Goal: Contribute content: Contribute content

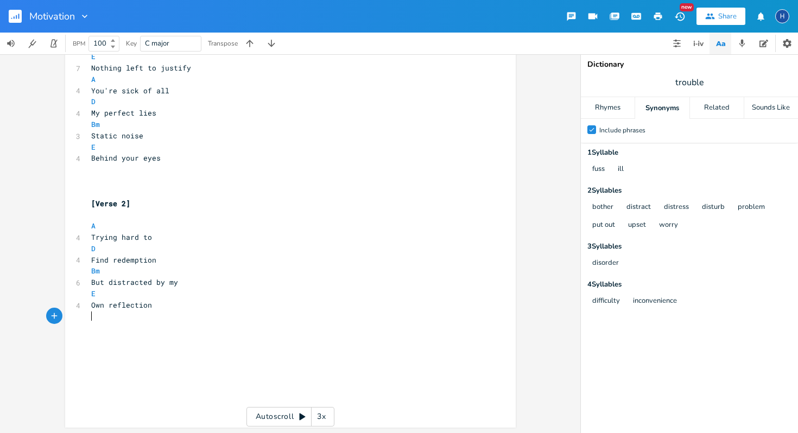
click at [168, 314] on pre "​" at bounding box center [285, 316] width 392 height 11
type textarea "I'm so lazy"
click at [717, 114] on div "Related" at bounding box center [717, 108] width 54 height 22
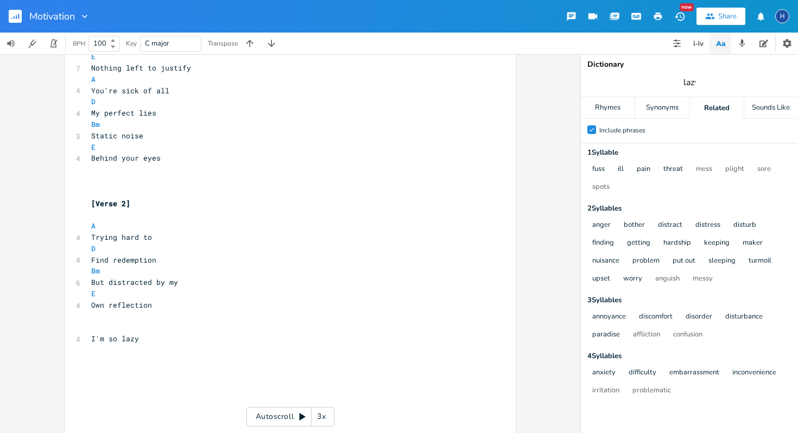
type input "lazy"
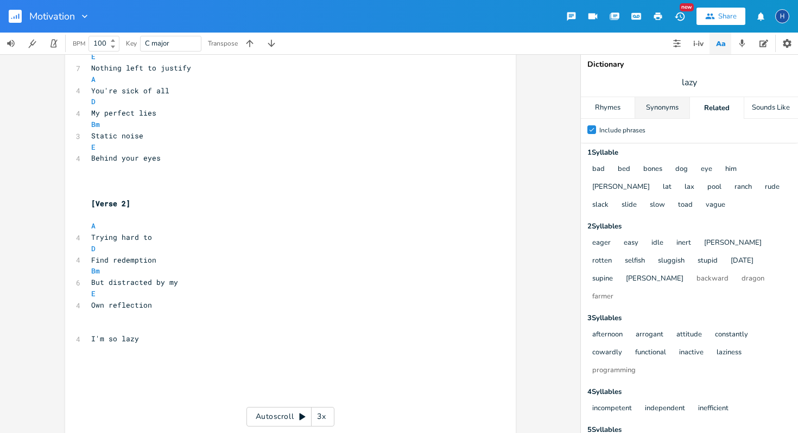
click at [655, 109] on div "Synonyms" at bounding box center [662, 108] width 54 height 22
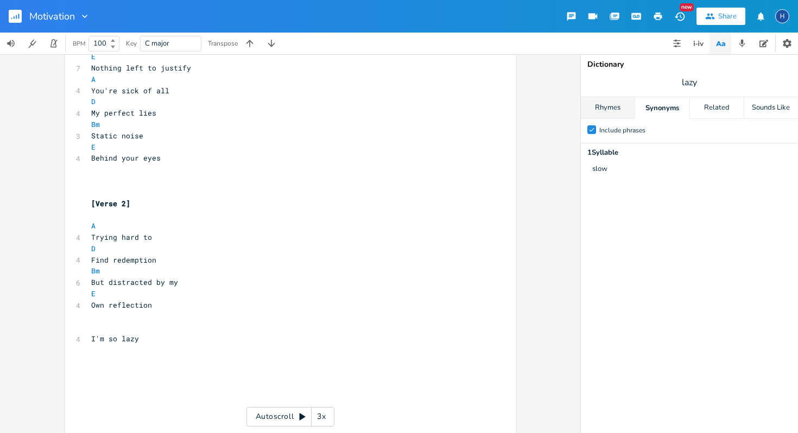
click at [606, 107] on div "Rhymes" at bounding box center [608, 108] width 54 height 22
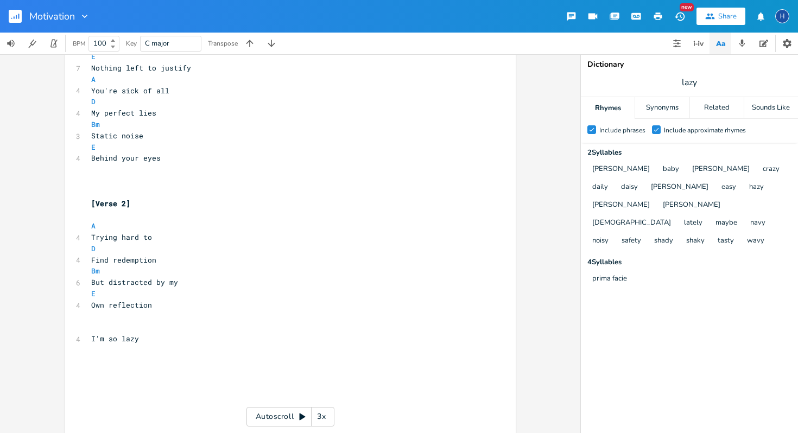
scroll to position [0, 0]
click at [137, 341] on pre "I'm so lazy" at bounding box center [285, 338] width 392 height 11
type textarea "On the daily"
type input "vain"
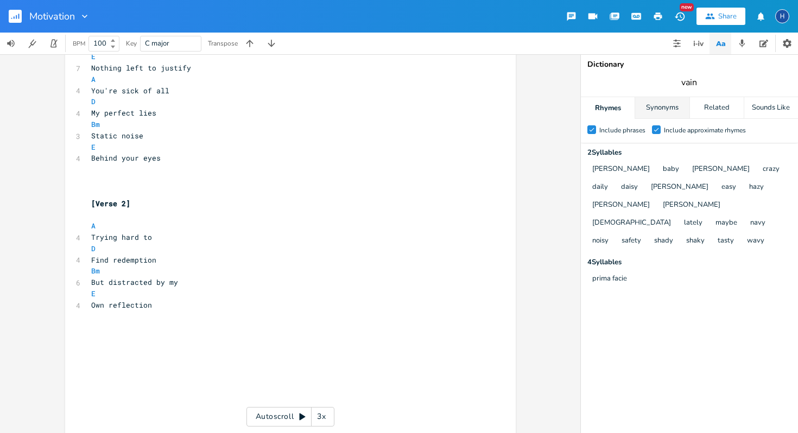
click at [673, 110] on div "Synonyms" at bounding box center [662, 108] width 54 height 22
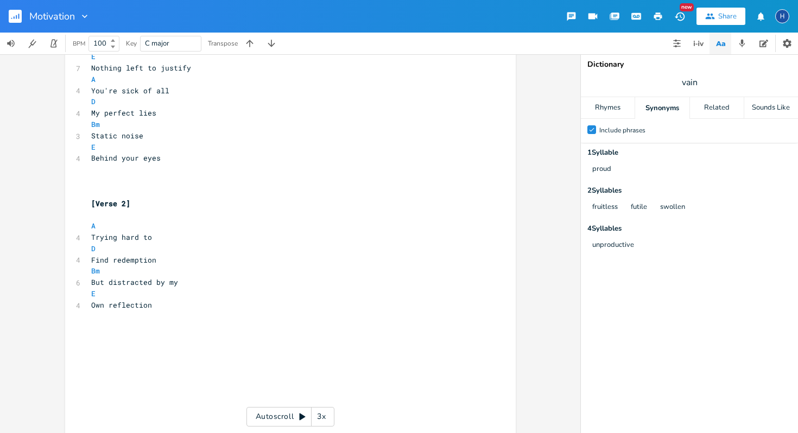
click at [719, 96] on div "Dictionary vain Rhymes Synonyms Related Sounds Like Check Include phrases 1 Syl…" at bounding box center [689, 243] width 217 height 379
click at [712, 105] on div "Related" at bounding box center [717, 108] width 54 height 22
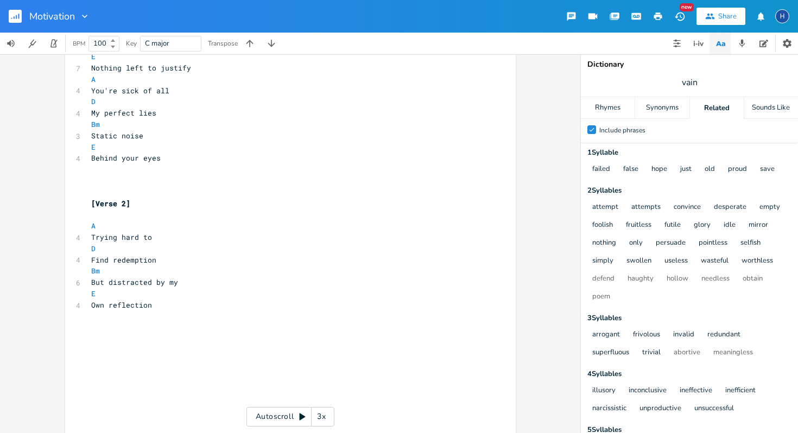
scroll to position [0, 0]
click at [136, 345] on pre "​" at bounding box center [285, 350] width 392 height 11
type textarea "I'm so desperate"
type textarea "For affection"
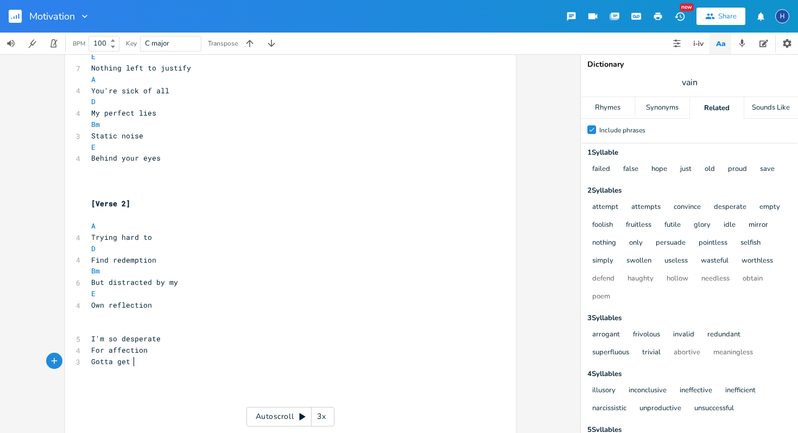
type textarea "Gotta get it"
type textarea "From the"
type input "affection"
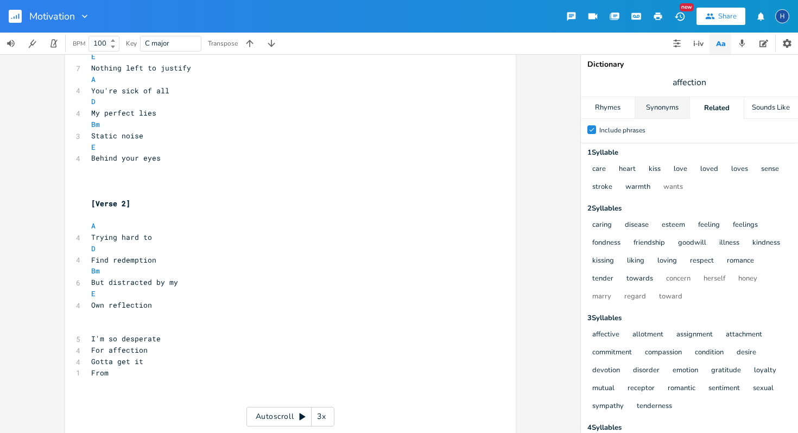
click at [664, 111] on div "Synonyms" at bounding box center [662, 108] width 54 height 22
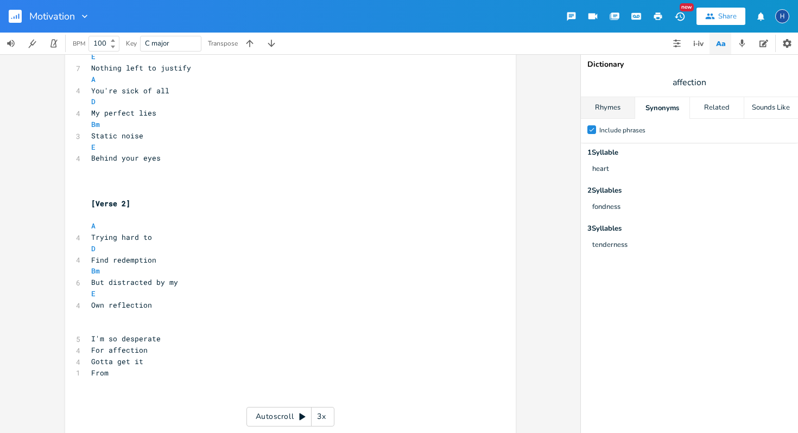
click at [618, 110] on div "Rhymes" at bounding box center [608, 108] width 54 height 22
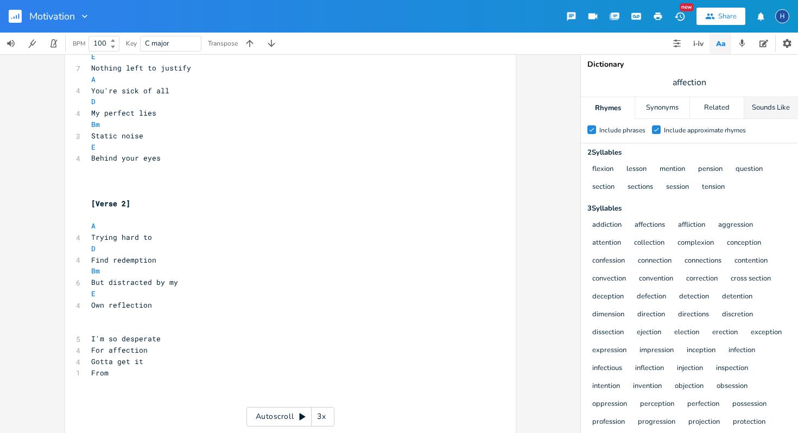
click at [781, 106] on div "Sounds Like" at bounding box center [772, 108] width 54 height 22
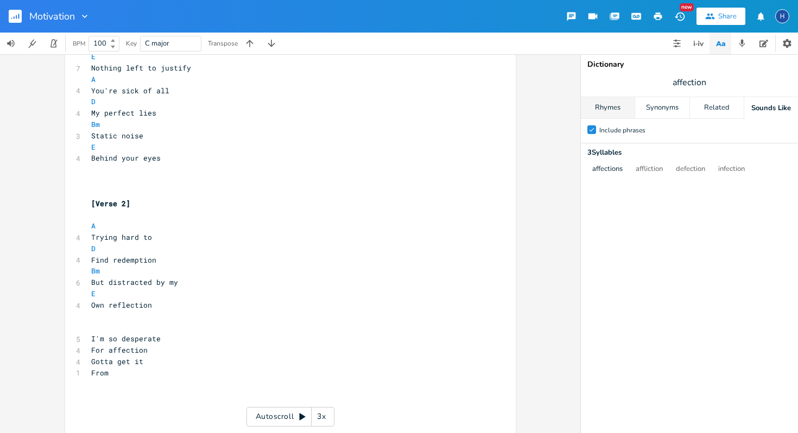
click at [621, 105] on div "Rhymes" at bounding box center [608, 108] width 54 height 22
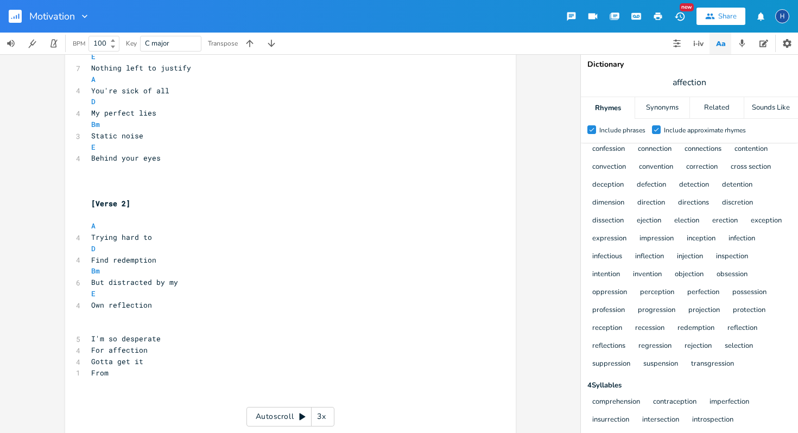
scroll to position [0, 0]
click at [103, 373] on span "From" at bounding box center [99, 373] width 17 height 10
click at [113, 374] on pre "From" at bounding box center [285, 373] width 392 height 11
click at [107, 374] on span "From" at bounding box center [99, 373] width 17 height 10
click at [108, 339] on span "I'm so desperate" at bounding box center [126, 339] width 70 height 10
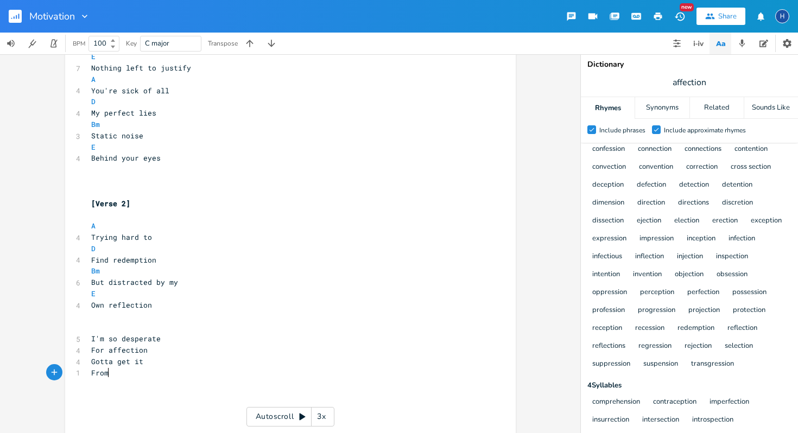
click at [106, 370] on span "From" at bounding box center [99, 373] width 17 height 10
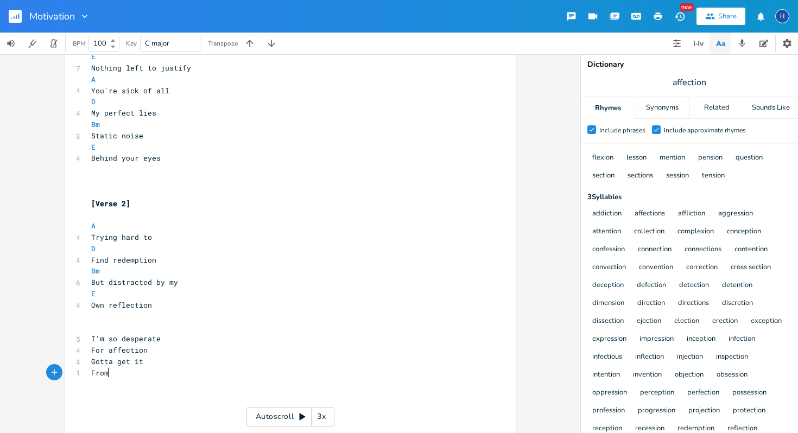
scroll to position [8, 0]
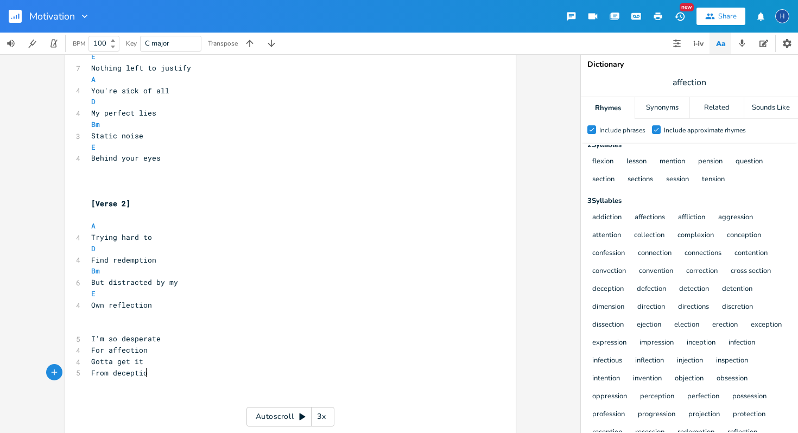
type textarea "deception"
click at [93, 332] on pre "​" at bounding box center [285, 327] width 392 height 11
type textarea "A"
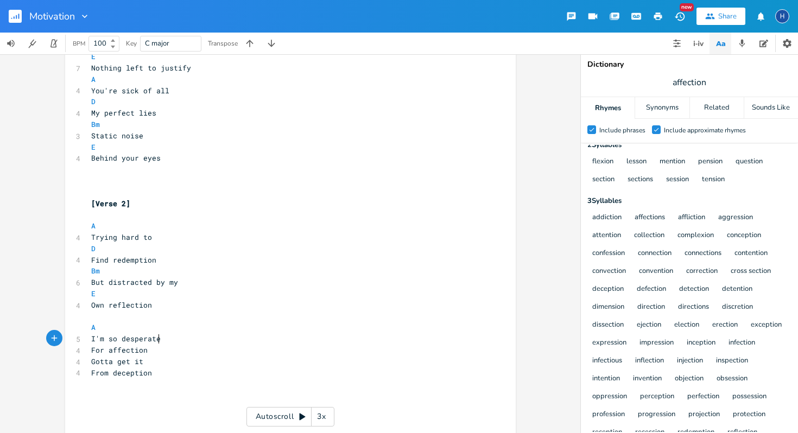
click at [159, 337] on pre "I'm so desperate" at bounding box center [285, 338] width 392 height 11
type textarea "D"
click at [146, 358] on pre "For affection" at bounding box center [285, 361] width 392 height 11
type textarea "]"
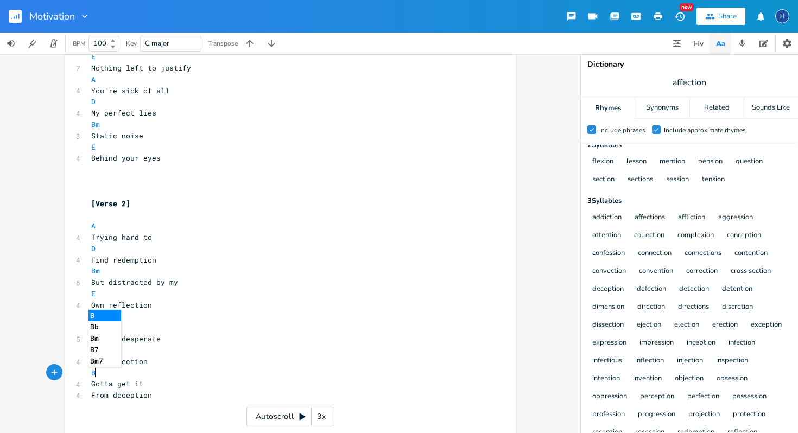
type textarea "Bm"
click at [141, 383] on pre "Gotta get it" at bounding box center [285, 384] width 392 height 11
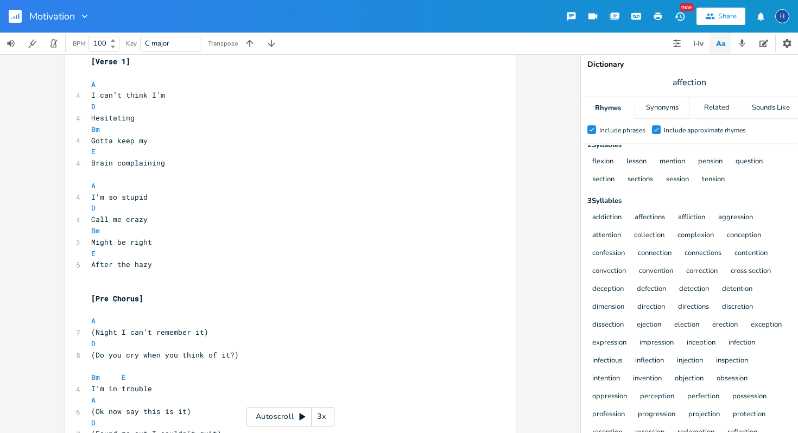
scroll to position [122, 0]
type textarea "E"
click at [444, 22] on div "Motivation New Share H" at bounding box center [399, 16] width 798 height 33
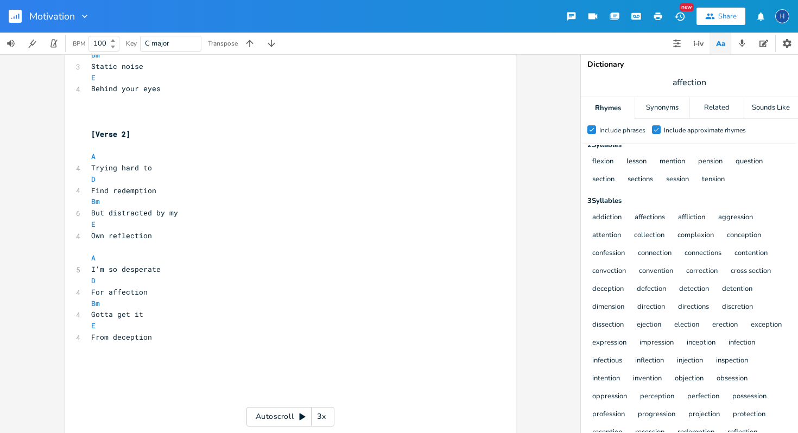
scroll to position [761, 0]
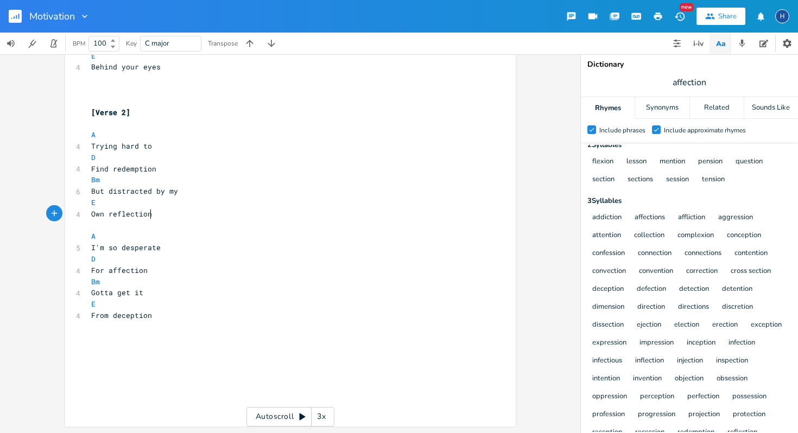
click at [149, 215] on pre "Own reflection" at bounding box center [285, 214] width 392 height 11
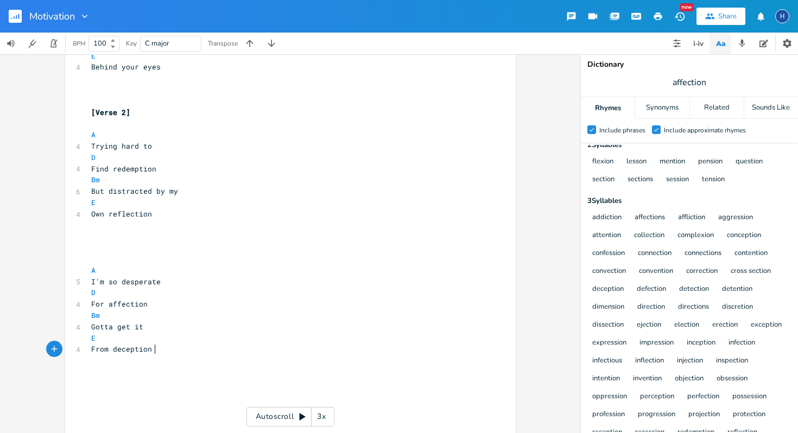
click at [155, 355] on pre "​" at bounding box center [285, 360] width 392 height 11
type textarea "Infectious"
click at [152, 216] on pre "Own reflection" at bounding box center [285, 214] width 392 height 11
click at [108, 193] on span "But distracted by my" at bounding box center [134, 191] width 87 height 10
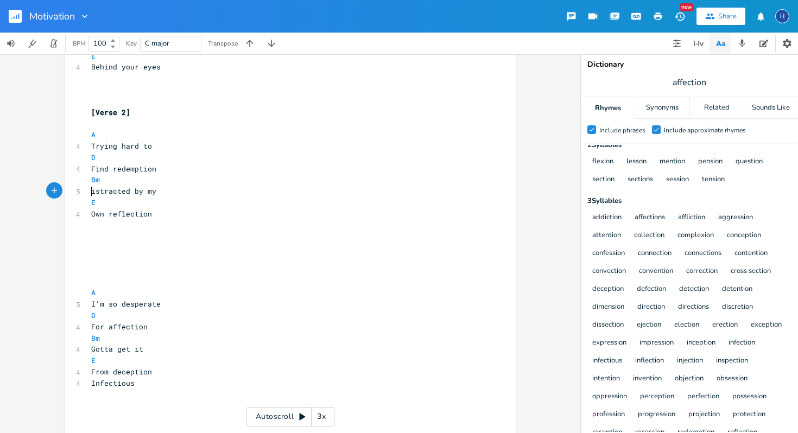
type textarea "D"
click at [89, 244] on pre "​" at bounding box center [285, 247] width 392 height 11
click at [718, 110] on div "Related" at bounding box center [717, 108] width 54 height 22
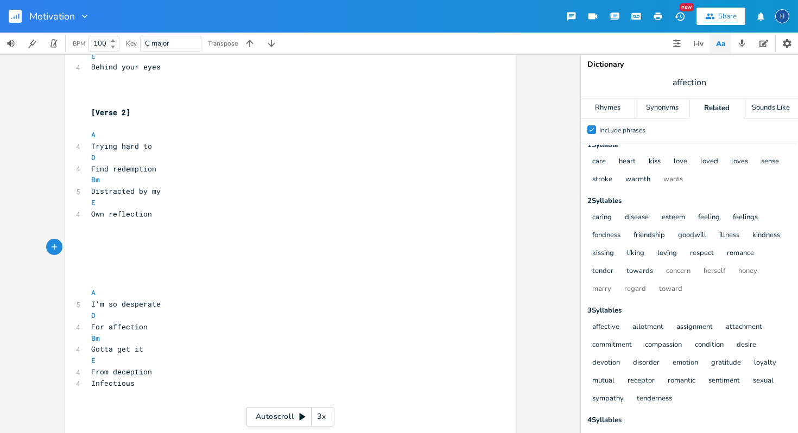
scroll to position [64, 0]
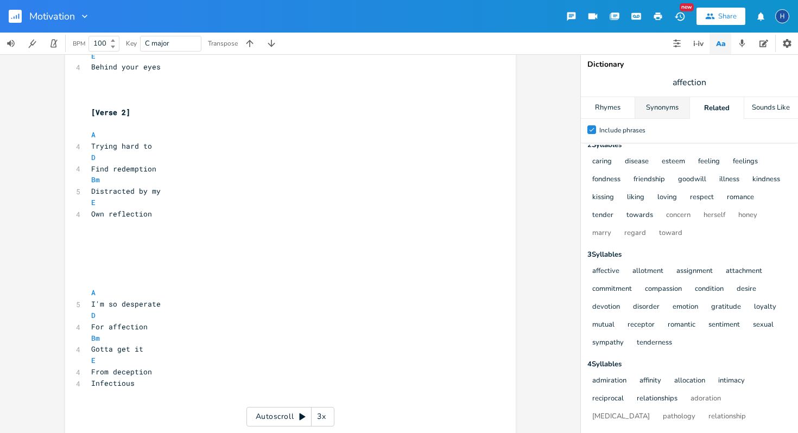
click at [667, 108] on div "Synonyms" at bounding box center [662, 108] width 54 height 22
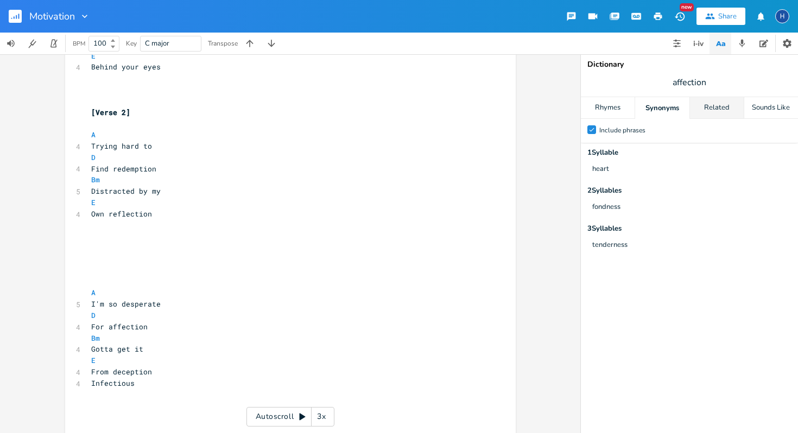
click at [720, 99] on div "Related" at bounding box center [717, 108] width 54 height 22
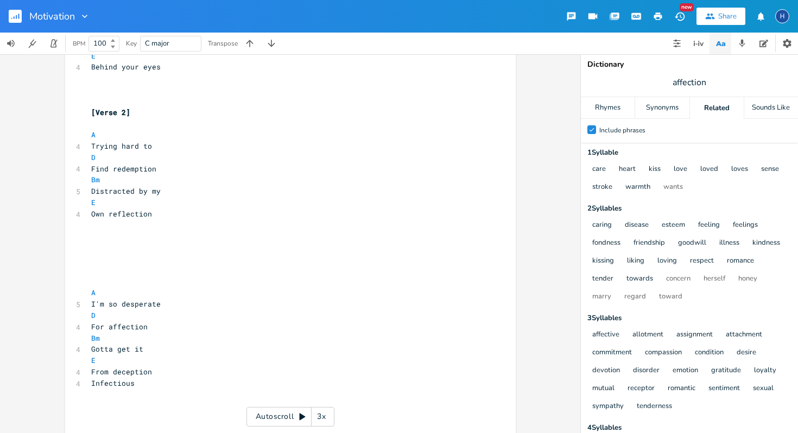
click at [711, 77] on span "affection" at bounding box center [689, 83] width 217 height 20
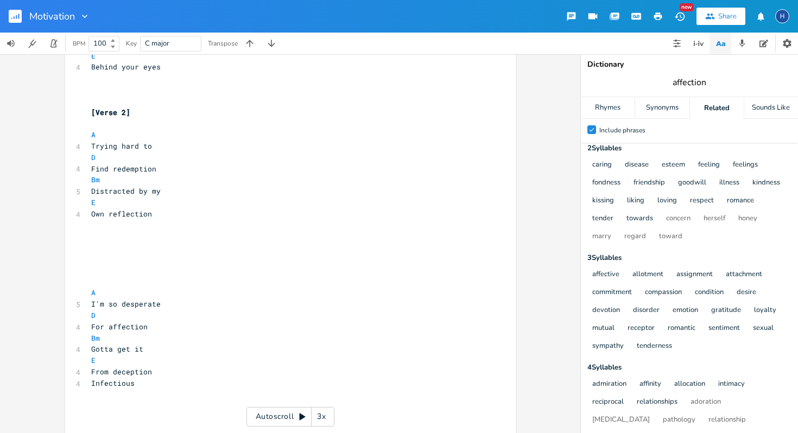
scroll to position [66, 0]
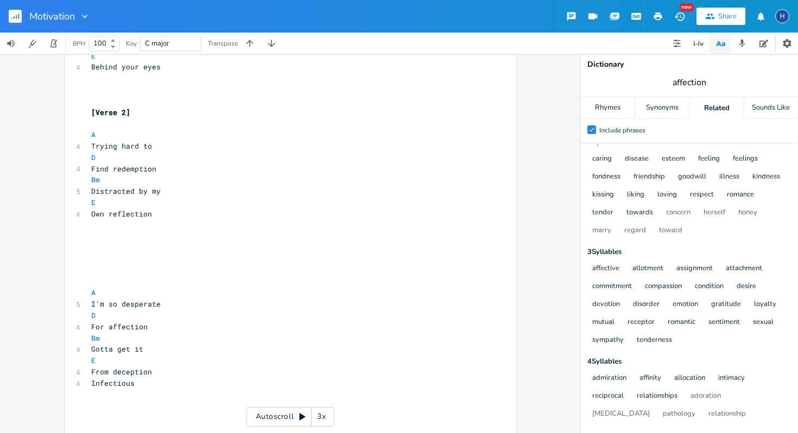
click at [275, 4] on div "Motivation New Share H" at bounding box center [399, 16] width 798 height 33
click at [264, 4] on div "Motivation New Share H" at bounding box center [399, 16] width 798 height 33
click at [268, 18] on div "Motivation New Share H" at bounding box center [399, 16] width 798 height 33
click at [268, 14] on div "Motivation New Share H" at bounding box center [399, 16] width 798 height 33
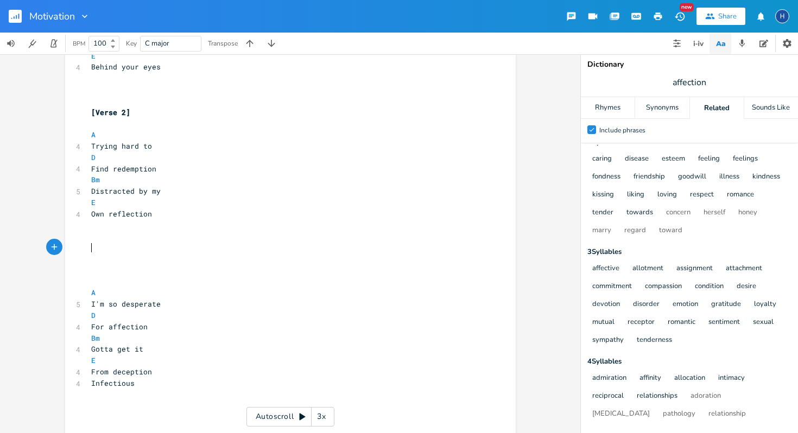
click at [95, 249] on pre "​" at bounding box center [285, 247] width 392 height 11
click at [92, 241] on pre "​" at bounding box center [285, 236] width 392 height 11
click at [92, 245] on pre "​" at bounding box center [285, 247] width 392 height 11
click at [299, 0] on div "Motivation New Share H" at bounding box center [399, 16] width 798 height 33
click at [670, 81] on span "affection" at bounding box center [689, 83] width 217 height 20
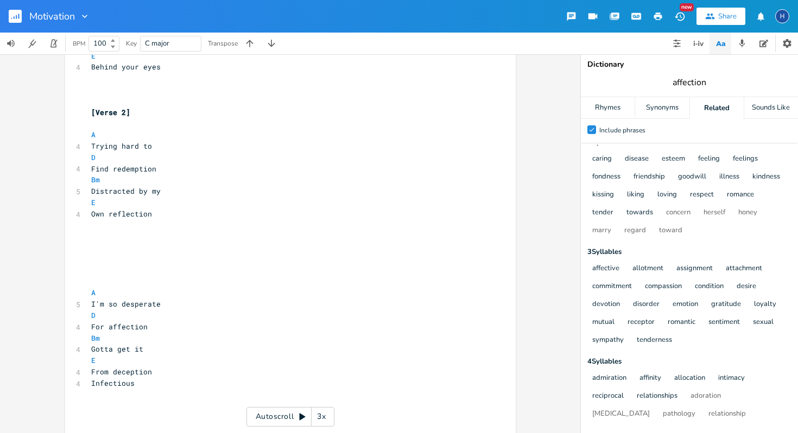
click at [670, 81] on span "affection" at bounding box center [689, 83] width 217 height 20
click at [136, 385] on pre "Infectious" at bounding box center [285, 383] width 392 height 11
type textarea "Infectious"
click at [136, 385] on pre "Infectious" at bounding box center [285, 383] width 392 height 11
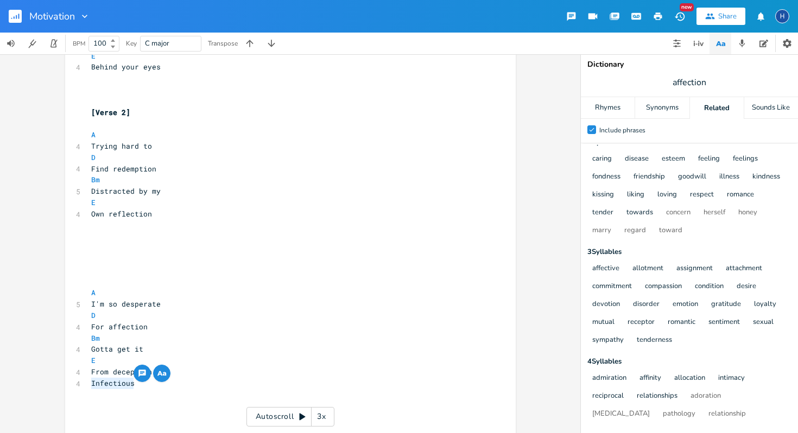
click at [136, 385] on pre "Infectious" at bounding box center [285, 383] width 392 height 11
type textarea "Infectious"
click at [136, 385] on pre "Infectious" at bounding box center [285, 383] width 392 height 11
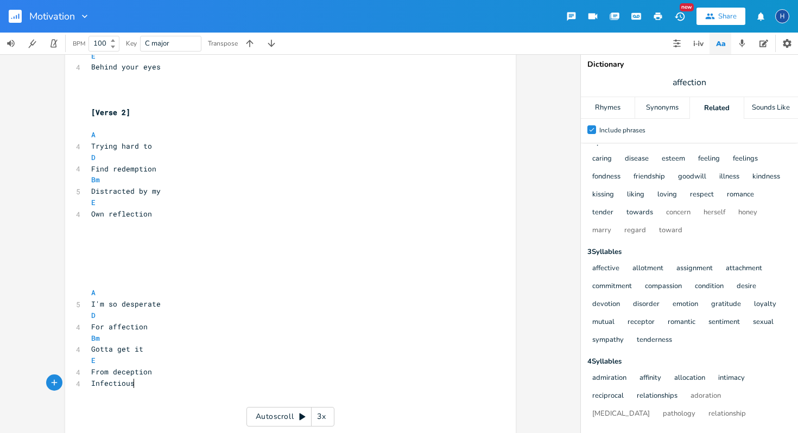
click at [156, 306] on pre "I'm so desperate" at bounding box center [285, 304] width 392 height 11
type textarea "desperate"
click at [156, 306] on pre "I'm so desperate" at bounding box center [285, 304] width 392 height 11
click at [141, 327] on span "For affection" at bounding box center [119, 327] width 56 height 10
type textarea "affection"
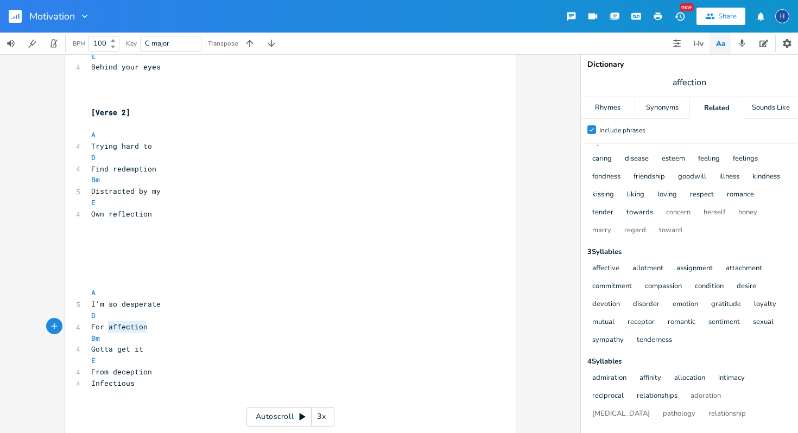
click at [141, 327] on span "For affection" at bounding box center [119, 327] width 56 height 10
click at [683, 86] on input "affection" at bounding box center [690, 83] width 34 height 12
click at [123, 330] on pre "For" at bounding box center [285, 327] width 392 height 11
type textarea "\"
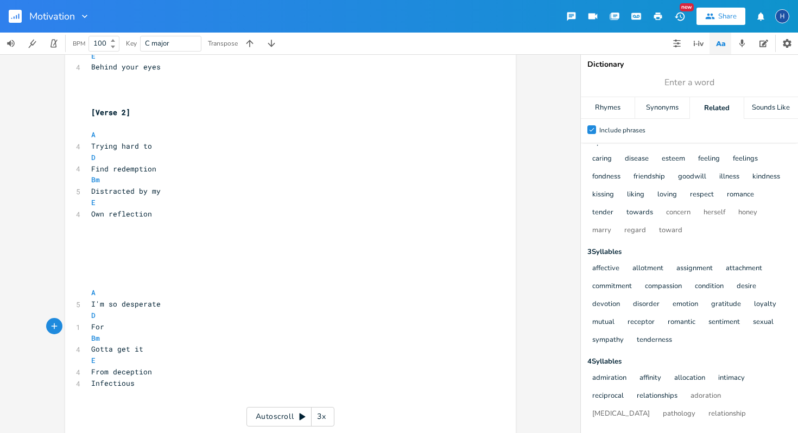
type textarea "-"
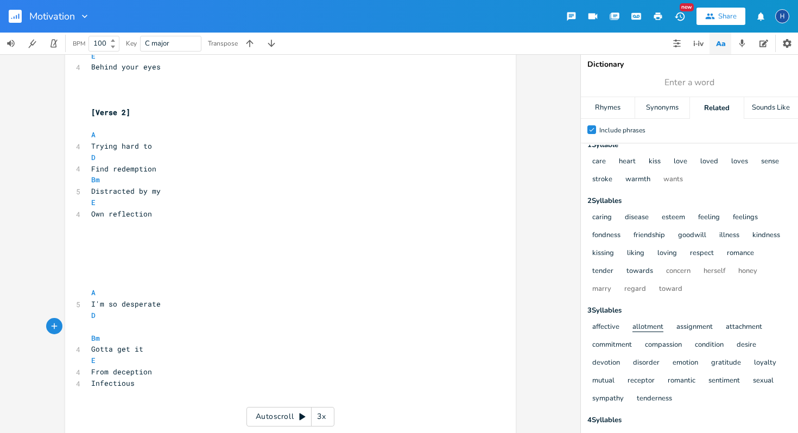
scroll to position [0, 0]
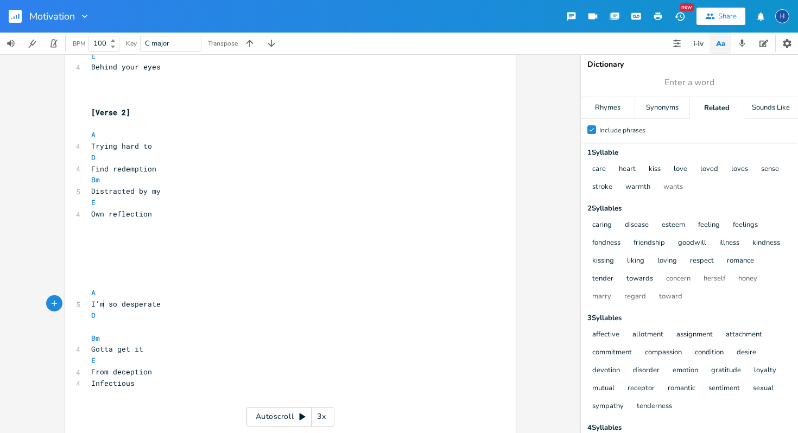
click at [101, 304] on span "I'm so desperate" at bounding box center [126, 304] width 70 height 10
type textarea "t's"
click at [89, 327] on pre "​" at bounding box center [285, 327] width 392 height 11
type textarea "T"
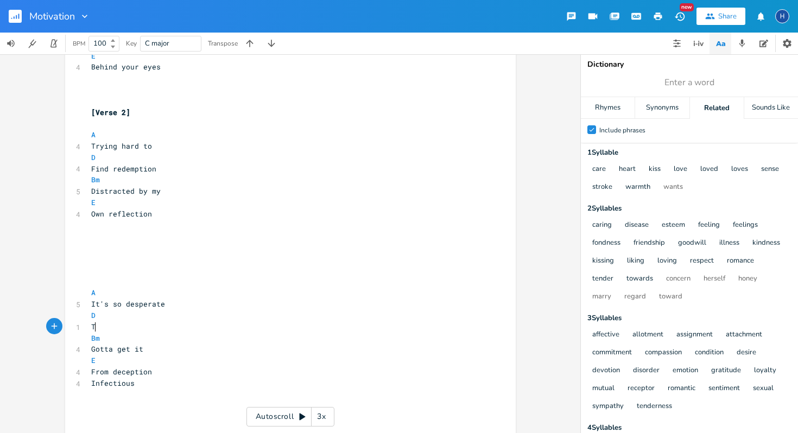
scroll to position [0, 4]
type textarea "Kissing y"
type textarea "ng"
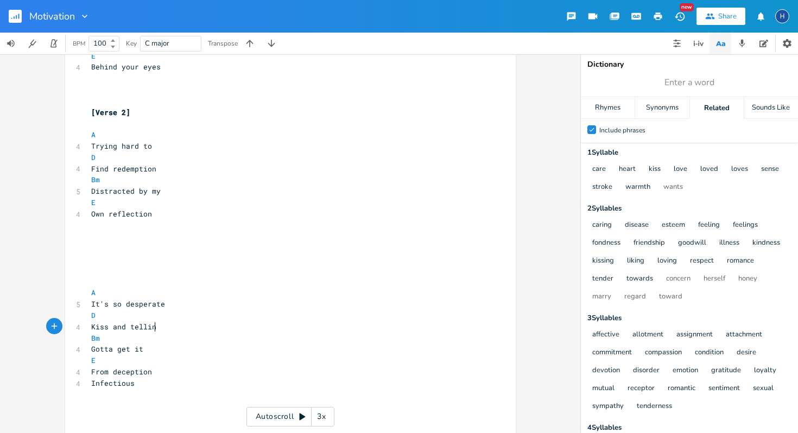
type textarea "ss and telling"
click at [137, 352] on span "Gotta get it" at bounding box center [117, 349] width 52 height 10
click at [147, 373] on pre "From deception" at bounding box center [285, 372] width 392 height 11
click at [105, 328] on span "Kiss and tell" at bounding box center [119, 327] width 56 height 10
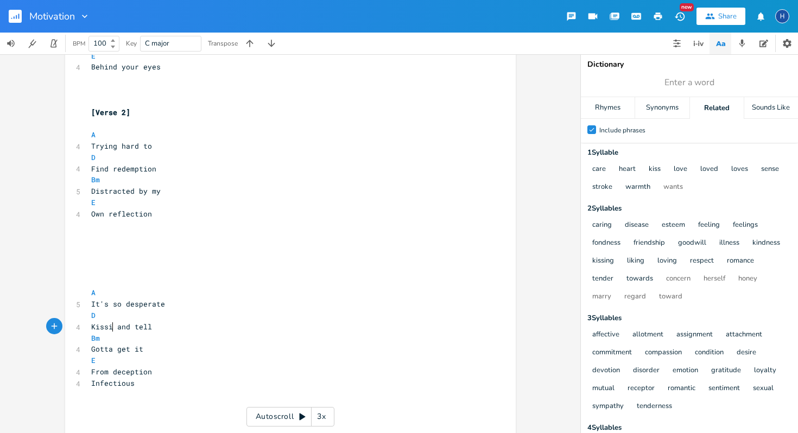
type textarea "in"
click at [139, 350] on pre "Gotta get it" at bounding box center [285, 349] width 392 height 11
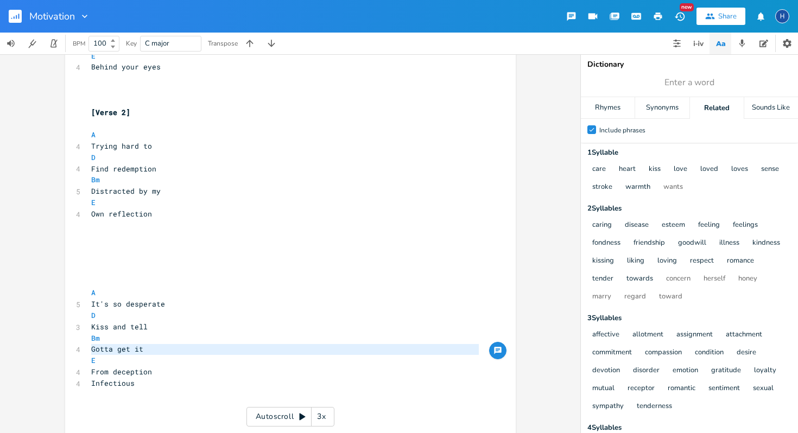
type textarea "Gotta get it"
click at [139, 350] on pre "Gotta get it" at bounding box center [285, 349] width 392 height 11
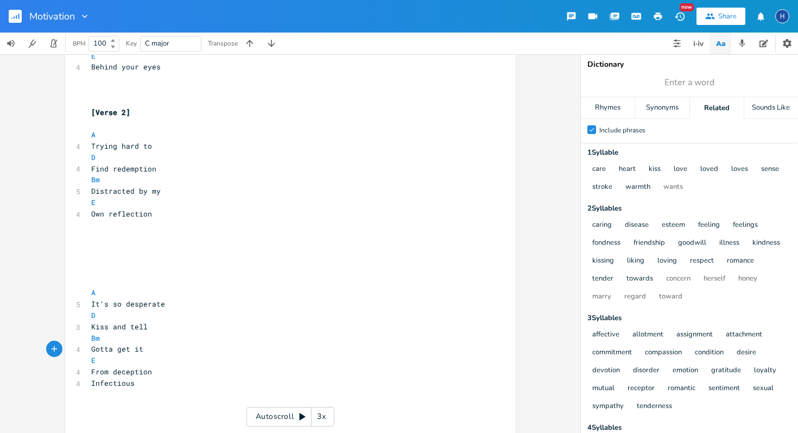
click at [139, 350] on pre "Gotta get it" at bounding box center [285, 349] width 392 height 11
type input "tell"
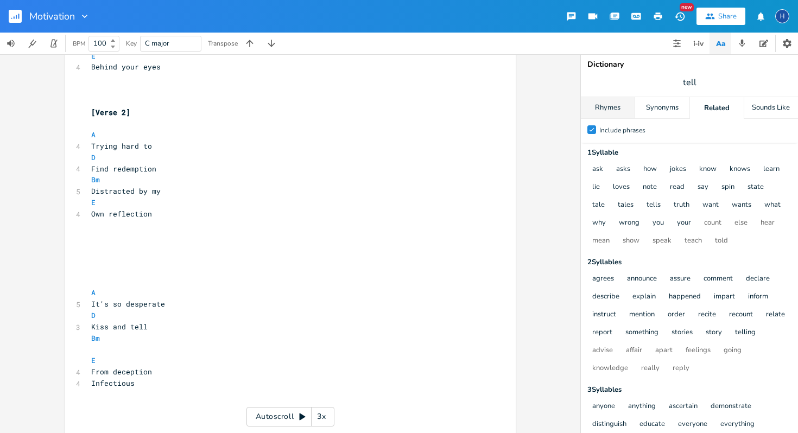
click at [617, 114] on div "Rhymes" at bounding box center [608, 108] width 54 height 22
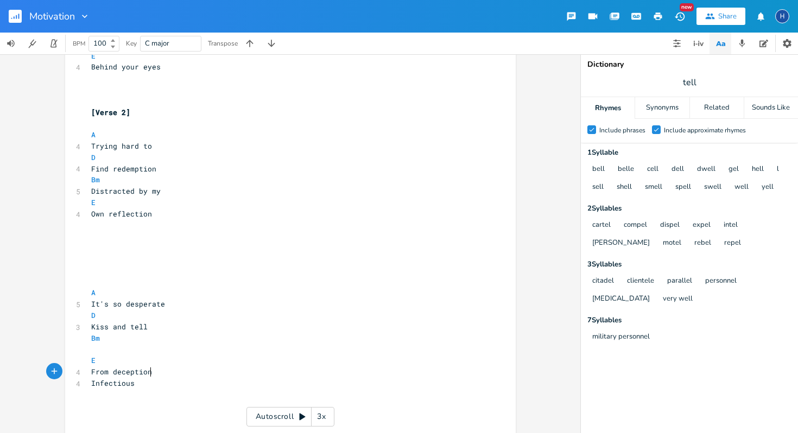
scroll to position [0, 0]
type textarea "From deception"
drag, startPoint x: 149, startPoint y: 373, endPoint x: 86, endPoint y: 369, distance: 63.2
click at [89, 369] on pre "From deception" at bounding box center [285, 372] width 392 height 11
click at [94, 349] on pre "​" at bounding box center [285, 349] width 392 height 11
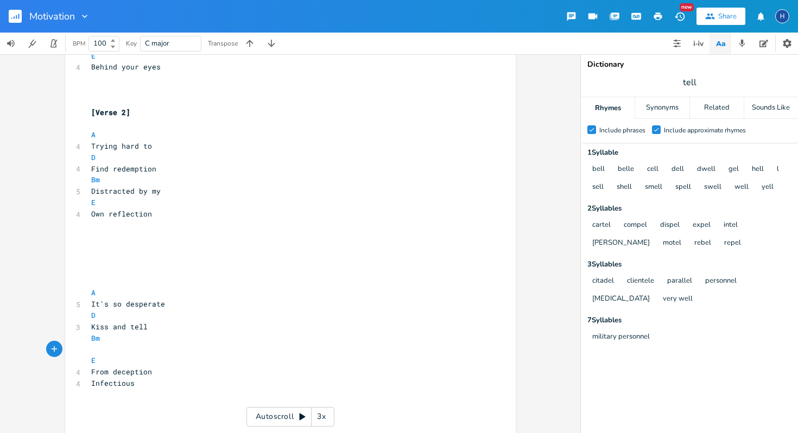
click at [91, 350] on pre "​" at bounding box center [285, 349] width 392 height 11
drag, startPoint x: 146, startPoint y: 373, endPoint x: 85, endPoint y: 371, distance: 60.9
click at [89, 372] on pre "From deception" at bounding box center [285, 372] width 392 height 11
type textarea "very well"
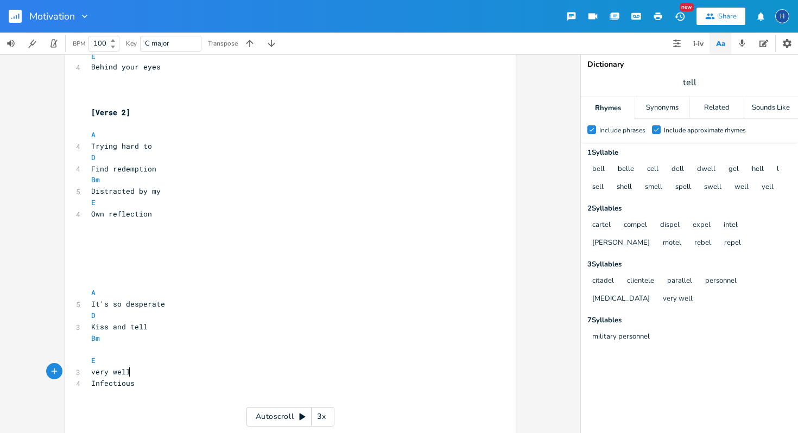
scroll to position [0, 29]
type textarea "V"
click at [89, 351] on pre "​" at bounding box center [285, 349] width 392 height 11
click at [133, 384] on pre "Infectious" at bounding box center [285, 383] width 392 height 11
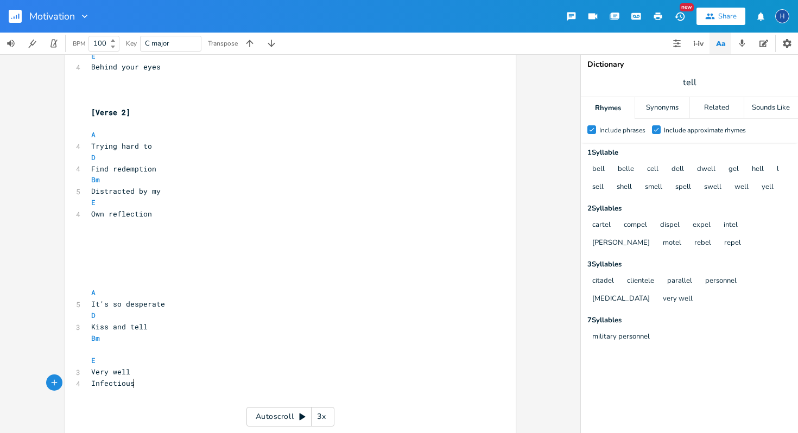
type textarea "Infectious"
click at [133, 384] on pre "Infectious" at bounding box center [285, 383] width 392 height 11
click at [133, 387] on pre "Infectious" at bounding box center [285, 383] width 392 height 11
click at [89, 347] on pre "​" at bounding box center [285, 349] width 392 height 11
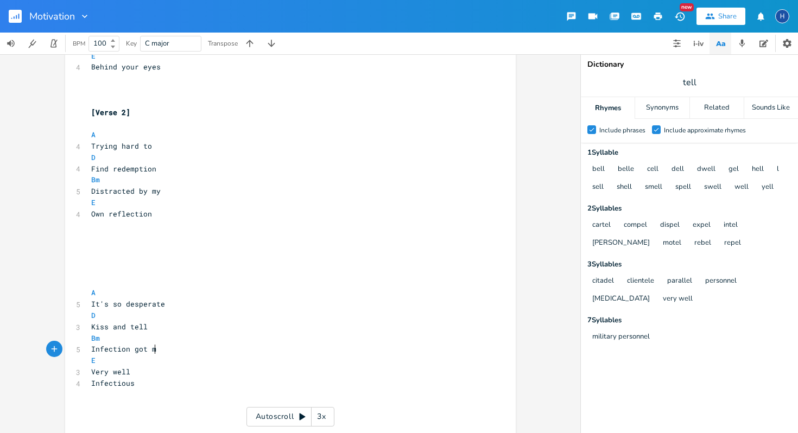
type textarea "Infection got me"
click at [127, 372] on pre "Very well" at bounding box center [285, 372] width 392 height 11
click at [660, 109] on div "Synonyms" at bounding box center [662, 108] width 54 height 22
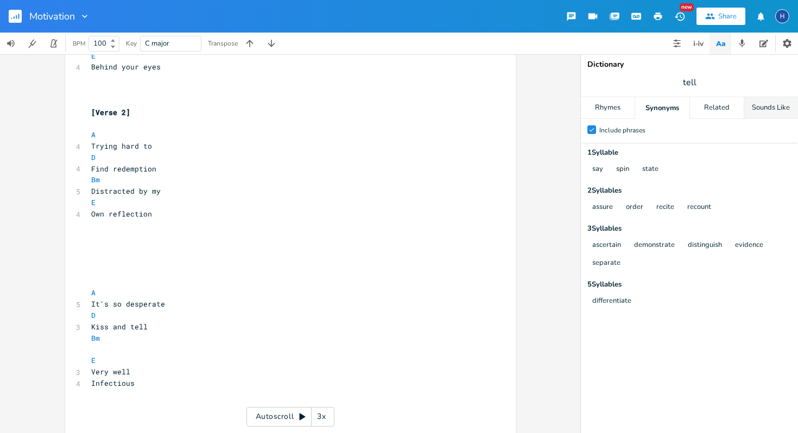
click at [758, 114] on div "Sounds Like" at bounding box center [772, 108] width 54 height 22
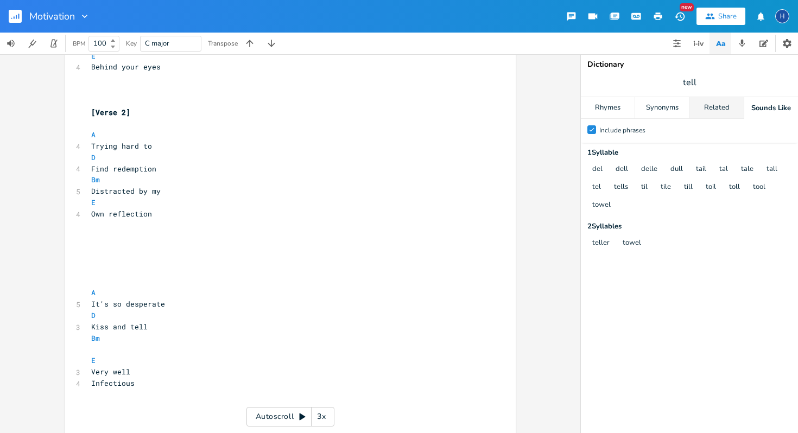
click at [707, 107] on div "Related" at bounding box center [717, 108] width 54 height 22
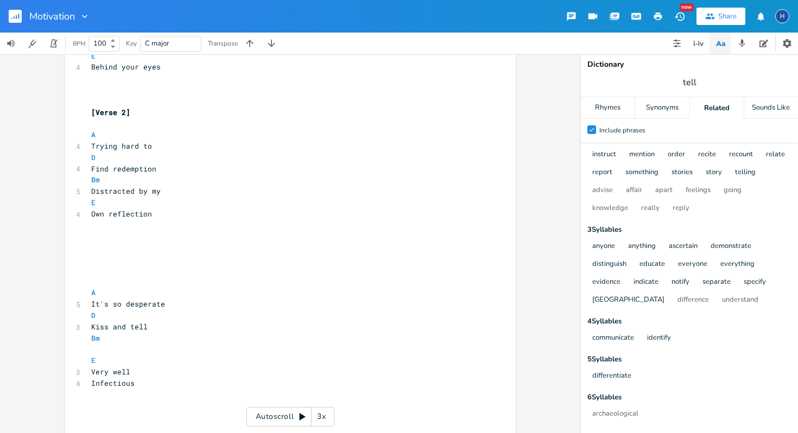
scroll to position [0, 0]
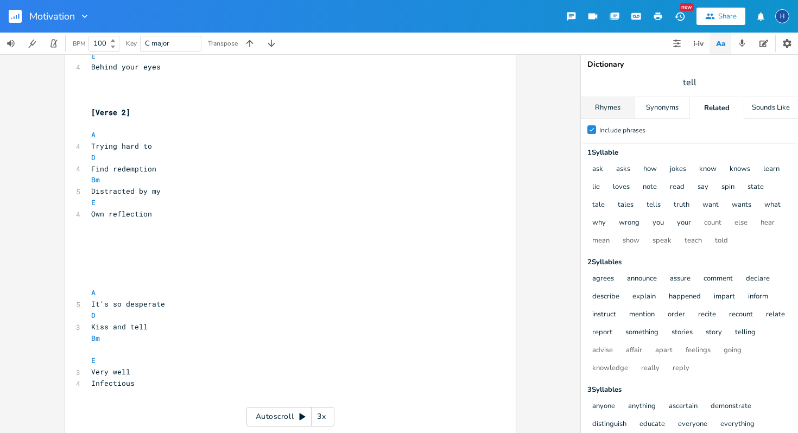
click at [610, 114] on div "Rhymes" at bounding box center [608, 108] width 54 height 22
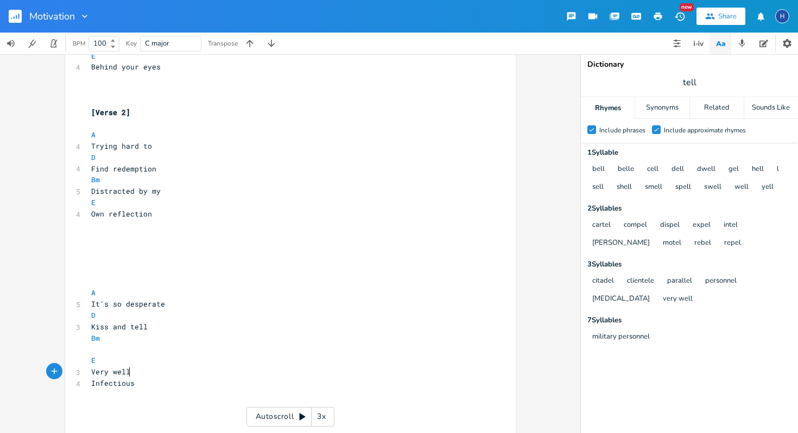
click at [126, 373] on pre "Very well" at bounding box center [285, 372] width 392 height 11
click at [89, 351] on pre "​" at bounding box center [285, 349] width 392 height 11
click at [91, 328] on span "Kiss and tell" at bounding box center [119, 327] width 56 height 10
type textarea "To k"
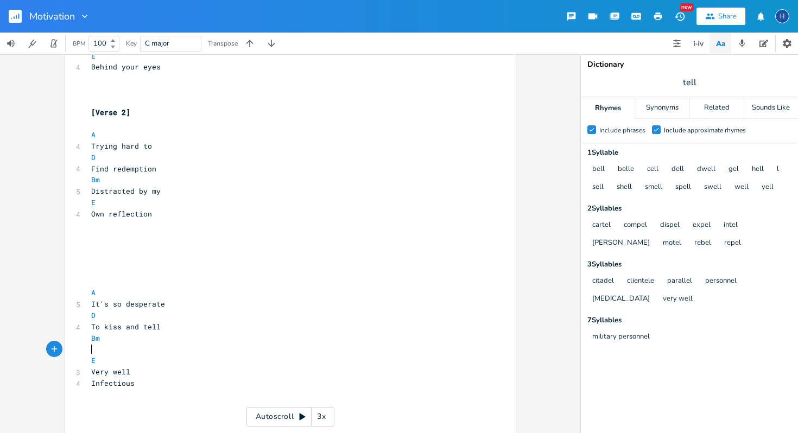
click at [89, 351] on pre "​" at bounding box center [285, 349] width 392 height 11
click at [96, 329] on span "To kiss and tell" at bounding box center [126, 327] width 70 height 10
click at [100, 329] on span "To kiss and tell" at bounding box center [126, 327] width 70 height 10
click at [89, 352] on pre "​" at bounding box center [285, 349] width 392 height 11
click at [127, 373] on pre "Very well" at bounding box center [285, 372] width 392 height 11
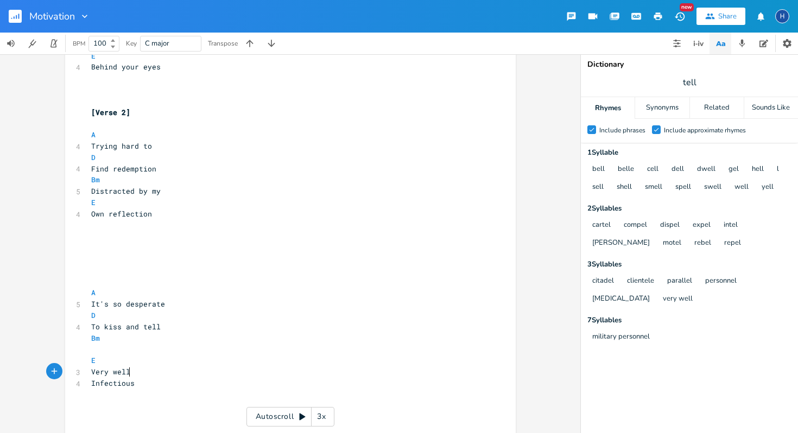
type textarea "well"
click at [127, 373] on pre "Very well" at bounding box center [285, 372] width 392 height 11
click at [91, 348] on span "​" at bounding box center [91, 349] width 0 height 10
click at [89, 352] on pre "​" at bounding box center [285, 349] width 392 height 11
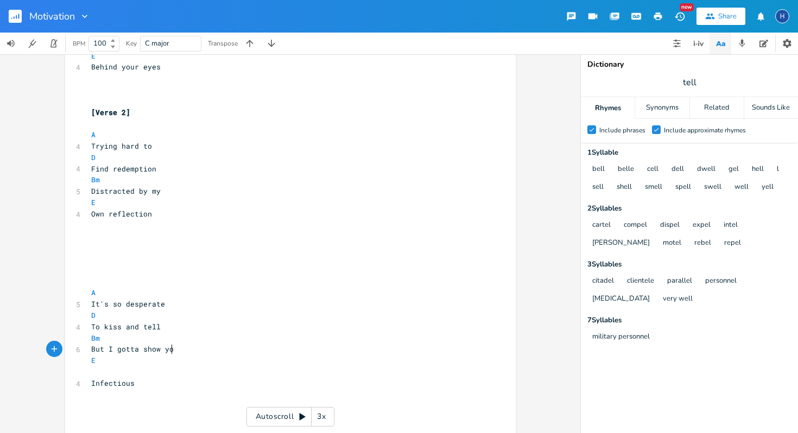
type textarea "But I gotta show you"
click at [89, 373] on pre "​" at bounding box center [285, 372] width 392 height 11
type textarea "I mean well"
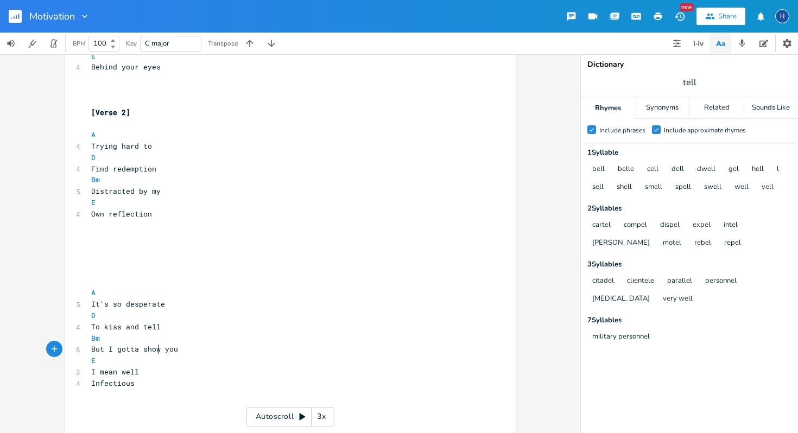
click at [155, 351] on span "But I gotta show you" at bounding box center [134, 349] width 87 height 10
click at [714, 106] on div "Related" at bounding box center [717, 108] width 54 height 22
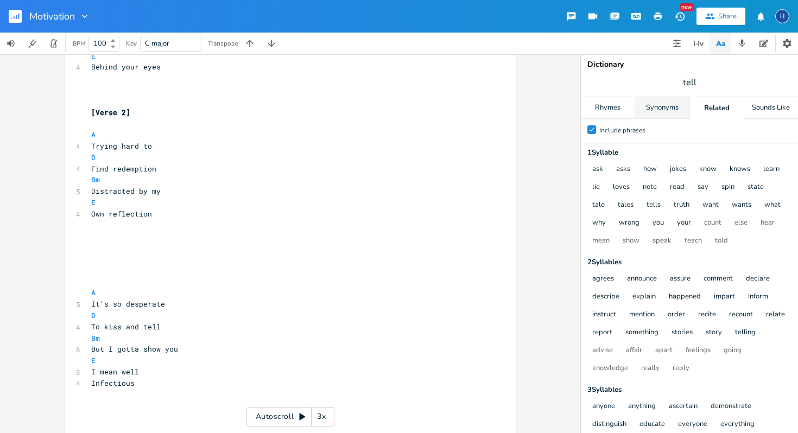
click at [675, 108] on div "Synonyms" at bounding box center [662, 108] width 54 height 22
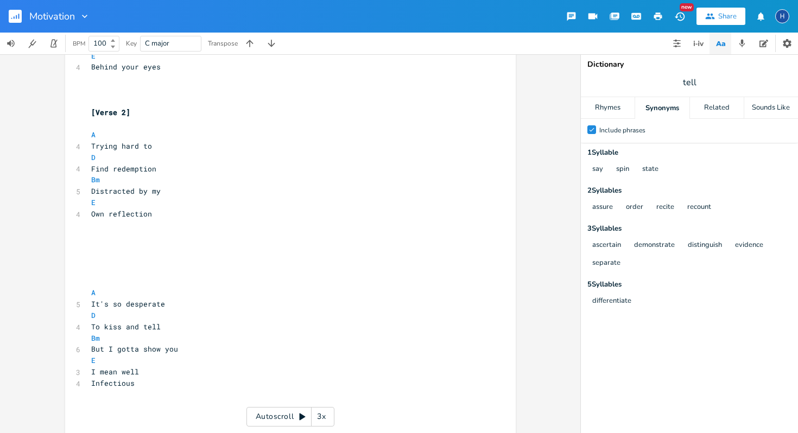
click at [709, 86] on span "tell" at bounding box center [689, 83] width 217 height 20
drag, startPoint x: 173, startPoint y: 350, endPoint x: 88, endPoint y: 355, distance: 84.8
click at [89, 355] on pre "But I gotta show you" at bounding box center [285, 349] width 392 height 11
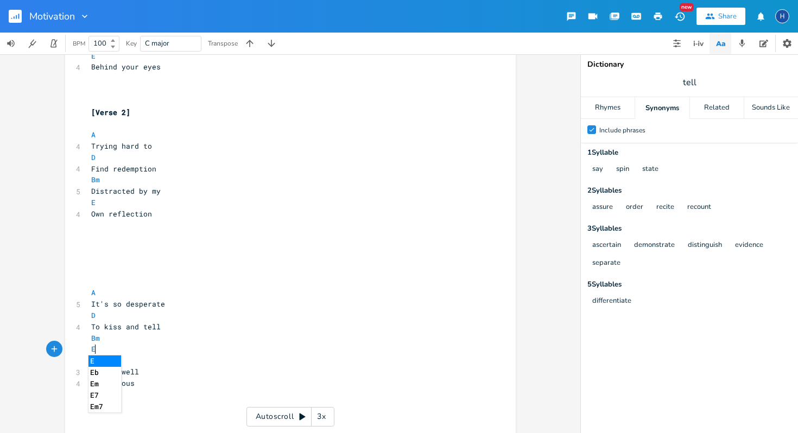
scroll to position [0, 9]
type textarea "Eid"
type textarea "Evden"
type textarea "id"
type textarea "idently"
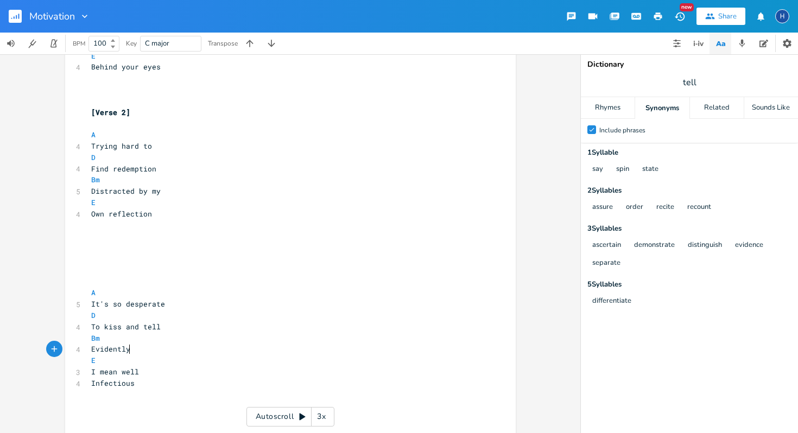
scroll to position [0, 22]
click at [93, 374] on span "I mean well" at bounding box center [115, 372] width 48 height 10
type textarea "don't"
type textarea "Don't"
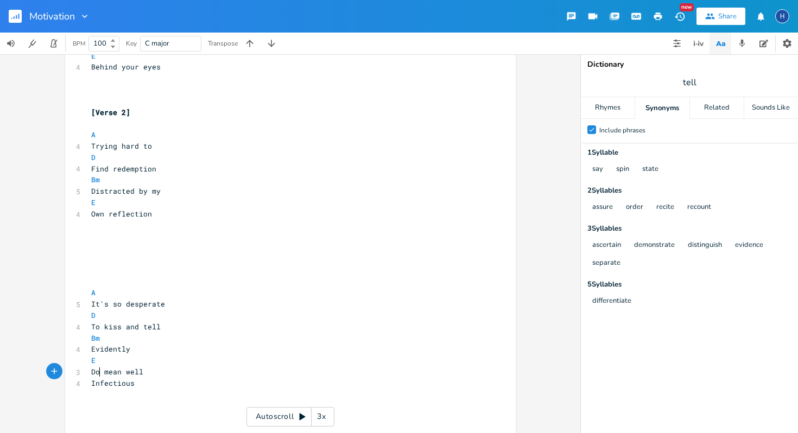
scroll to position [0, 17]
click at [137, 380] on pre "Infectious" at bounding box center [285, 383] width 392 height 11
type textarea "Infectious"
click at [137, 380] on pre "Infectious" at bounding box center [285, 383] width 392 height 11
type textarea "l"
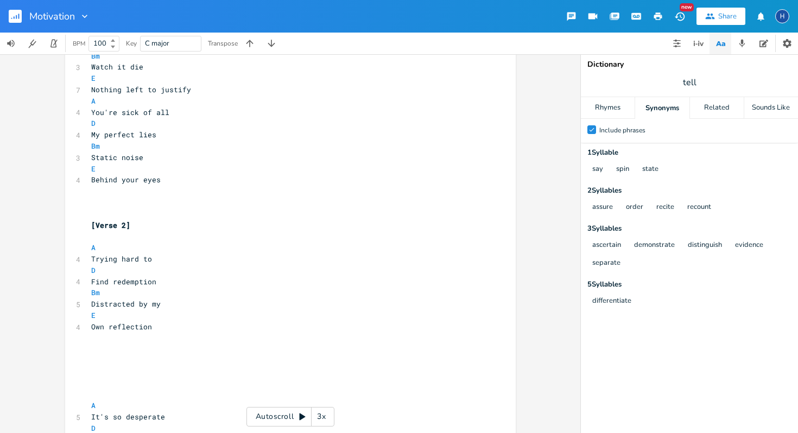
scroll to position [652, 0]
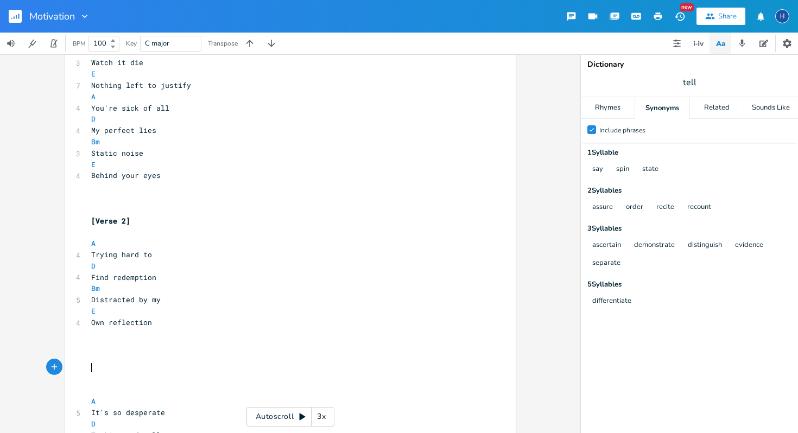
click at [93, 370] on pre "​" at bounding box center [285, 367] width 392 height 11
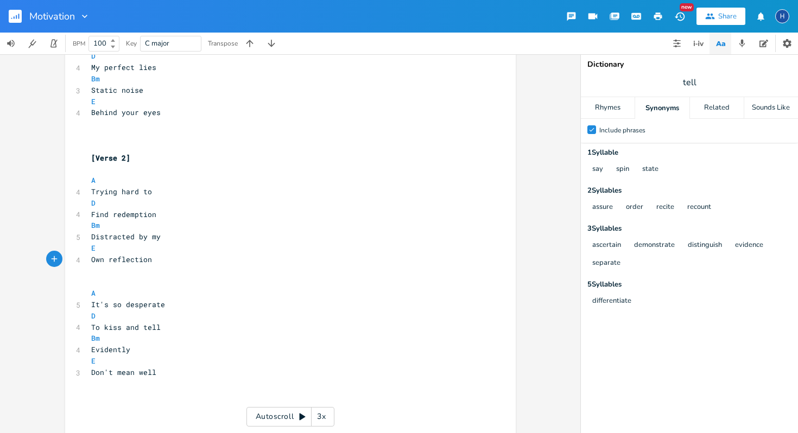
scroll to position [770, 0]
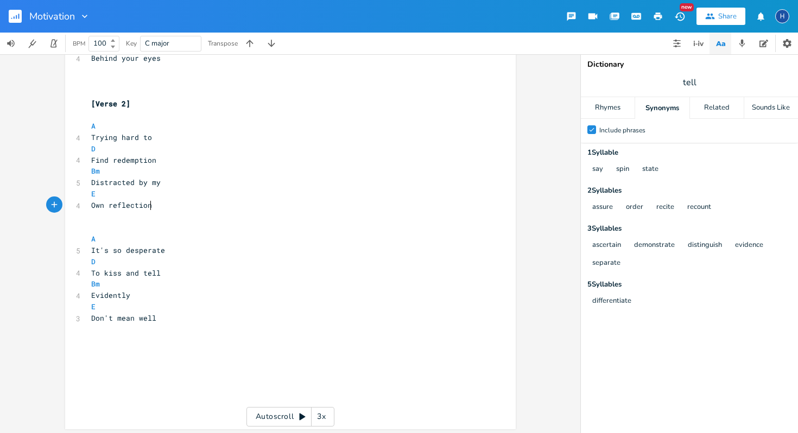
click at [114, 226] on pre "​" at bounding box center [285, 227] width 392 height 11
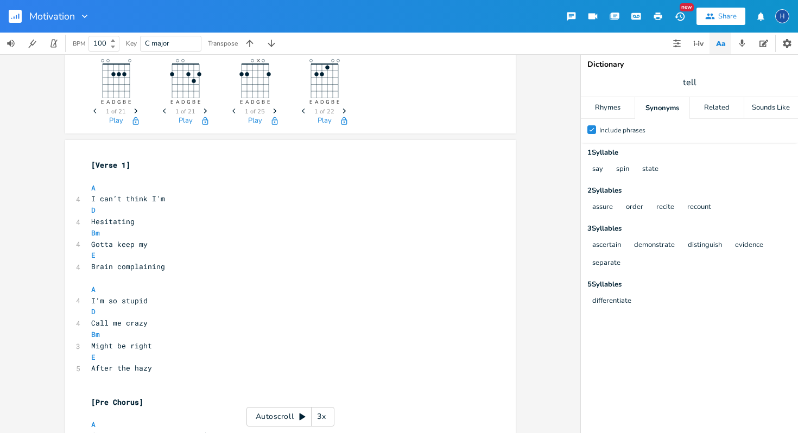
scroll to position [21, 0]
click at [165, 266] on pre "Brain complaining" at bounding box center [285, 264] width 392 height 11
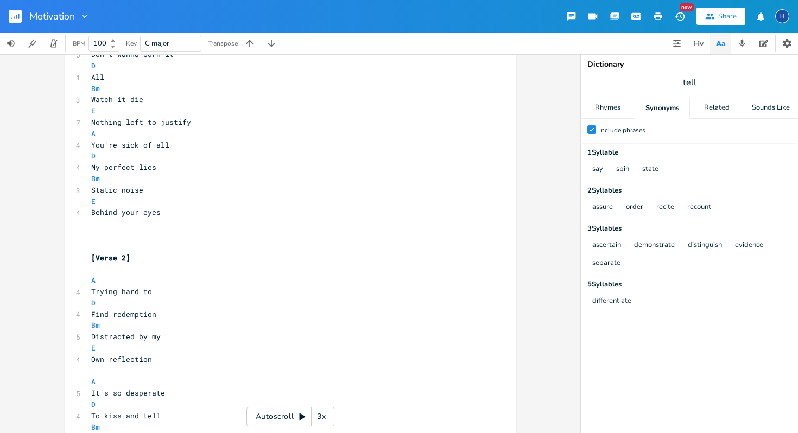
scroll to position [667, 0]
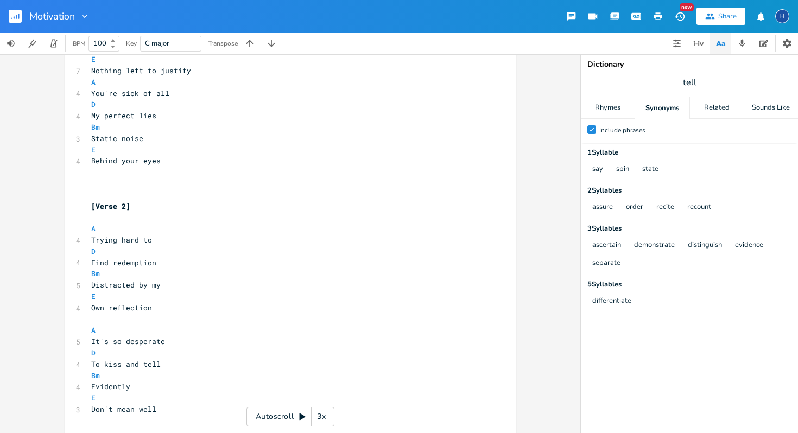
click at [155, 308] on pre "Own reflection" at bounding box center [285, 308] width 392 height 11
click at [92, 320] on pre "​" at bounding box center [285, 319] width 392 height 11
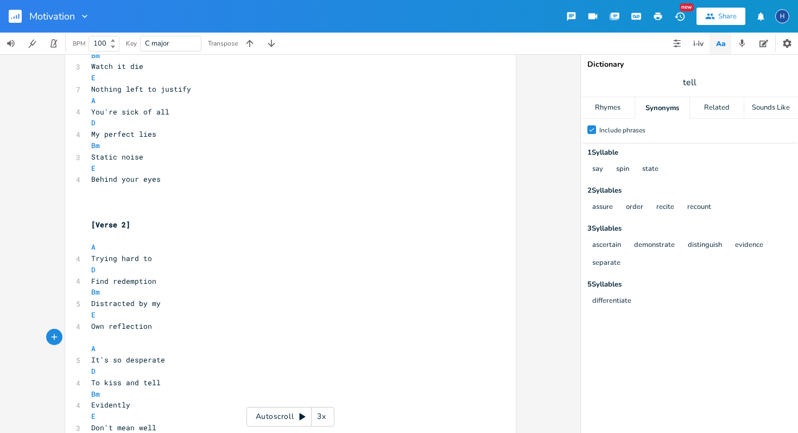
scroll to position [647, 0]
click at [166, 368] on pre "D" at bounding box center [285, 373] width 392 height 11
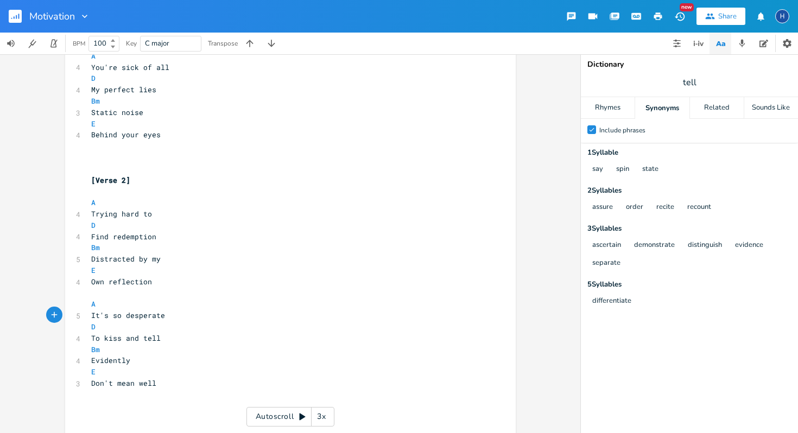
scroll to position [708, 0]
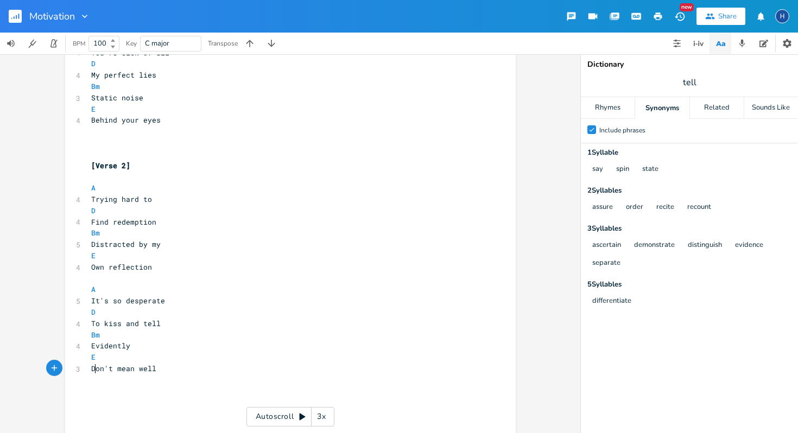
click at [93, 371] on span "Don't mean well" at bounding box center [123, 369] width 65 height 10
type textarea "I d"
click at [704, 75] on span "tell" at bounding box center [689, 83] width 217 height 20
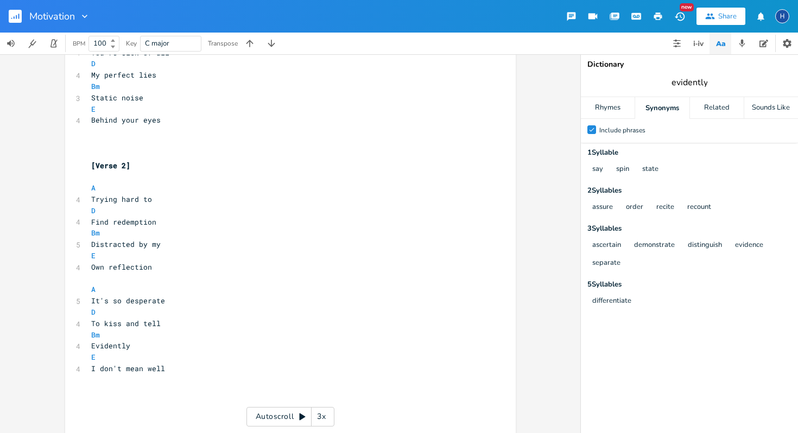
type input "evidently"
click at [695, 82] on input "evidently" at bounding box center [690, 83] width 36 height 12
click at [539, 17] on div "Motivation New Share H" at bounding box center [399, 16] width 798 height 33
click at [609, 104] on div "Rhymes" at bounding box center [608, 108] width 54 height 22
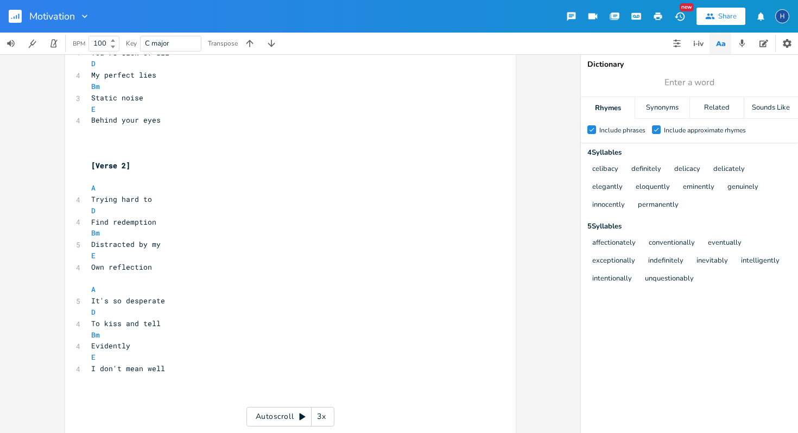
click at [521, 17] on div "Motivation New Share H" at bounding box center [399, 16] width 798 height 33
click at [506, 16] on div "Motivation New Share H" at bounding box center [399, 16] width 798 height 33
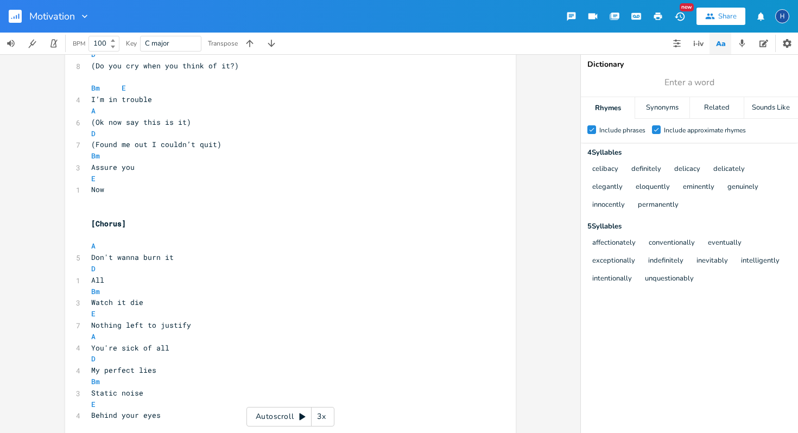
scroll to position [415, 0]
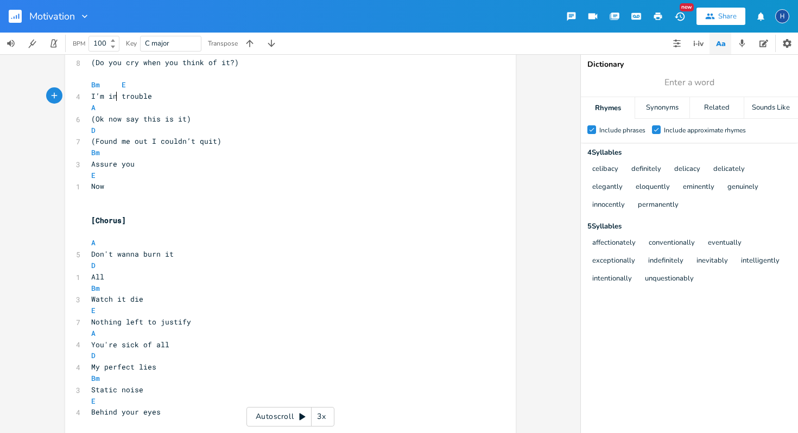
click at [115, 100] on span "I’m in trouble" at bounding box center [121, 96] width 61 height 10
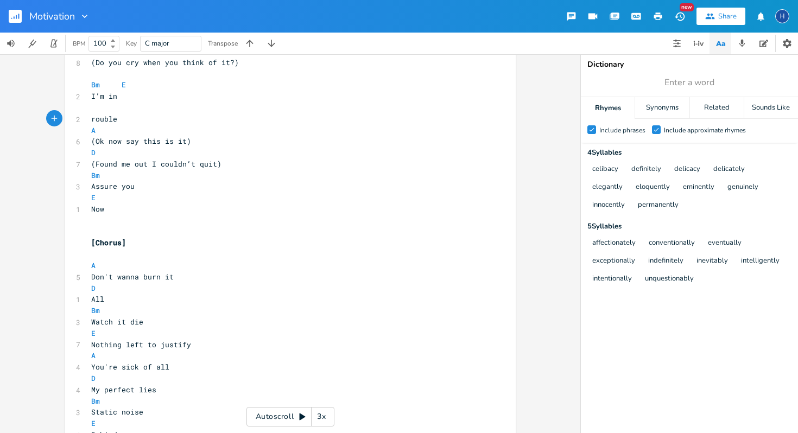
type textarea "T"
click at [90, 109] on pre "​" at bounding box center [285, 107] width 392 height 11
type textarea "E"
click at [125, 82] on pre "Bm E" at bounding box center [285, 84] width 392 height 11
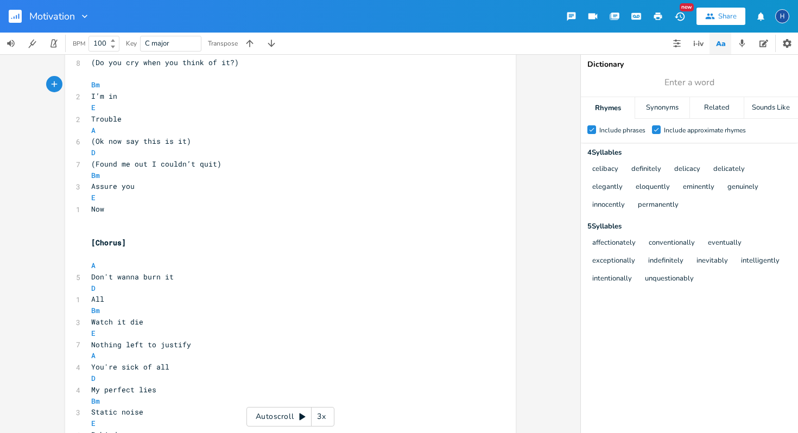
click at [115, 207] on pre "Now" at bounding box center [285, 209] width 392 height 11
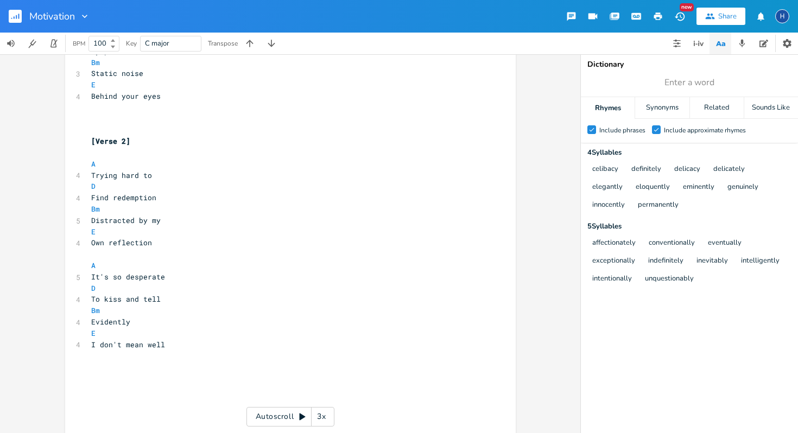
scroll to position [784, 0]
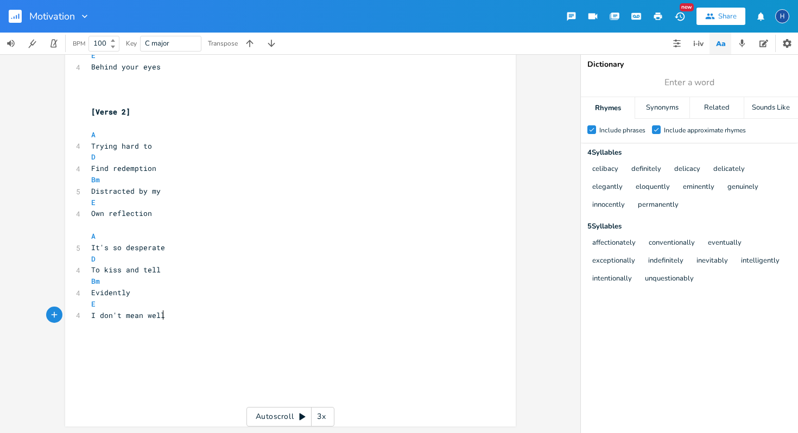
click at [165, 318] on pre "I don't mean well" at bounding box center [285, 315] width 392 height 11
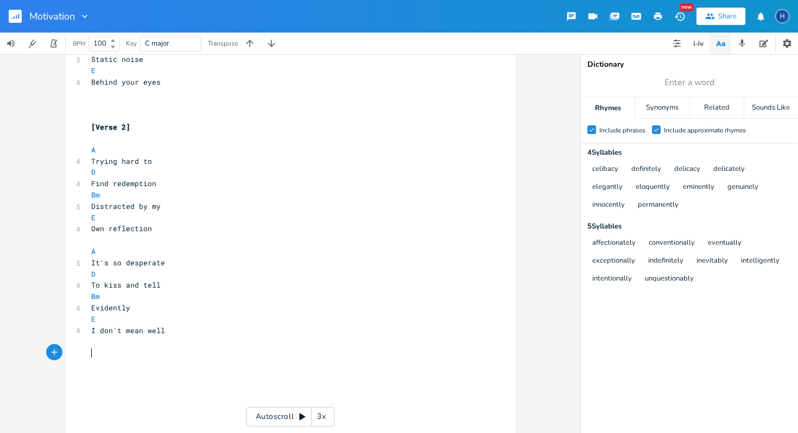
scroll to position [807, 0]
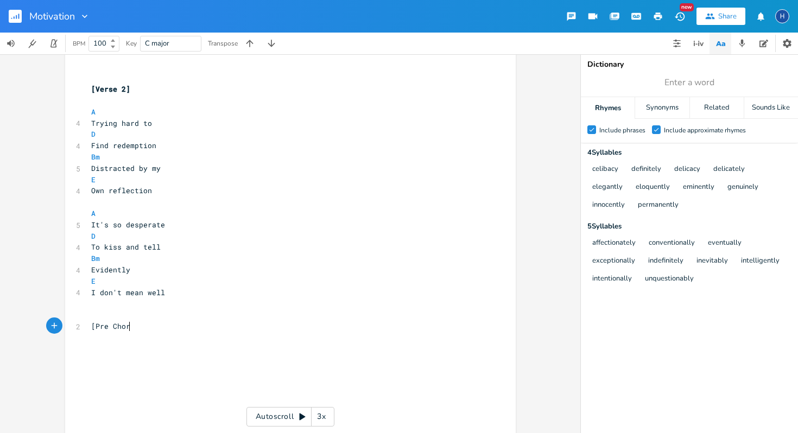
type textarea "[Pre Choro"
type textarea "us]"
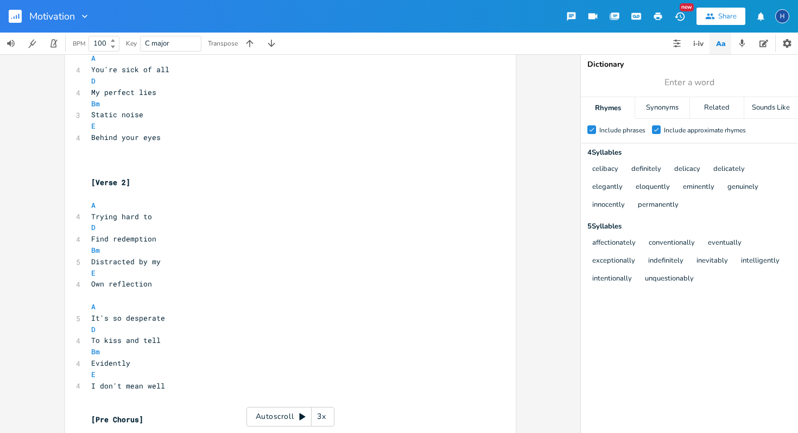
scroll to position [840, 0]
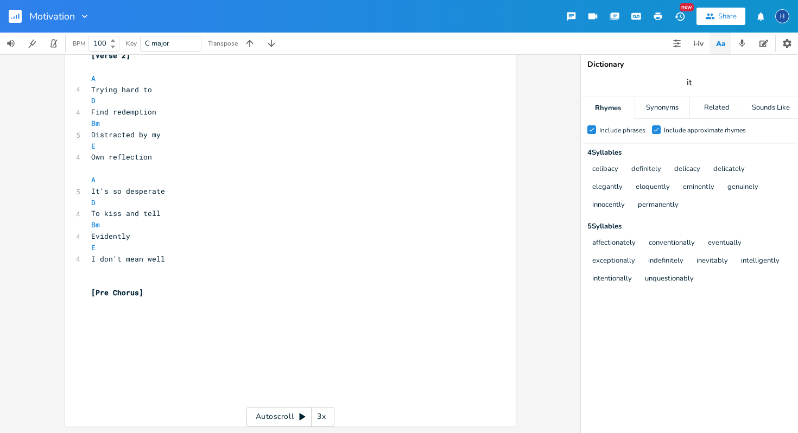
type input "it"
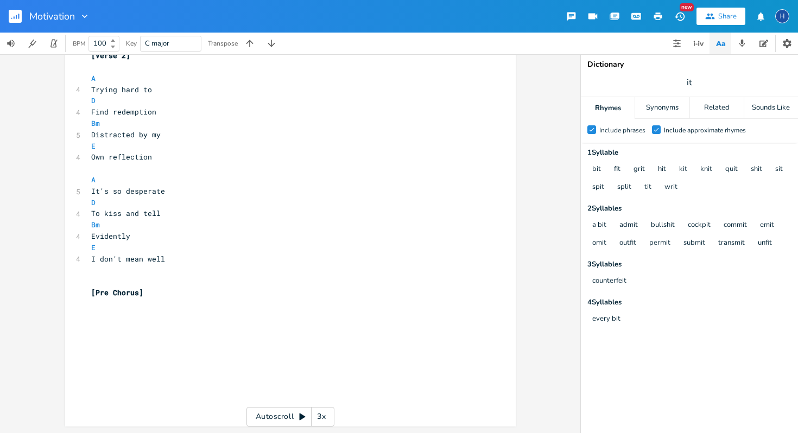
click at [94, 305] on pre "​" at bounding box center [285, 304] width 392 height 11
type textarea "I know you took a little hit"
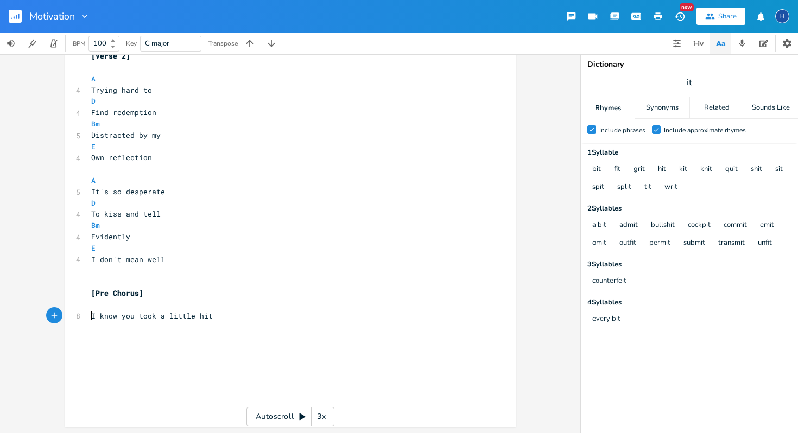
click at [91, 315] on span "I know you took a little hit" at bounding box center [152, 316] width 122 height 10
type textarea "("
click at [217, 316] on pre "(I know you took a little hit" at bounding box center [285, 316] width 392 height 11
type textarea ")"
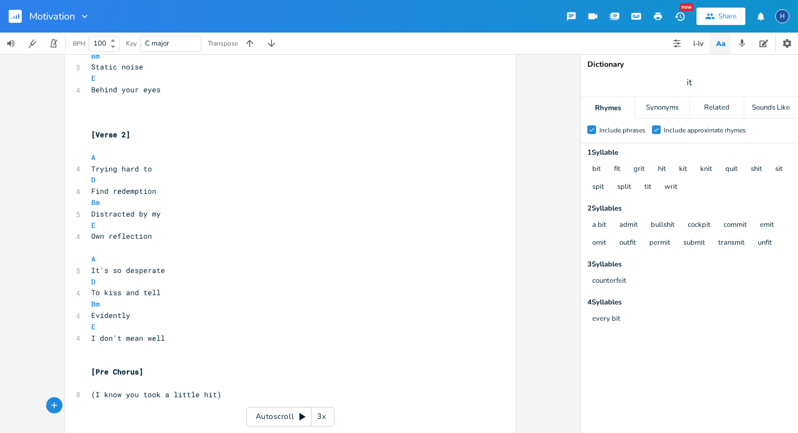
scroll to position [852, 0]
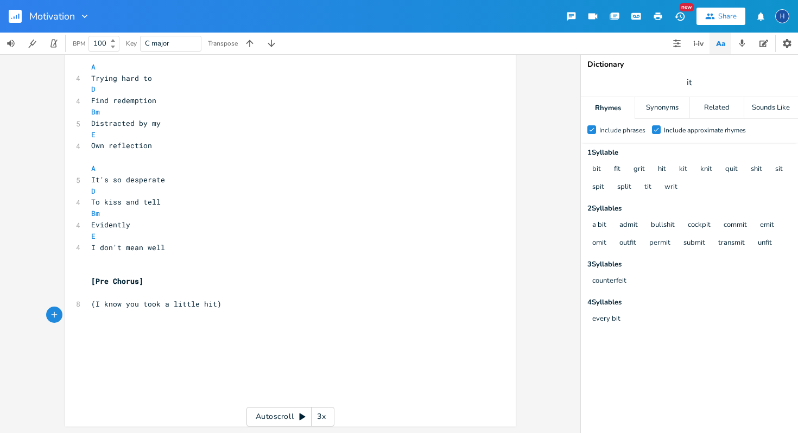
click at [167, 307] on span "(I know you took a little hit)" at bounding box center [156, 304] width 130 height 10
click at [188, 304] on span "(I know you took a little hit)" at bounding box center [156, 304] width 130 height 10
type textarea "a"
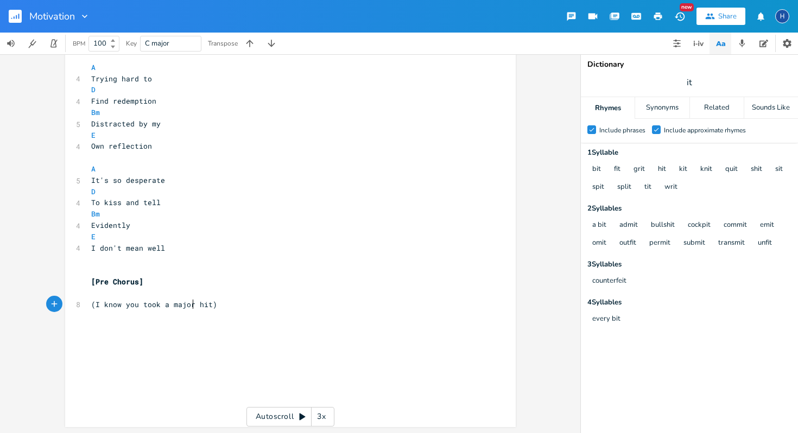
type textarea "major"
click at [682, 86] on span "it" at bounding box center [689, 83] width 217 height 20
type input "a"
type input "major"
click at [652, 117] on div "Synonyms" at bounding box center [662, 108] width 54 height 22
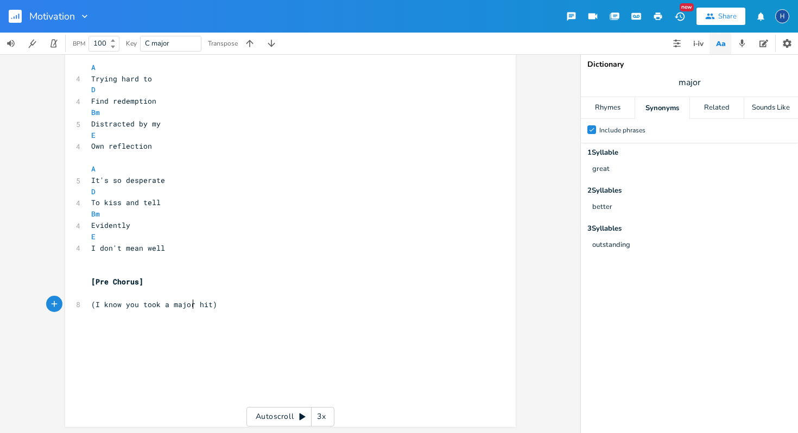
click at [188, 305] on span "(I know you took a major hit)" at bounding box center [154, 305] width 126 height 10
click at [117, 305] on span "(I know you took a major hit)" at bounding box center [154, 305] width 126 height 10
click at [704, 77] on span "major" at bounding box center [689, 83] width 217 height 20
type input "know"
click at [692, 82] on input "know" at bounding box center [690, 83] width 22 height 12
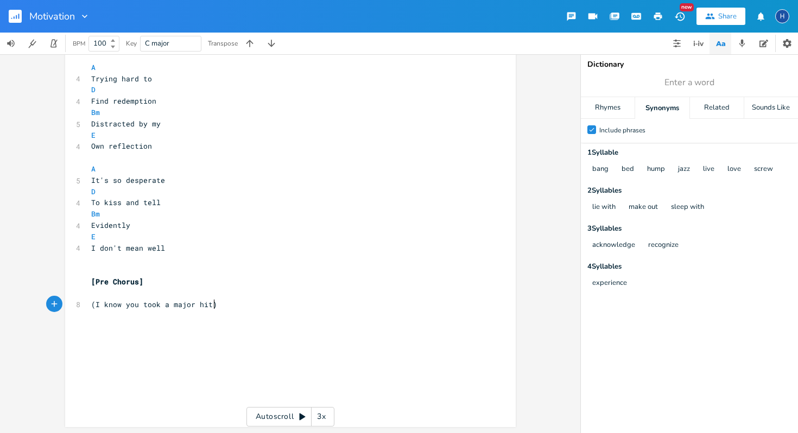
scroll to position [0, 0]
click at [224, 304] on pre "(I know you took a major hit)" at bounding box center [285, 304] width 392 height 11
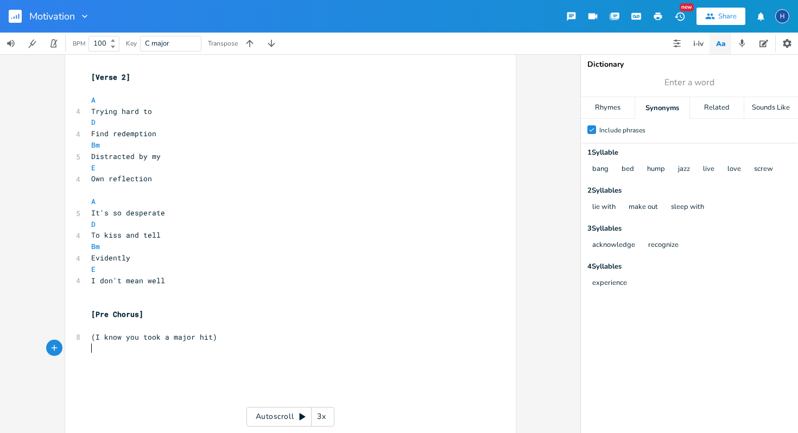
scroll to position [863, 0]
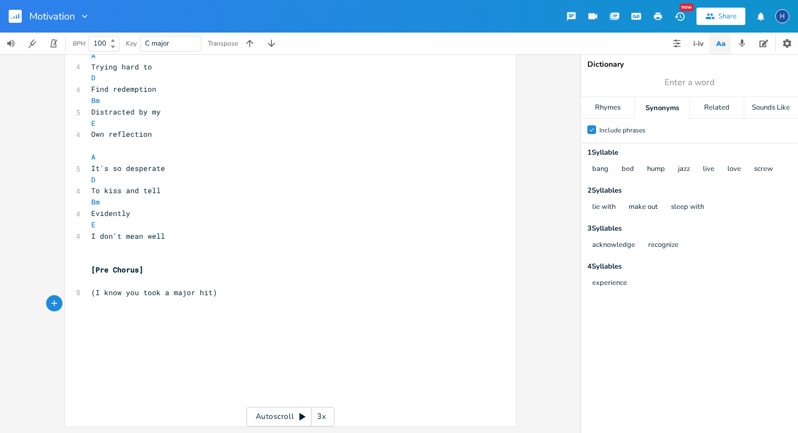
click at [97, 285] on pre "​" at bounding box center [285, 281] width 392 height 11
type textarea "A"
click at [96, 308] on li "A" at bounding box center [105, 304] width 33 height 11
click at [214, 306] on pre "(I know you took a major hit)" at bounding box center [285, 303] width 392 height 11
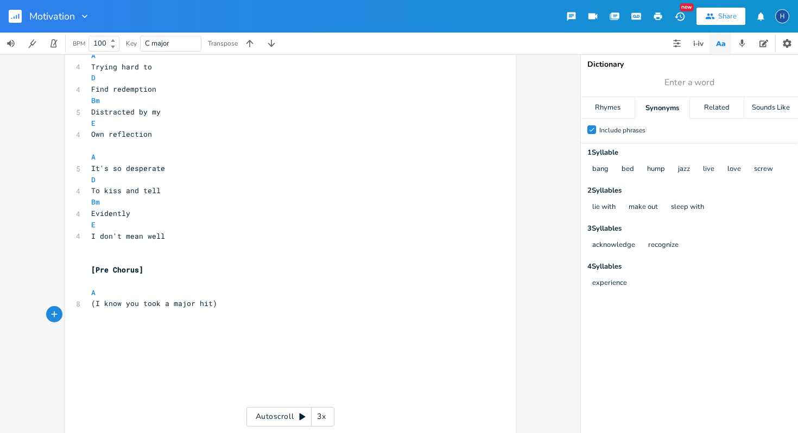
type textarea "D"
type textarea "For me"
type textarea "("
click at [681, 91] on span "Enter a word" at bounding box center [689, 83] width 217 height 20
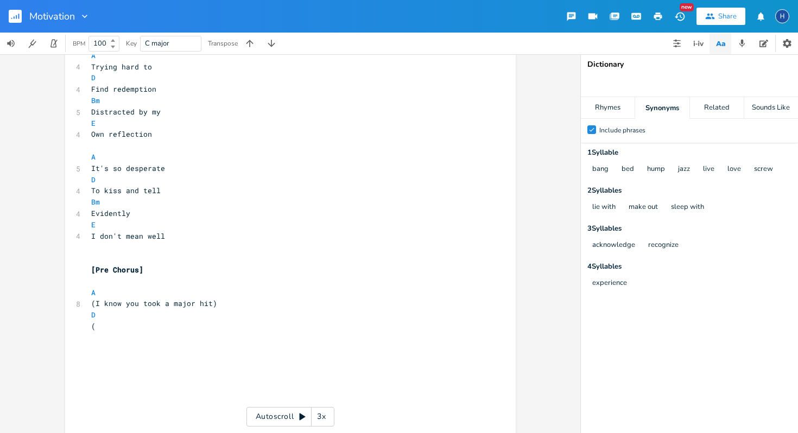
click at [100, 329] on pre "(" at bounding box center [285, 326] width 392 height 11
type textarea "Hoping you'll get over it)"
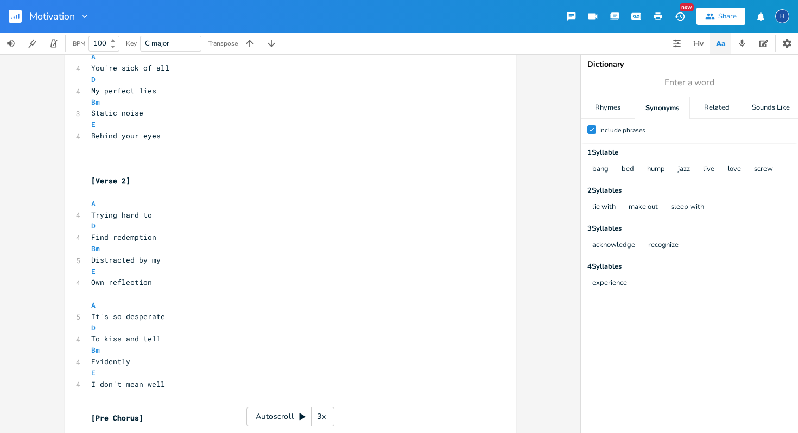
scroll to position [908, 0]
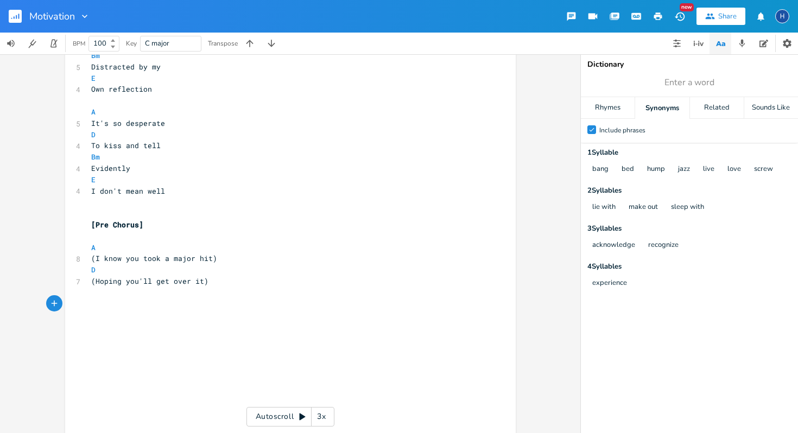
click at [721, 81] on span "Enter a word" at bounding box center [689, 83] width 217 height 20
type input "o"
type input "hoping"
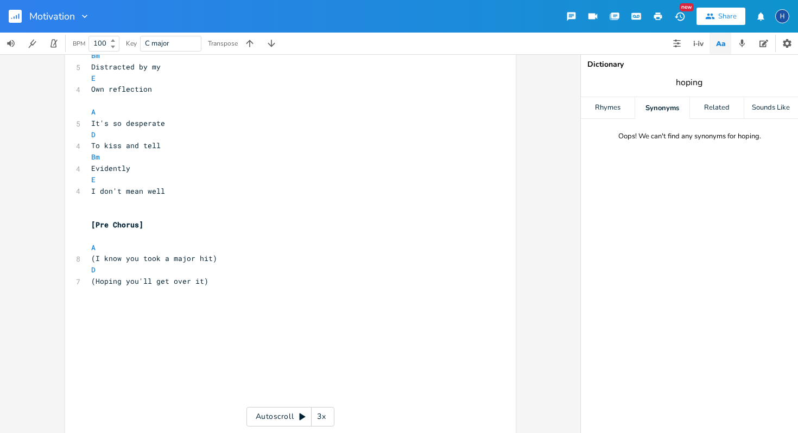
click at [704, 84] on span "hoping" at bounding box center [689, 83] width 217 height 20
type input "hope"
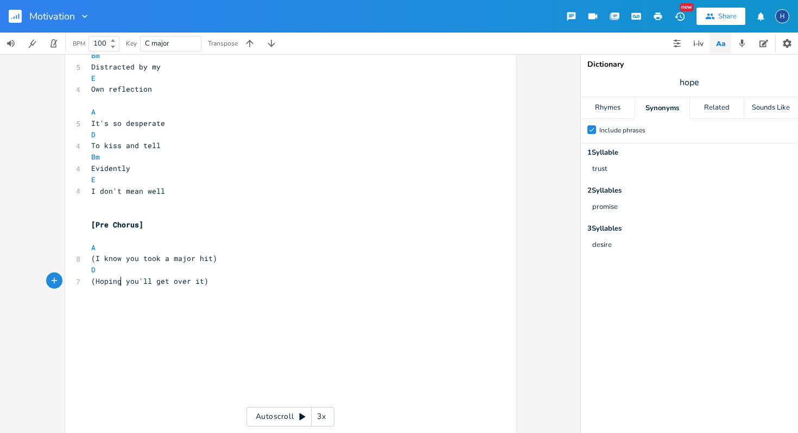
scroll to position [0, 0]
click at [118, 281] on span "(Hoping you'll get over it)" at bounding box center [149, 281] width 117 height 10
type textarea "Trusting"
click at [694, 84] on input "hope" at bounding box center [690, 83] width 20 height 12
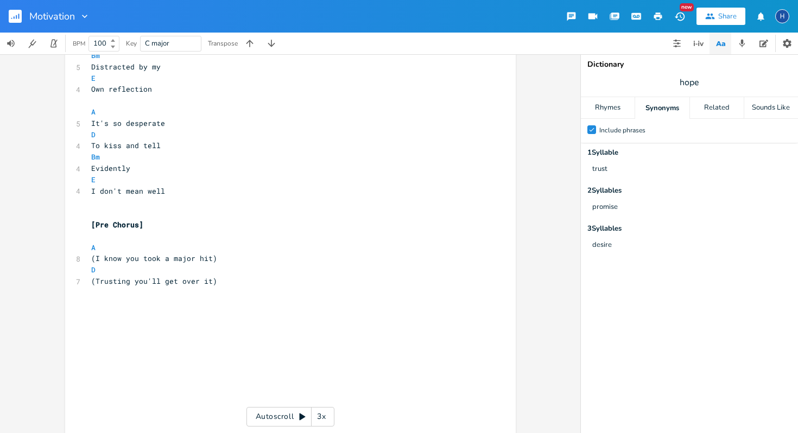
click at [172, 283] on span "(Trusting you'll get over it)" at bounding box center [154, 281] width 126 height 10
type textarea "move on"
type textarea "f"
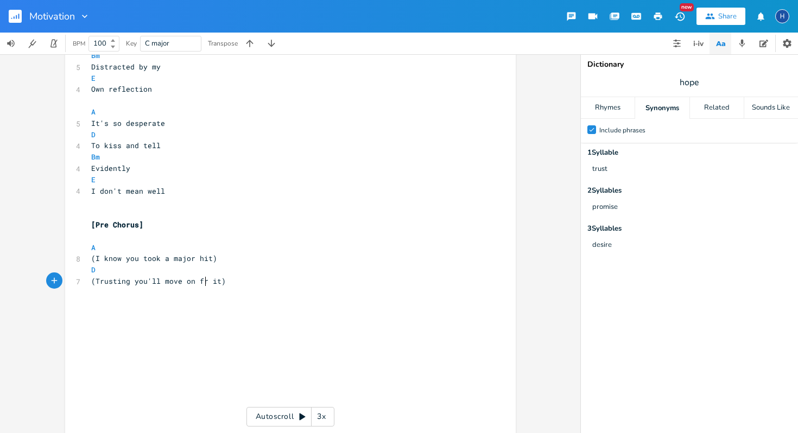
type textarea "from"
click at [230, 283] on pre "(Trusting you'll move on from it)" at bounding box center [285, 281] width 392 height 11
type textarea "I"
type textarea "Broke you down"
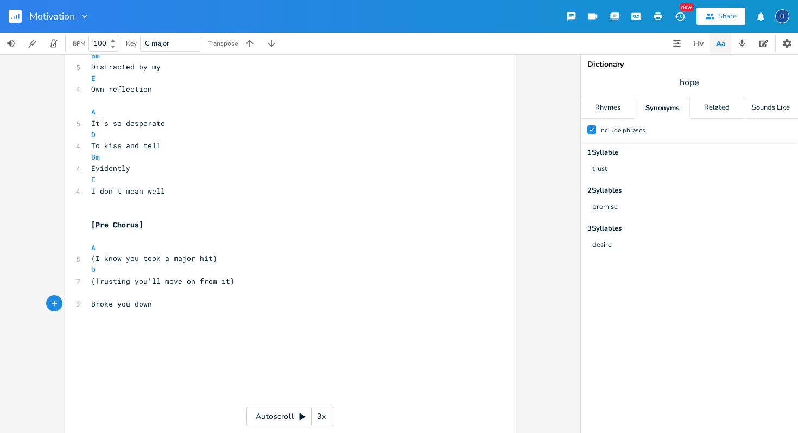
click at [93, 303] on span "Broke you down" at bounding box center [121, 304] width 61 height 10
type textarea "I b"
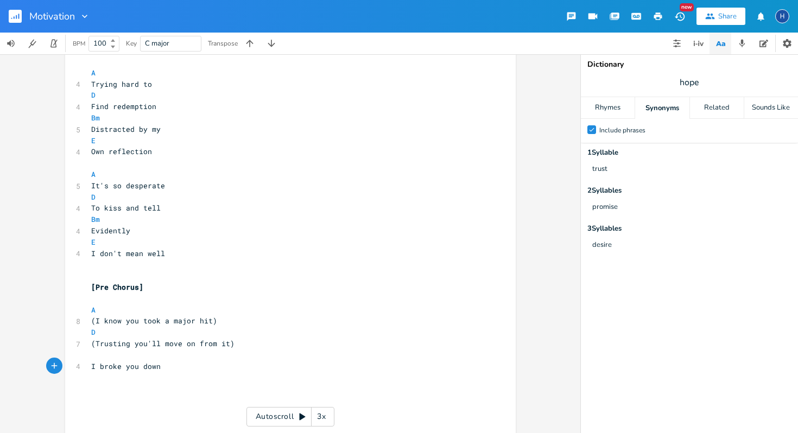
scroll to position [848, 0]
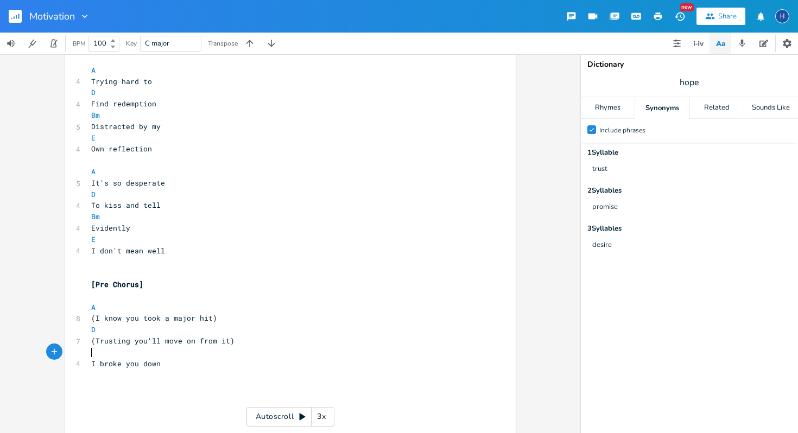
click at [138, 356] on pre "​" at bounding box center [285, 352] width 392 height 11
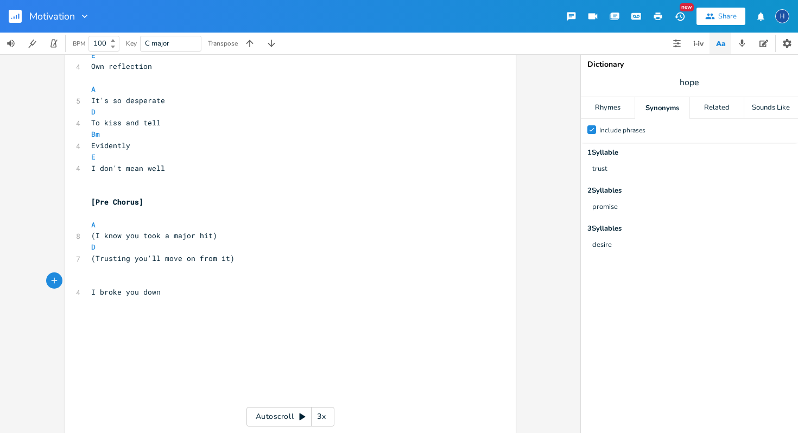
scroll to position [940, 0]
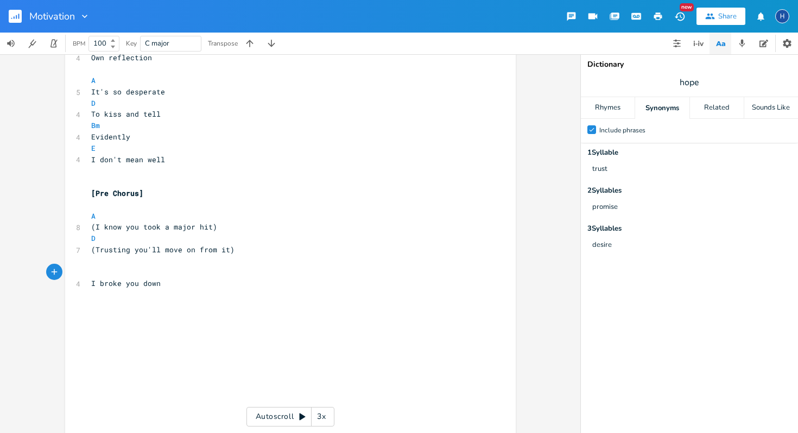
click at [139, 285] on span "I broke you down" at bounding box center [126, 284] width 70 height 10
type textarea "ou"
click at [140, 282] on pre "I broke you" at bounding box center [285, 283] width 392 height 11
click at [91, 295] on span "down" at bounding box center [99, 295] width 17 height 10
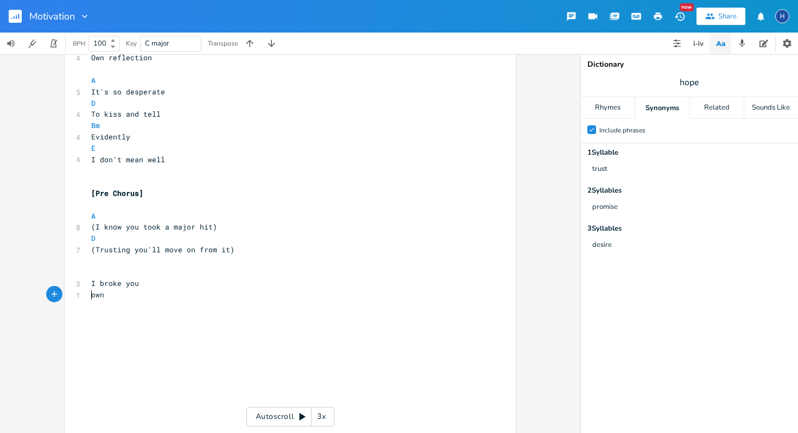
type textarea "D"
click at [111, 297] on pre "Down" at bounding box center [285, 294] width 392 height 11
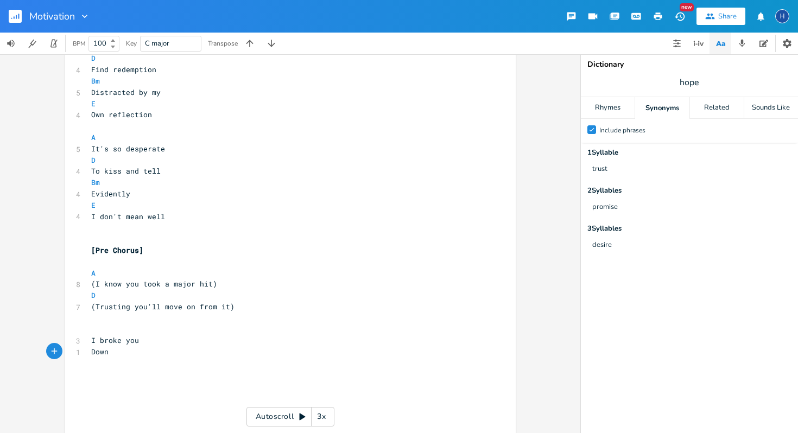
scroll to position [883, 0]
click at [725, 89] on span "hope" at bounding box center [689, 83] width 217 height 20
type input "broke"
click at [628, 112] on div "Rhymes" at bounding box center [608, 108] width 54 height 22
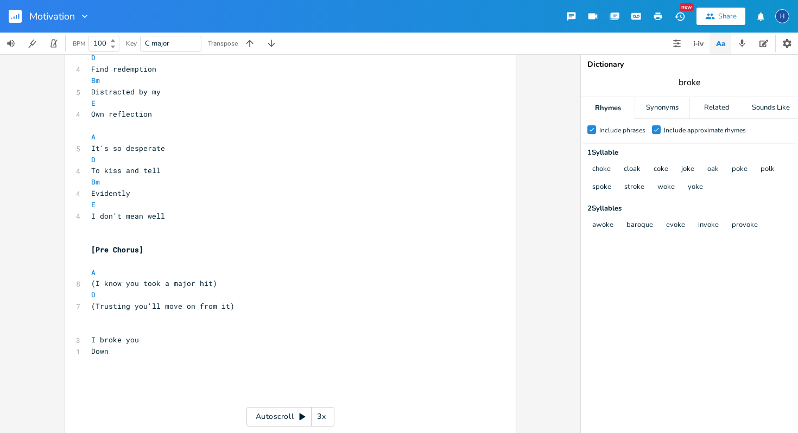
click at [693, 77] on input "broke" at bounding box center [690, 83] width 22 height 12
type input "brek"
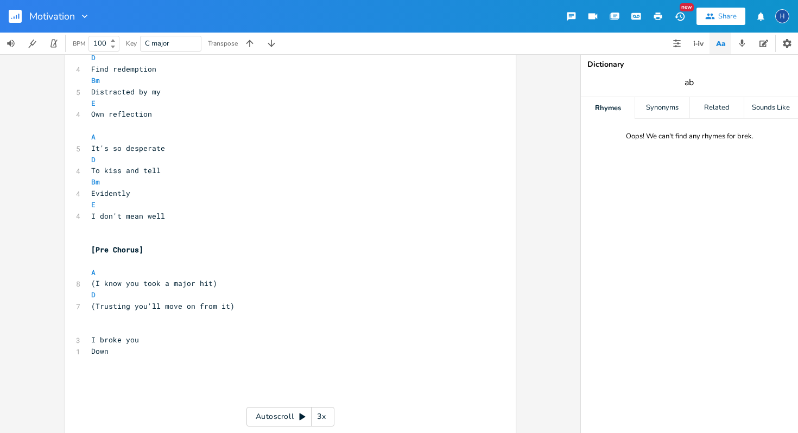
type input "a"
type input "break"
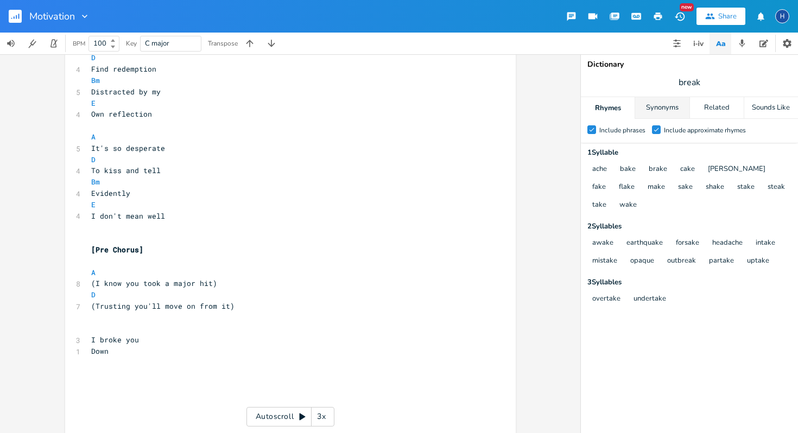
click at [659, 112] on div "Synonyms" at bounding box center [662, 108] width 54 height 22
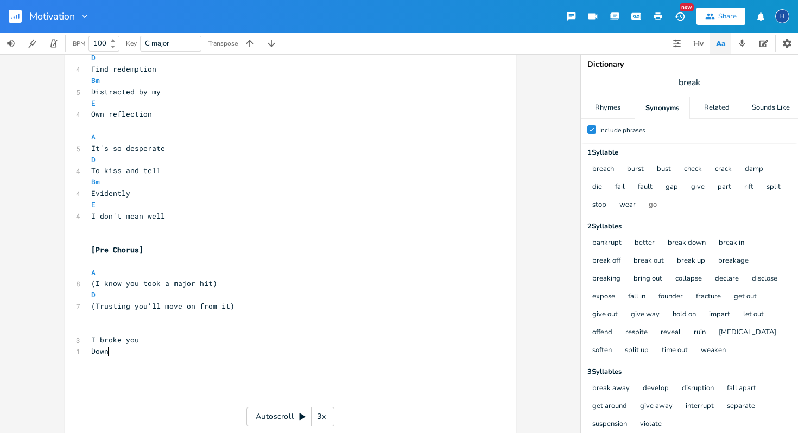
scroll to position [0, 0]
click at [109, 354] on pre "Down" at bounding box center [285, 351] width 392 height 11
click at [94, 327] on pre "​" at bounding box center [285, 329] width 392 height 11
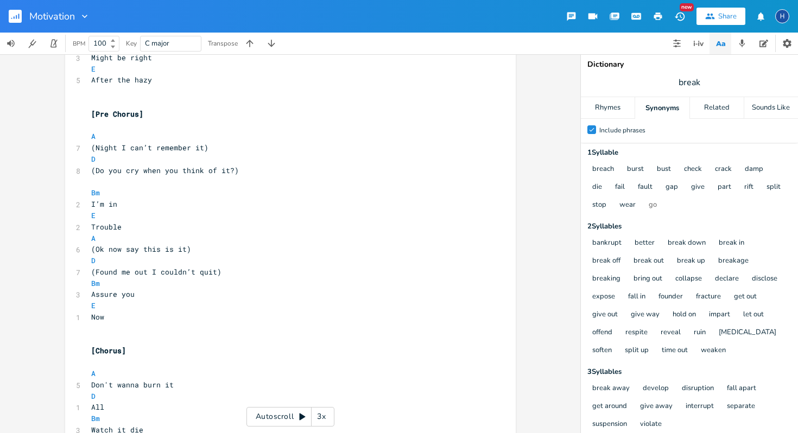
scroll to position [309, 0]
click at [131, 223] on pre "Trouble" at bounding box center [285, 225] width 392 height 11
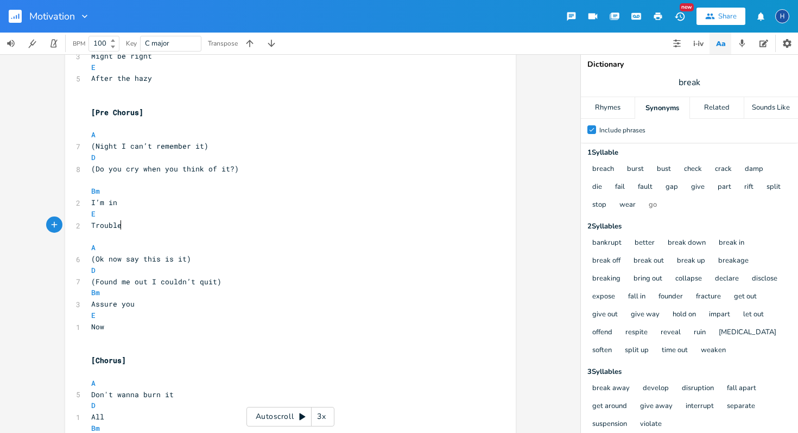
click at [144, 221] on pre "Trouble" at bounding box center [285, 225] width 392 height 11
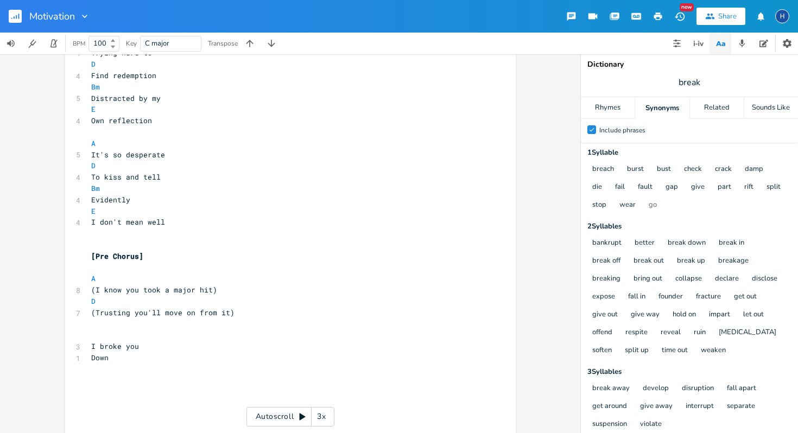
scroll to position [976, 0]
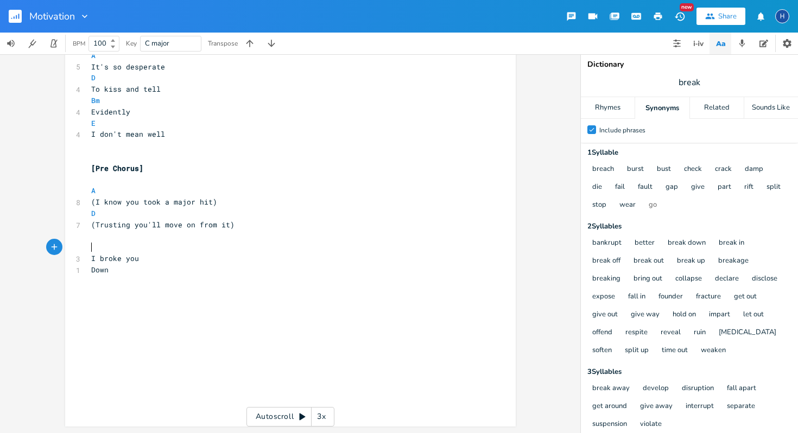
click at [89, 250] on pre "​" at bounding box center [285, 247] width 392 height 11
type textarea "Bm"
click at [98, 260] on li "Bm" at bounding box center [106, 259] width 34 height 11
click at [93, 267] on span "Down" at bounding box center [99, 271] width 17 height 10
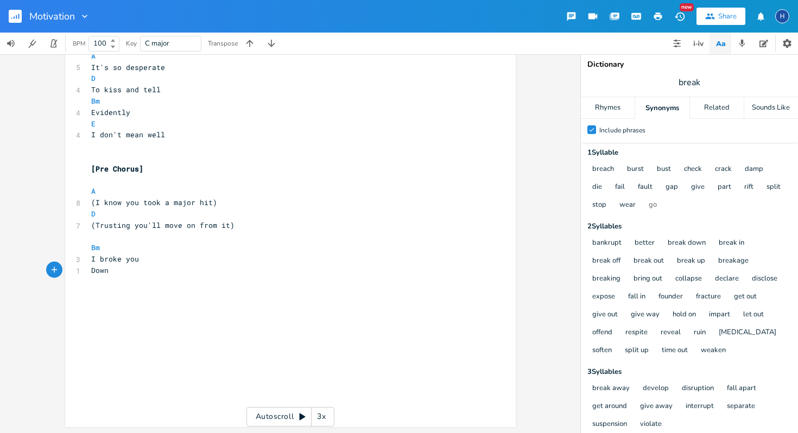
click at [89, 269] on pre "Down" at bounding box center [285, 270] width 392 height 11
type textarea "E"
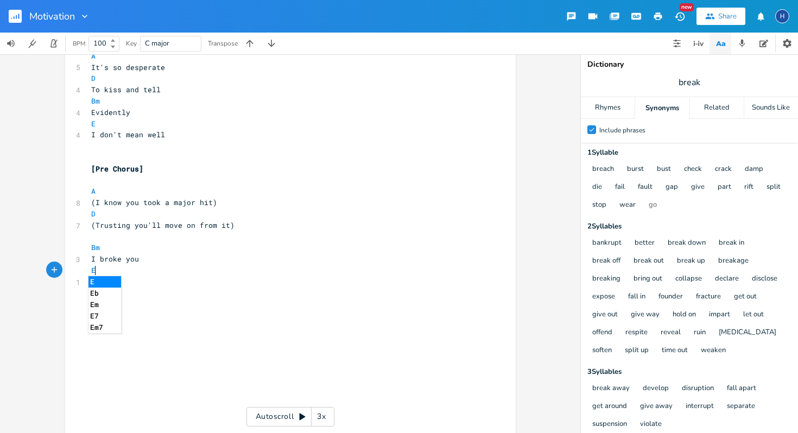
click at [103, 282] on li "E" at bounding box center [105, 281] width 33 height 11
click at [110, 284] on pre "Down" at bounding box center [285, 281] width 392 height 11
click at [100, 259] on span "I broke you" at bounding box center [115, 259] width 48 height 10
type textarea "B"
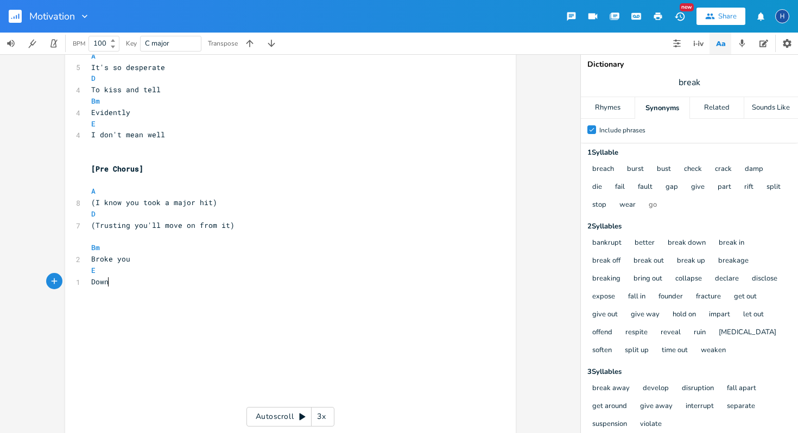
click at [110, 283] on pre "Down" at bounding box center [285, 281] width 392 height 11
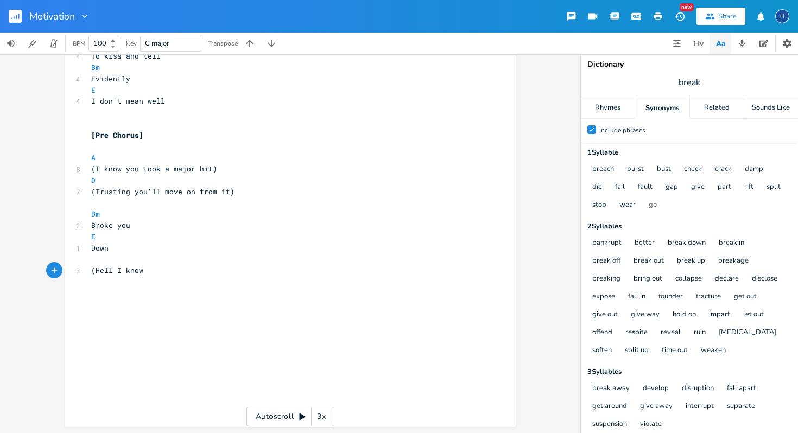
scroll to position [0, 40]
type textarea "(Hell I know I th"
type textarea "I tr"
type textarea "hrow fit"
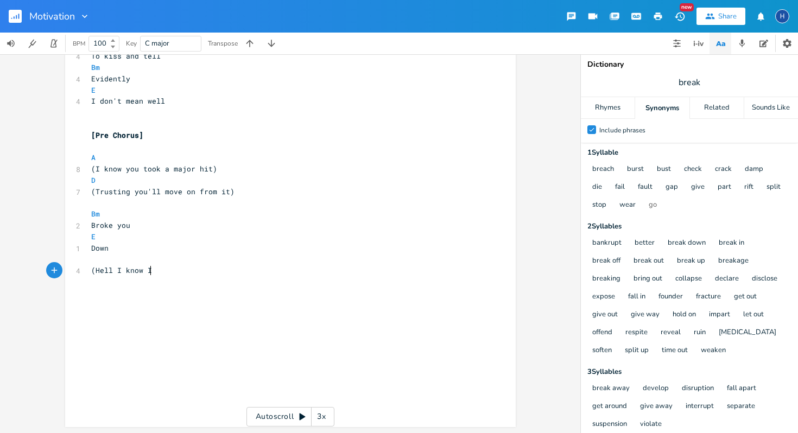
scroll to position [0, 2]
type textarea "threw a fit)"
type textarea "(Do you smile when you think of it)"
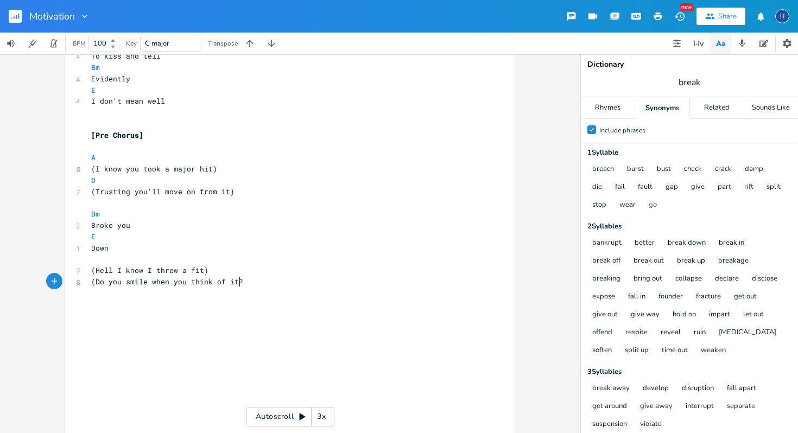
type textarea "?)"
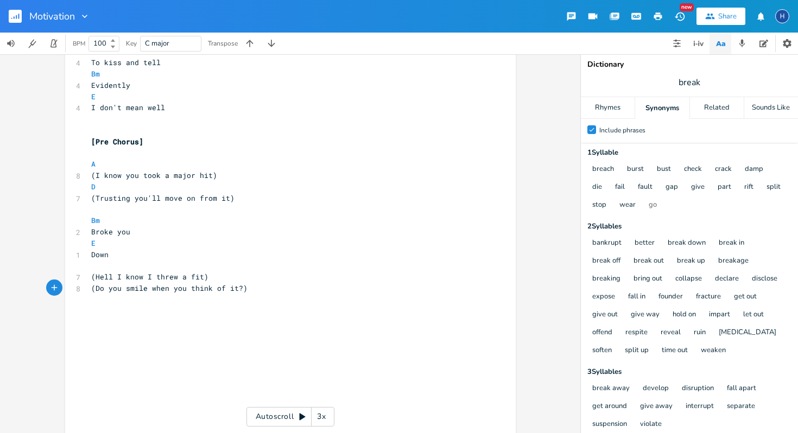
scroll to position [1021, 0]
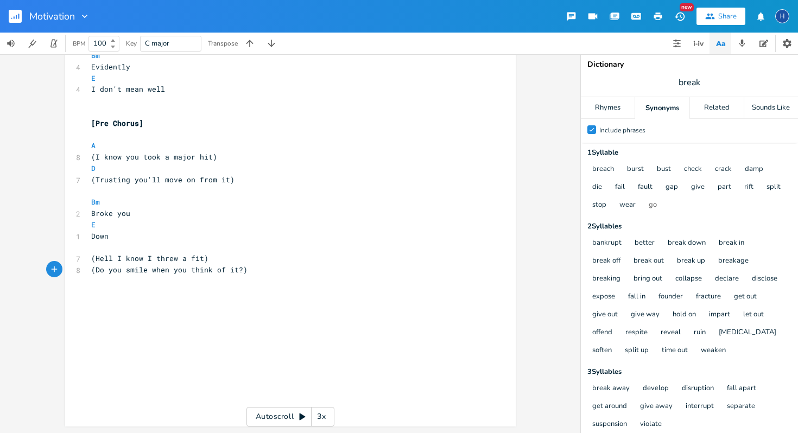
click at [204, 259] on pre "(Hell I know I threw a fit)" at bounding box center [285, 258] width 392 height 11
click at [219, 268] on span "(Do you smile when you think of it?)" at bounding box center [169, 270] width 156 height 10
click at [217, 270] on span "(Do you smile when you think of it?)" at bounding box center [169, 270] width 156 height 10
click at [197, 261] on span "(Hell I know I threw a fit)" at bounding box center [149, 259] width 117 height 10
click at [701, 85] on span "break" at bounding box center [689, 83] width 217 height 20
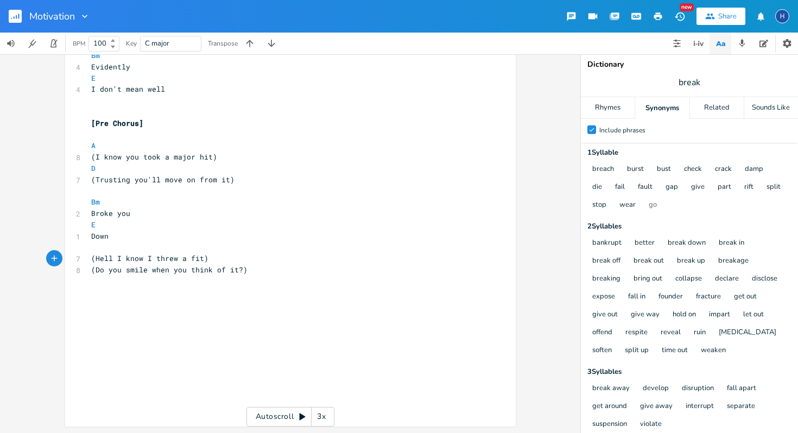
click at [701, 85] on span "break" at bounding box center [689, 83] width 217 height 20
type input "fit"
click at [618, 113] on div "Rhymes" at bounding box center [608, 108] width 54 height 22
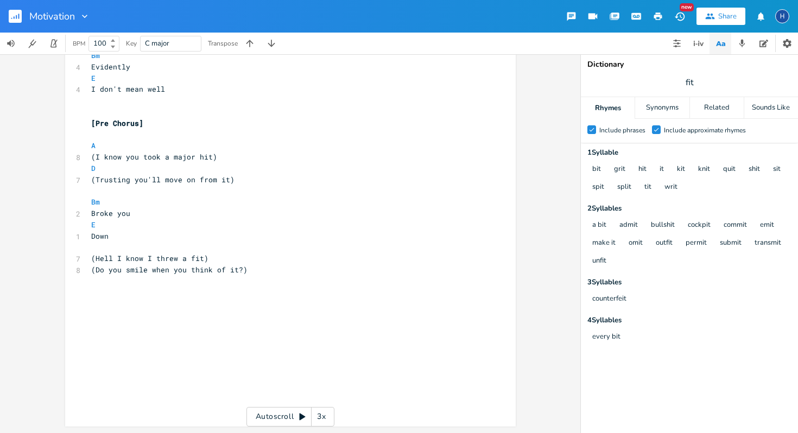
scroll to position [0, 0]
click at [196, 259] on span "(Hell I know I threw a fit)" at bounding box center [149, 259] width 117 height 10
drag, startPoint x: 198, startPoint y: 260, endPoint x: 93, endPoint y: 263, distance: 104.3
click at [93, 263] on span "(Hell I know I threw a fit)" at bounding box center [149, 259] width 117 height 10
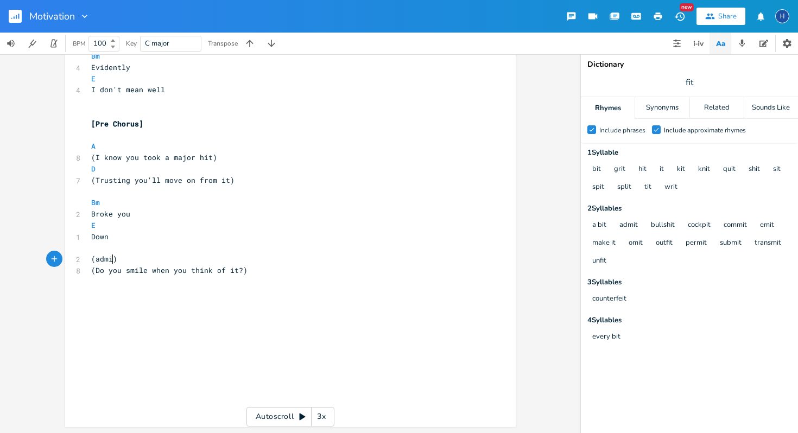
type textarea "admit"
click at [235, 270] on span "(Do you smile when you think of it?)" at bounding box center [169, 271] width 156 height 10
drag, startPoint x: 235, startPoint y: 270, endPoint x: 93, endPoint y: 276, distance: 141.9
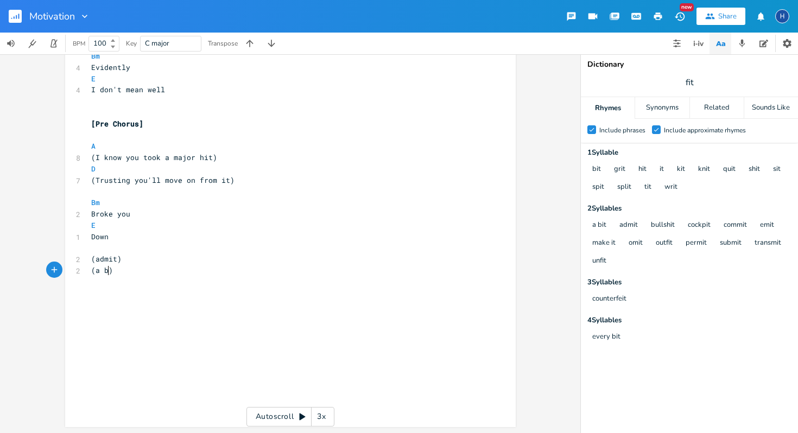
type textarea "a bit"
type textarea "Il"
type textarea "'ll"
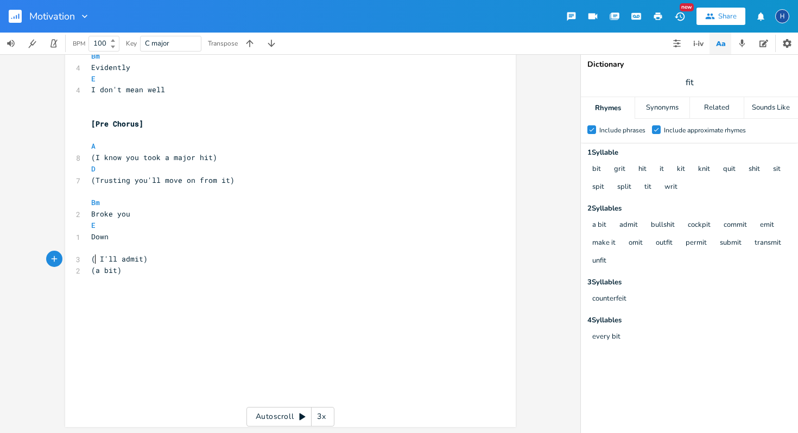
type textarea ","
click at [92, 259] on span "(, I'll admit)" at bounding box center [121, 259] width 61 height 10
click at [700, 79] on span "fit" at bounding box center [689, 83] width 217 height 20
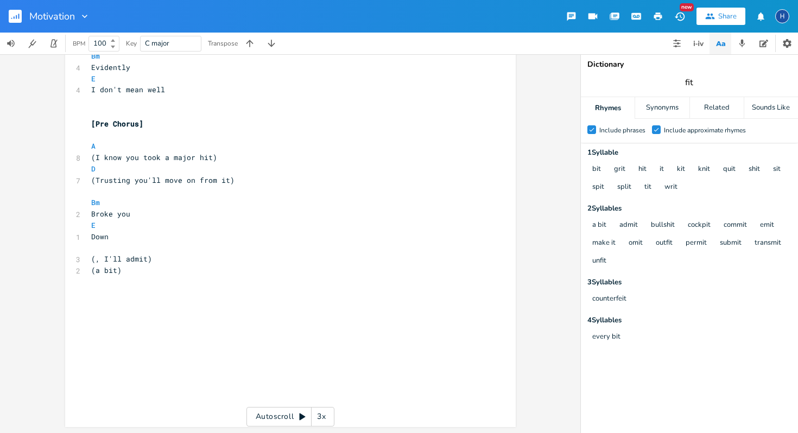
click at [697, 79] on span "fit" at bounding box center [689, 83] width 217 height 20
click at [91, 259] on span "(, I'll admit)" at bounding box center [121, 259] width 61 height 10
type textarea "Coud"
type textarea "ld do bt"
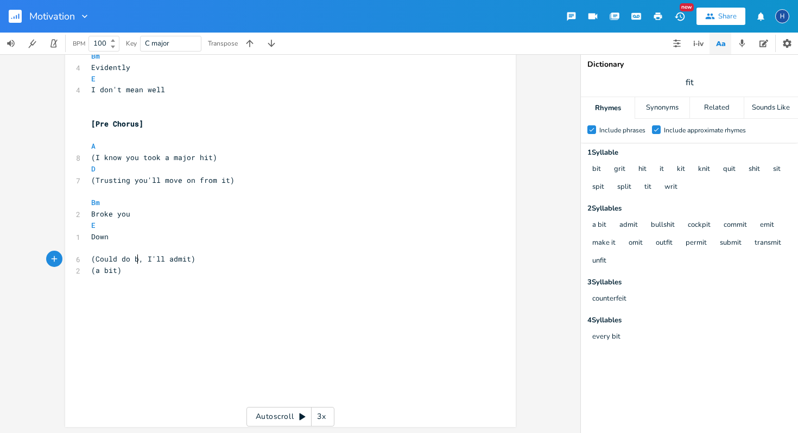
scroll to position [0, 24]
type textarea "[PERSON_NAME]"
click at [93, 270] on span "(a bit)" at bounding box center [106, 271] width 30 height 10
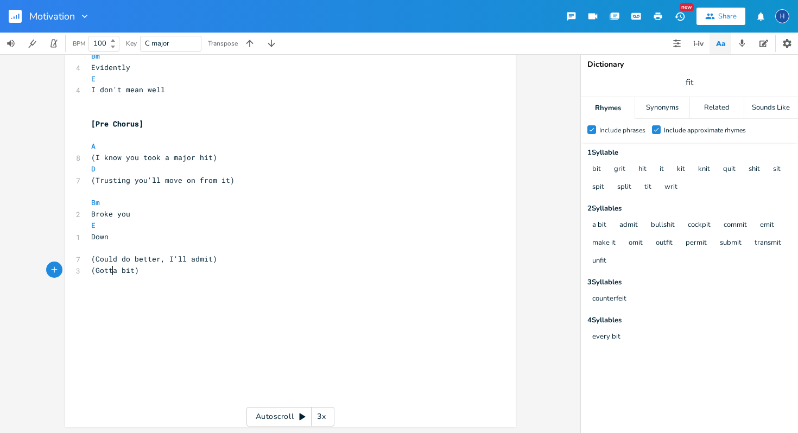
type textarea "Gotta"
type textarea "Turn"
type textarea "up"
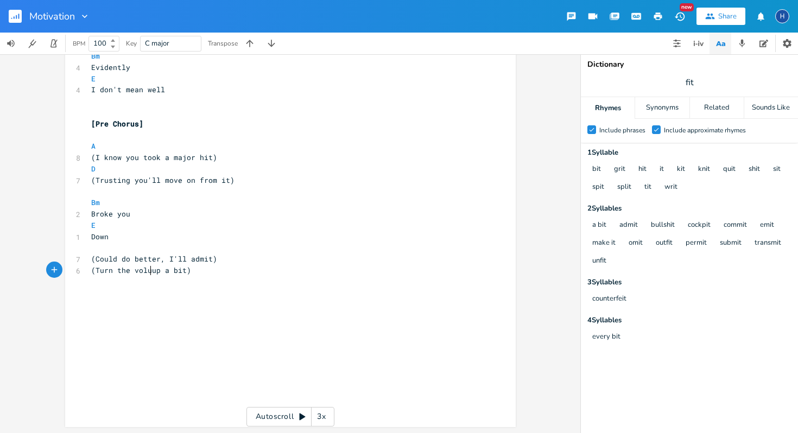
type textarea "Turn the volume"
click at [213, 262] on pre "(Could do better, I'll admit)" at bounding box center [285, 259] width 392 height 11
click at [154, 274] on span "(Turn the volume up a bit)" at bounding box center [147, 271] width 113 height 10
click at [96, 251] on pre "​" at bounding box center [285, 248] width 392 height 11
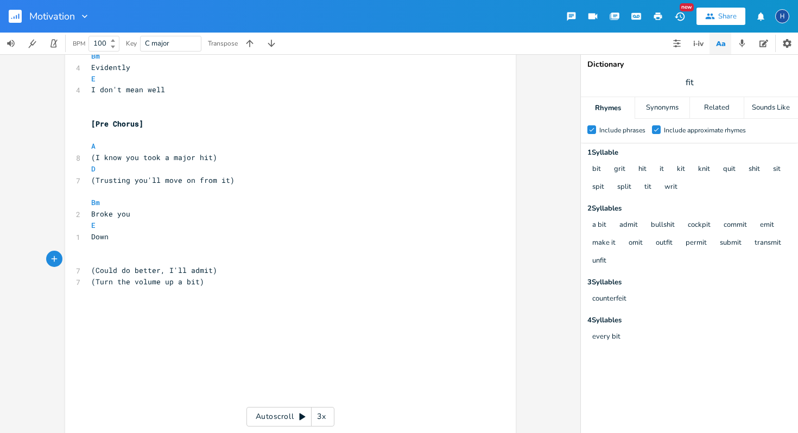
click at [212, 268] on pre "(Could do better, I'll admit)" at bounding box center [285, 270] width 392 height 11
click at [97, 260] on pre "​" at bounding box center [285, 259] width 392 height 11
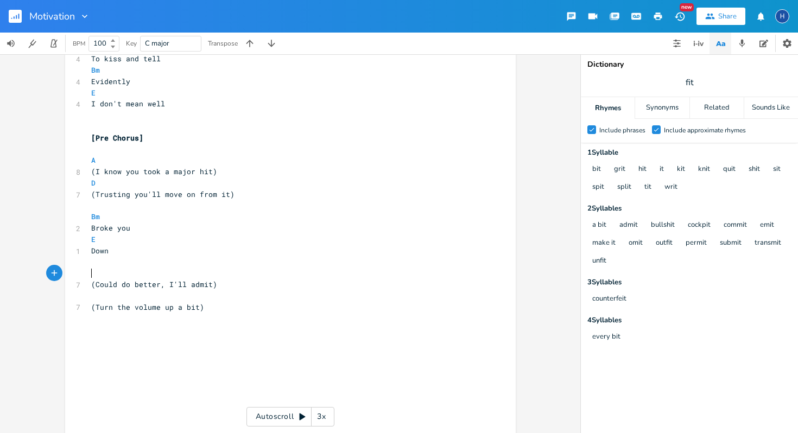
scroll to position [1005, 0]
click at [125, 196] on span "(Trusting you'll move on from it)" at bounding box center [162, 196] width 143 height 10
type textarea "Hoping"
click at [111, 251] on pre "Down" at bounding box center [285, 252] width 392 height 11
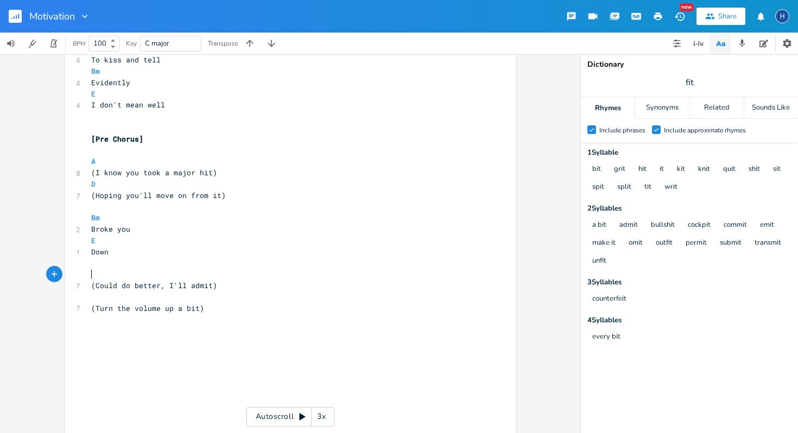
click at [98, 278] on pre "​" at bounding box center [285, 274] width 392 height 11
click at [155, 288] on span "(Could do better, I'll admit)" at bounding box center [154, 286] width 126 height 10
type textarea "Could do better"
drag, startPoint x: 155, startPoint y: 288, endPoint x: 93, endPoint y: 290, distance: 62.5
click at [93, 290] on pre "(Could do better, I'll admit)" at bounding box center [285, 285] width 392 height 11
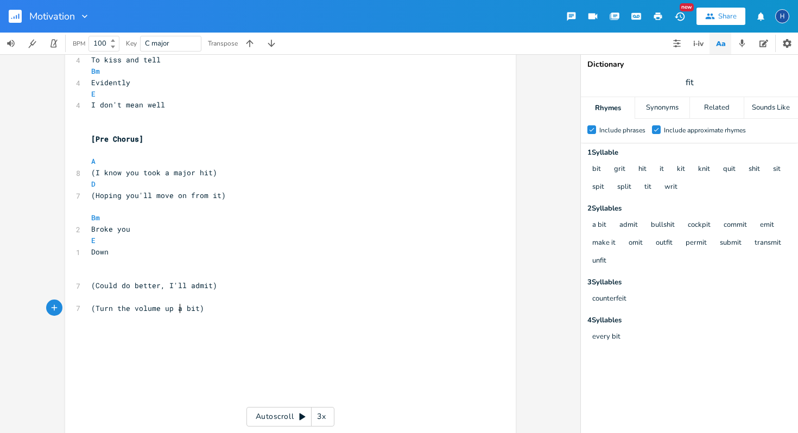
click at [175, 308] on span "(Turn the volume up a bit)" at bounding box center [147, 309] width 113 height 10
type textarea "ebery"
type textarea "very"
click at [694, 81] on span "fit" at bounding box center [689, 83] width 217 height 20
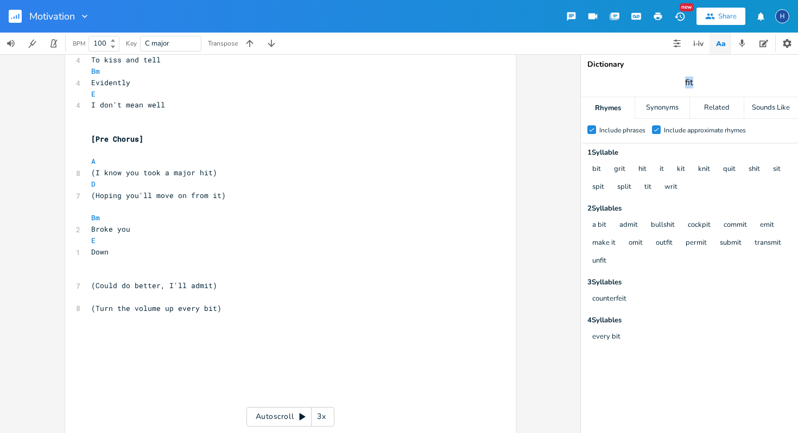
click at [694, 81] on span "fit" at bounding box center [689, 83] width 217 height 20
type input "regretting"
click at [648, 108] on div "Synonyms" at bounding box center [662, 108] width 54 height 22
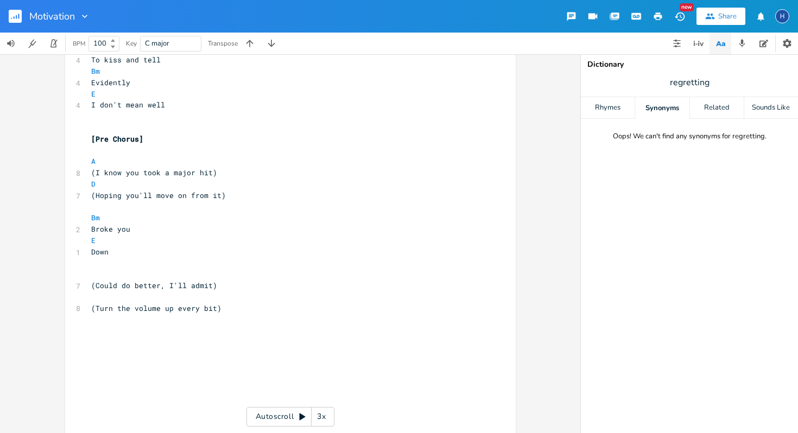
click at [713, 84] on span "regretting" at bounding box center [689, 83] width 217 height 20
type input "regret"
click at [609, 170] on button "lament" at bounding box center [604, 169] width 22 height 9
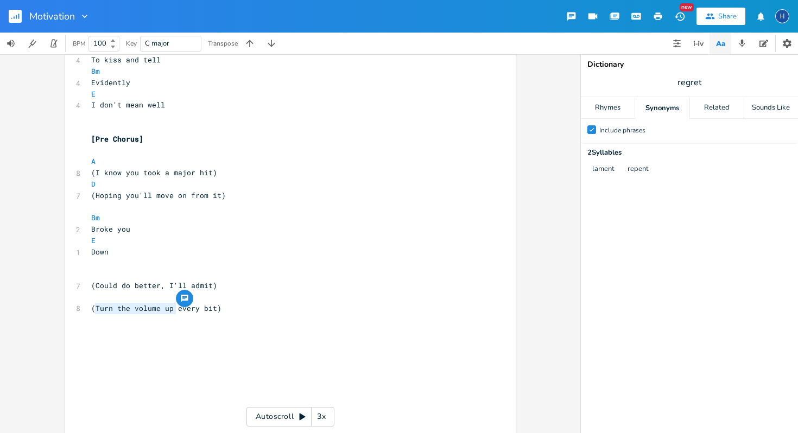
drag, startPoint x: 174, startPoint y: 310, endPoint x: 93, endPoint y: 311, distance: 80.4
click at [93, 311] on span "(Turn the volume up every bit)" at bounding box center [156, 309] width 130 height 10
type textarea "Now lamenting"
click at [199, 310] on pre "(Now lamenting every bit)" at bounding box center [285, 308] width 392 height 11
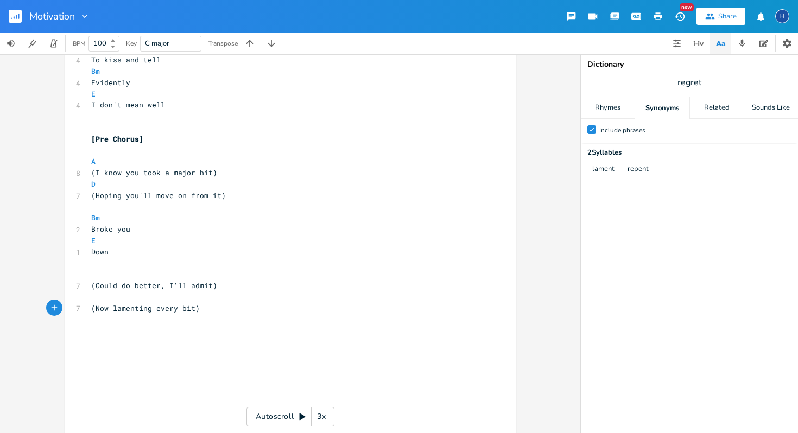
click at [707, 78] on span "regret" at bounding box center [689, 83] width 217 height 20
type input "now"
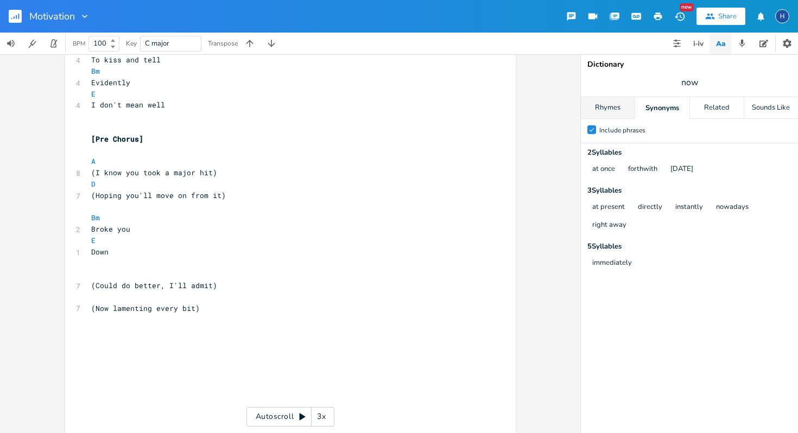
click at [622, 112] on div "Rhymes" at bounding box center [608, 108] width 54 height 22
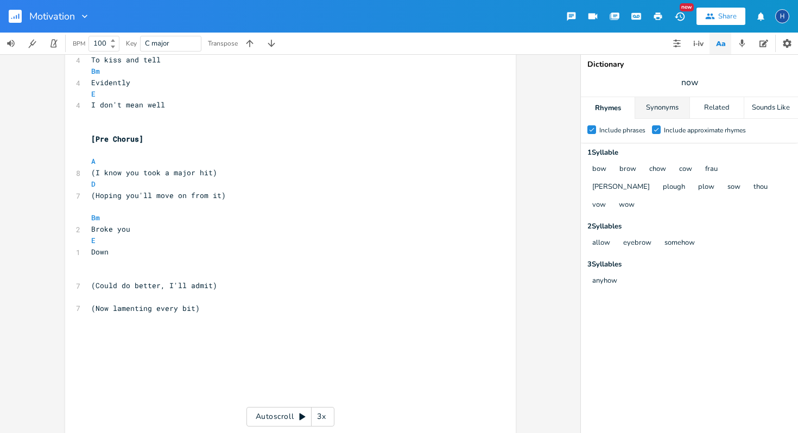
click at [648, 109] on div "Synonyms" at bounding box center [662, 108] width 54 height 22
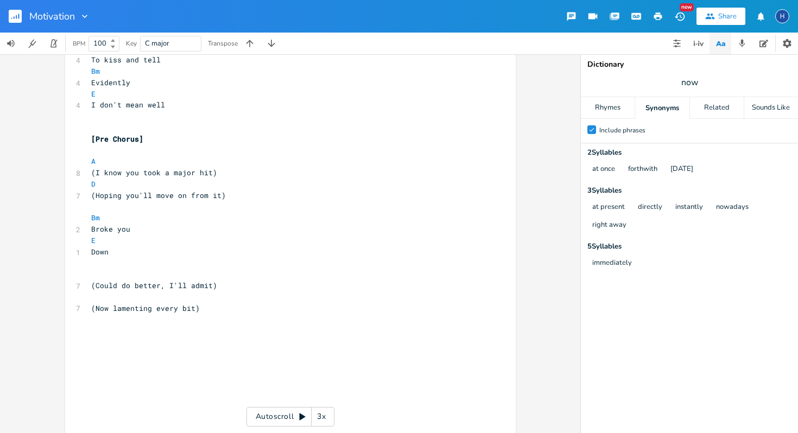
scroll to position [0, 0]
click at [174, 308] on span "(Now lamenting every bit)" at bounding box center [145, 309] width 109 height 10
type textarea "all of"
click at [185, 310] on span "(Now lamenting all of bit)" at bounding box center [147, 309] width 113 height 10
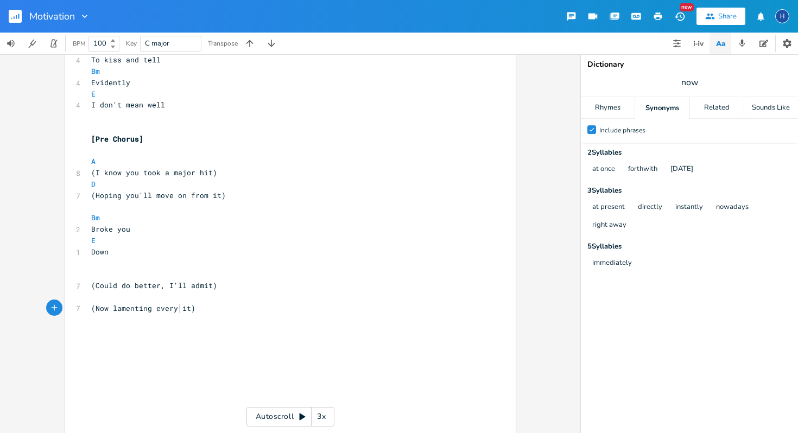
type textarea "every b"
click at [196, 307] on pre "(Now lamenting every bit)" at bounding box center [285, 308] width 392 height 11
click at [158, 287] on span "(Could do better, I'll admit)" at bounding box center [154, 286] width 126 height 10
type textarea "r"
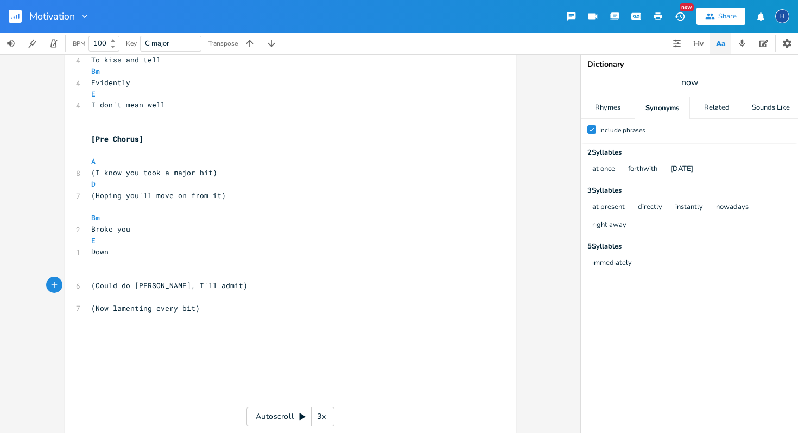
scroll to position [0, 3]
click at [155, 286] on span "(Could do better, I'll admit)" at bounding box center [154, 286] width 126 height 10
click at [218, 310] on pre "(Now lamenting every bit)" at bounding box center [285, 308] width 392 height 11
type textarea "Hold me"
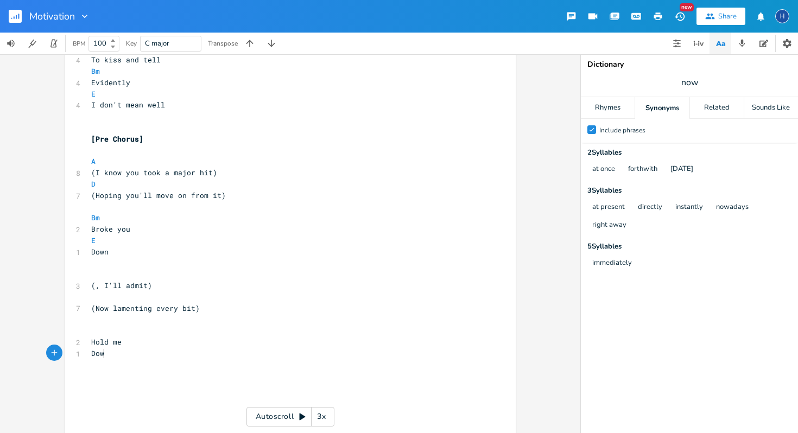
type textarea "Down"
click at [90, 337] on pre "Hold me" at bounding box center [285, 342] width 392 height 11
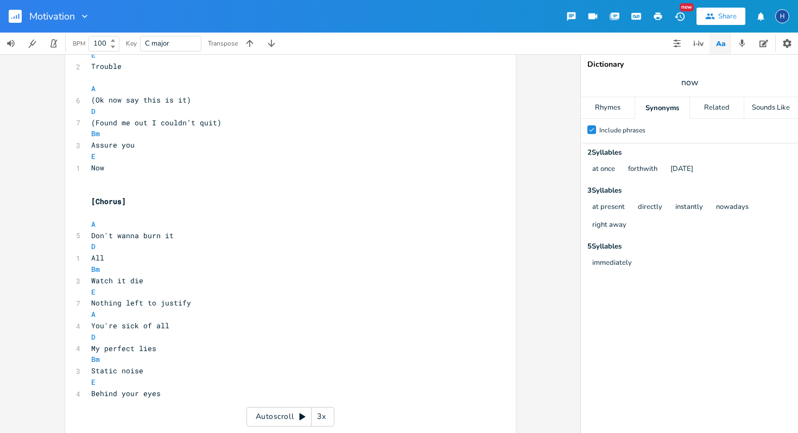
scroll to position [465, 0]
click at [111, 134] on pre "Bm" at bounding box center [285, 136] width 392 height 11
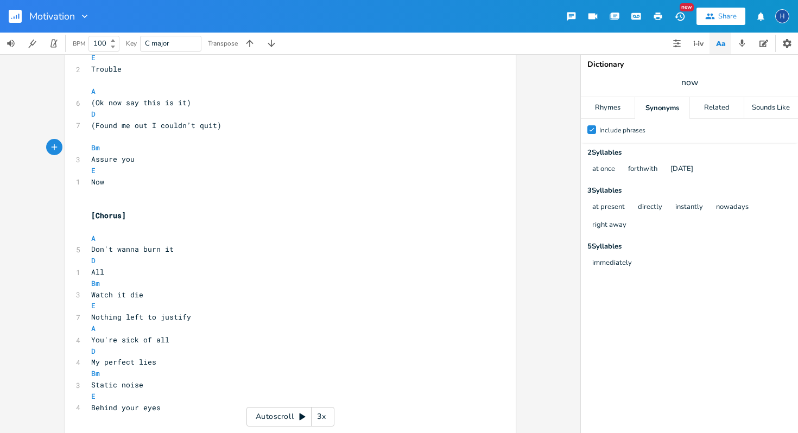
click at [111, 181] on pre "Now" at bounding box center [285, 182] width 392 height 11
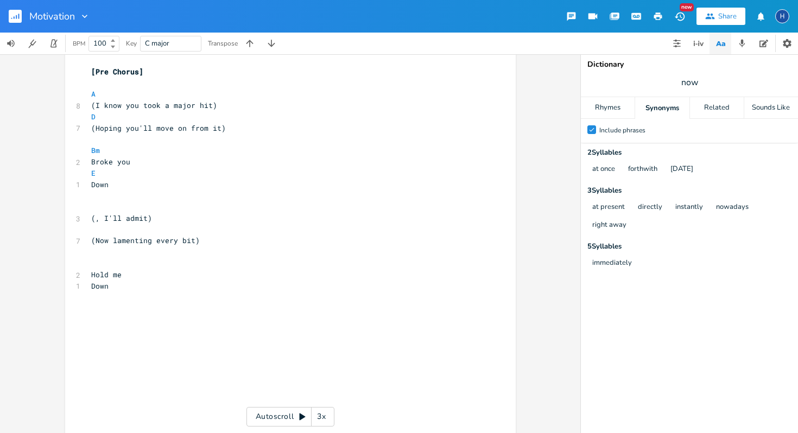
scroll to position [1085, 0]
click at [91, 271] on span "Hold me" at bounding box center [106, 274] width 30 height 10
click at [92, 267] on pre "​" at bounding box center [285, 262] width 392 height 11
type textarea "Bm"
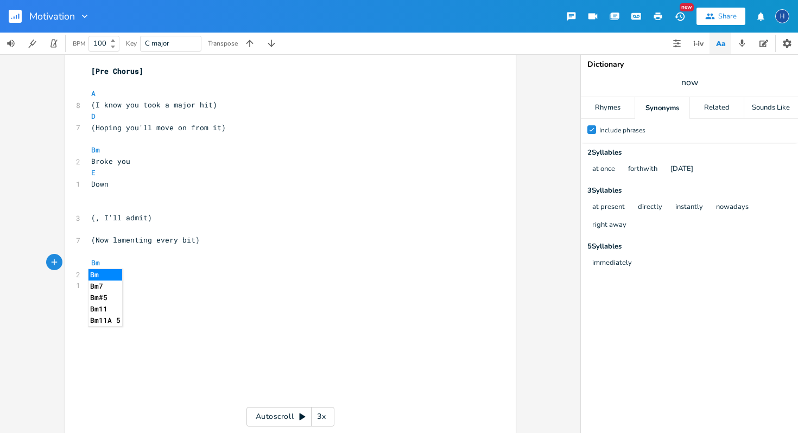
click at [114, 279] on li "Bm" at bounding box center [106, 274] width 34 height 11
click at [122, 279] on pre "Hold me" at bounding box center [285, 274] width 392 height 11
type textarea "E"
click at [119, 297] on li "E" at bounding box center [105, 297] width 33 height 11
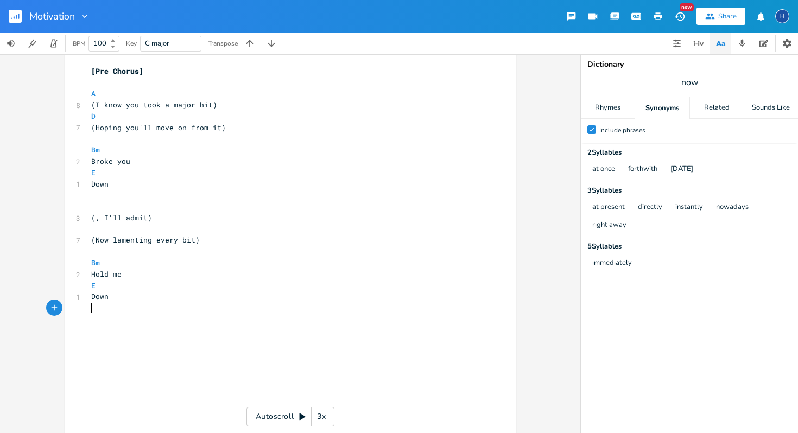
click at [127, 303] on pre "​" at bounding box center [285, 308] width 392 height 11
click at [114, 301] on pre "Down" at bounding box center [285, 296] width 392 height 11
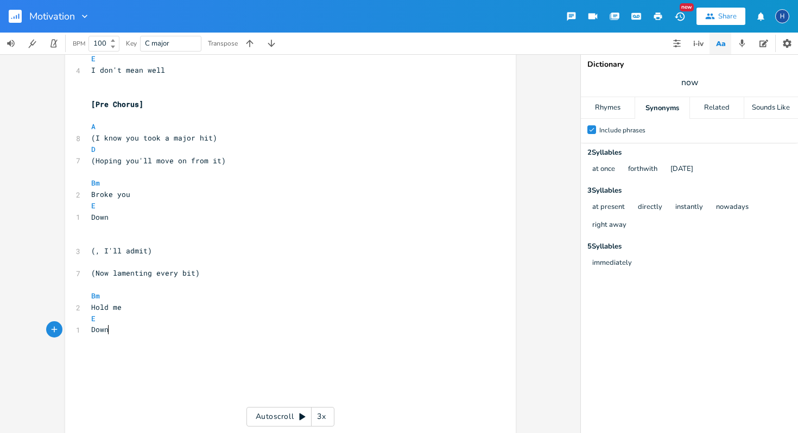
scroll to position [1051, 0]
click at [92, 249] on span "(, I'll admit)" at bounding box center [121, 251] width 61 height 10
type textarea "I"
type textarea "Messed it up"
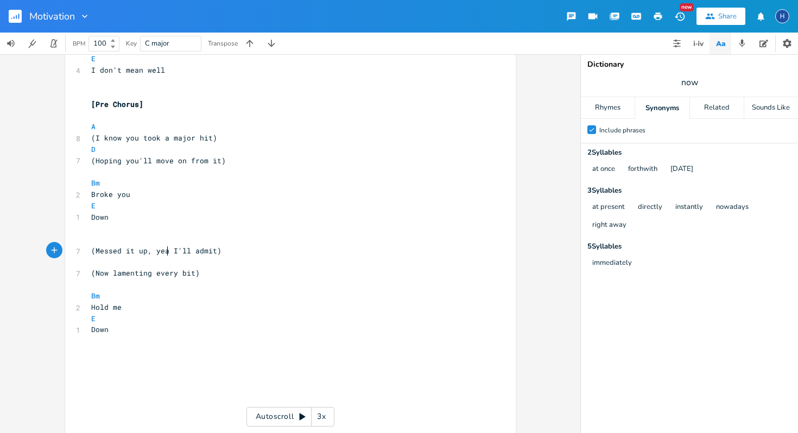
type textarea "yeah"
click at [198, 274] on pre "(Now lamenting every bit)" at bounding box center [285, 273] width 392 height 11
click at [105, 331] on pre "Down" at bounding box center [285, 329] width 392 height 11
click at [617, 114] on div "Rhymes" at bounding box center [608, 108] width 54 height 22
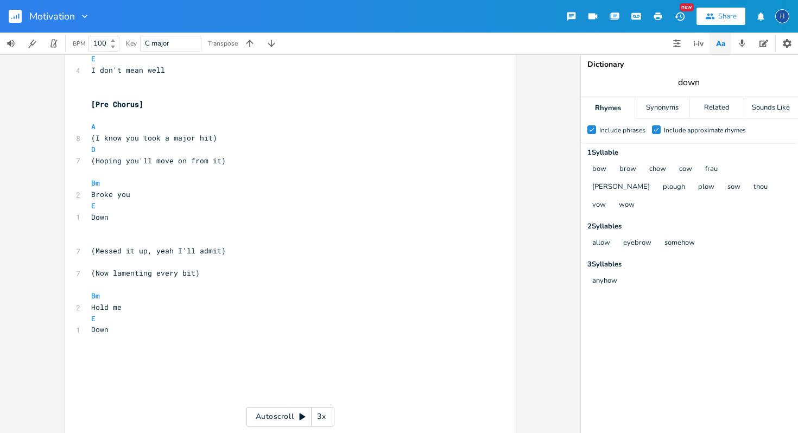
type input "down"
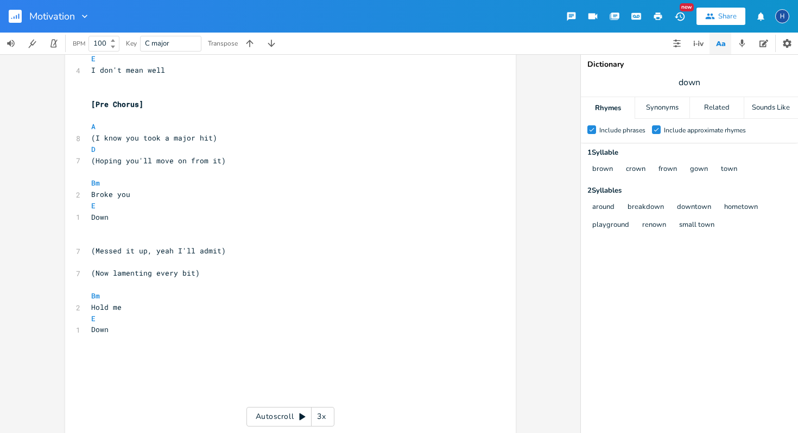
scroll to position [0, 0]
click at [116, 308] on span "Hold me" at bounding box center [106, 308] width 30 height 10
type textarea "Hold me"
drag, startPoint x: 117, startPoint y: 308, endPoint x: 89, endPoint y: 308, distance: 28.8
click at [89, 308] on pre "Hold me" at bounding box center [285, 307] width 392 height 11
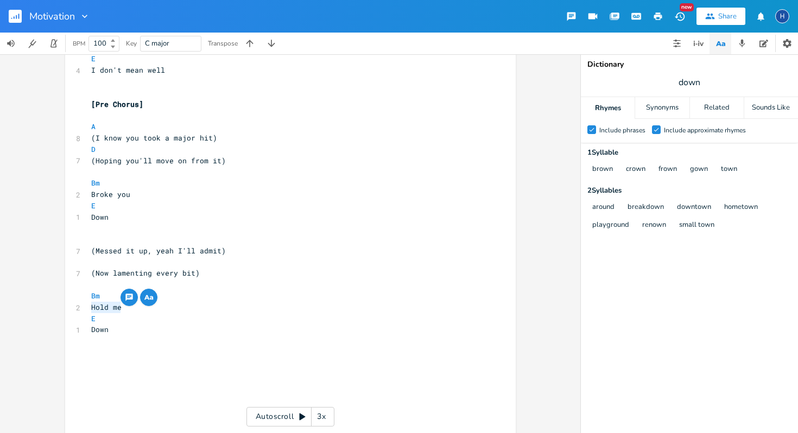
click at [99, 329] on span "Down" at bounding box center [99, 330] width 17 height 10
click at [708, 102] on div "Related" at bounding box center [717, 108] width 54 height 22
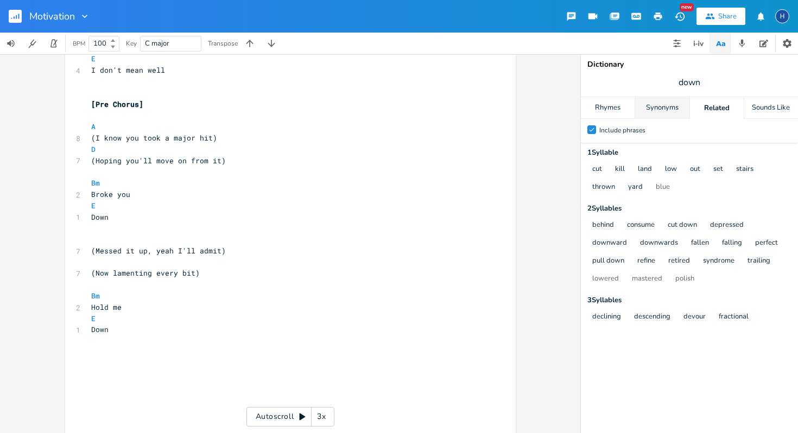
click at [662, 112] on div "Synonyms" at bounding box center [662, 108] width 54 height 22
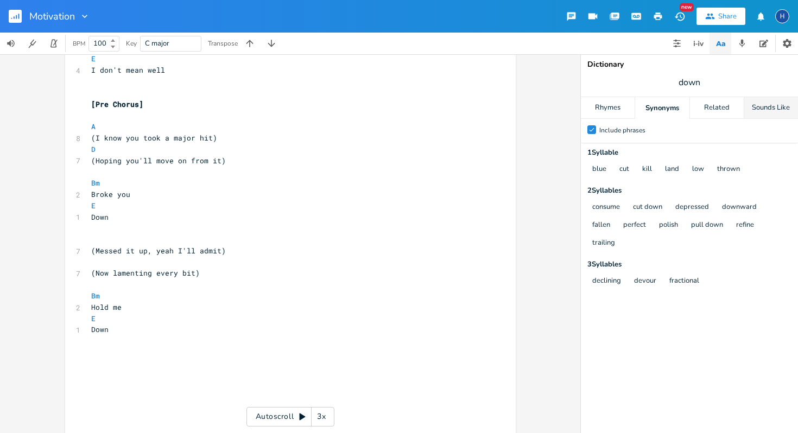
click at [757, 114] on div "Sounds Like" at bounding box center [772, 108] width 54 height 22
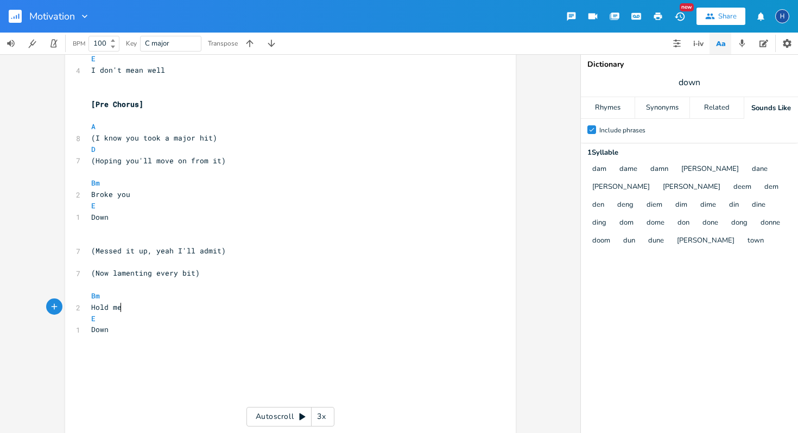
click at [117, 307] on pre "Hold me" at bounding box center [285, 307] width 392 height 11
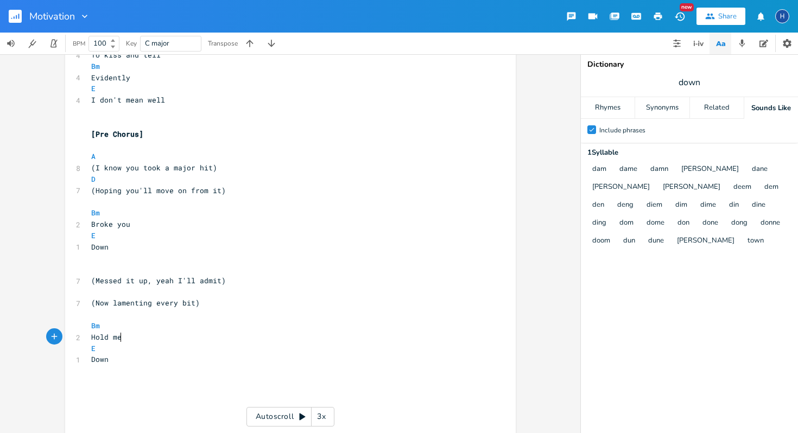
scroll to position [1019, 0]
click at [91, 273] on span "​" at bounding box center [91, 272] width 0 height 10
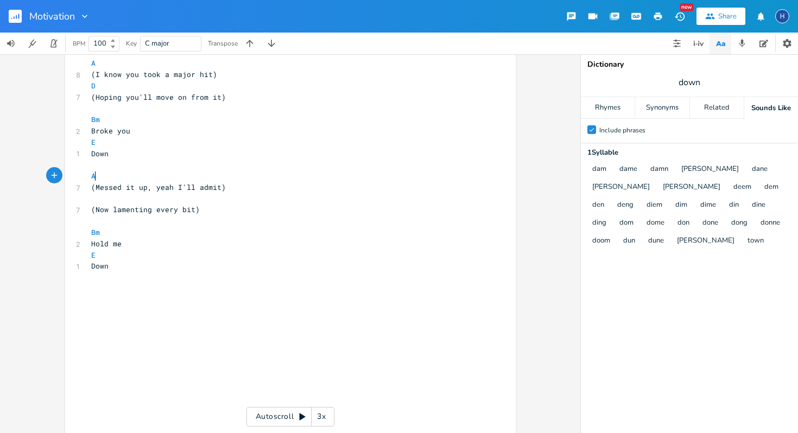
scroll to position [0, 4]
type textarea "A"
click at [112, 191] on li "A" at bounding box center [105, 187] width 33 height 11
click at [110, 199] on pre "​" at bounding box center [285, 198] width 392 height 11
type textarea "D"
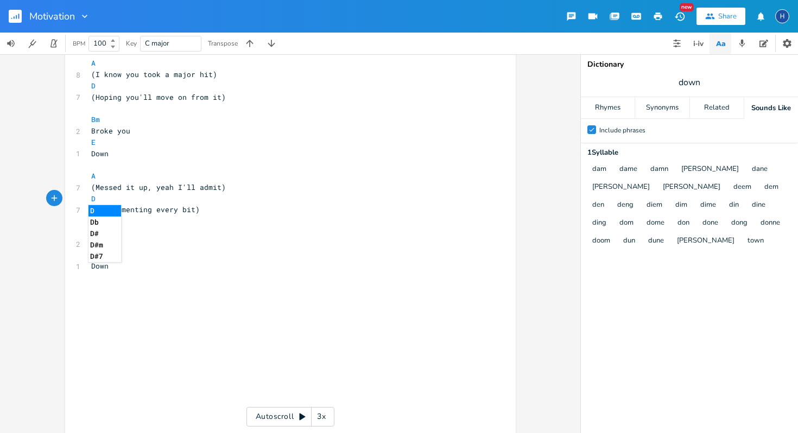
click at [102, 208] on li "D" at bounding box center [105, 210] width 33 height 11
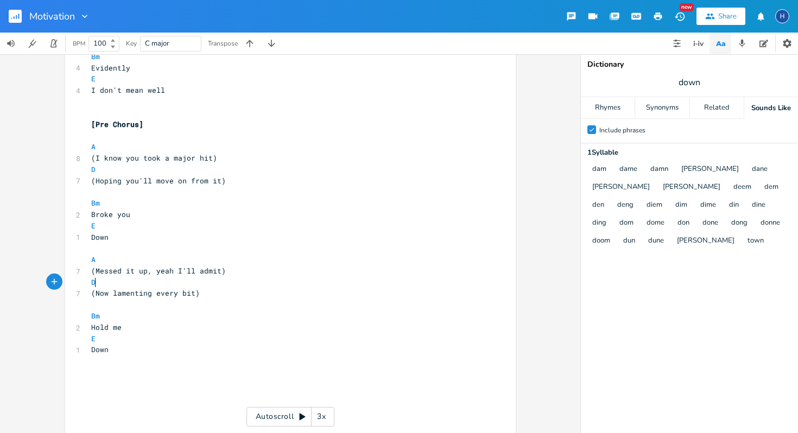
scroll to position [1034, 0]
click at [134, 290] on span "(Now lamenting every bit)" at bounding box center [145, 291] width 109 height 10
type textarea "r"
type textarea "regrett"
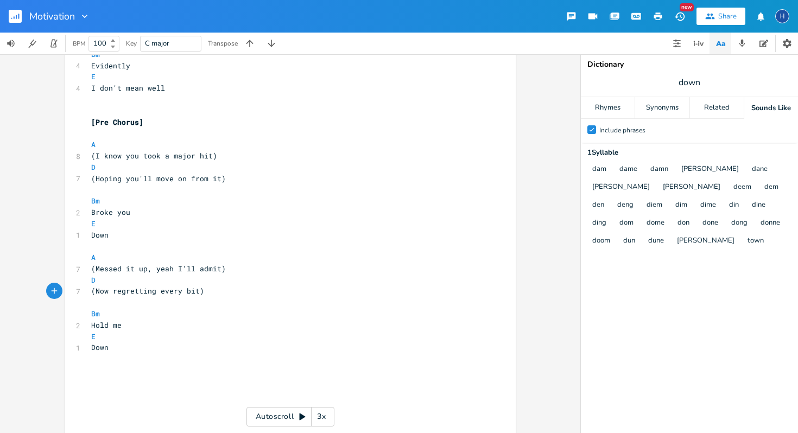
click at [127, 325] on pre "Hold me" at bounding box center [285, 325] width 392 height 11
type textarea "Brok"
type textarea "oken"
type textarea "I see"
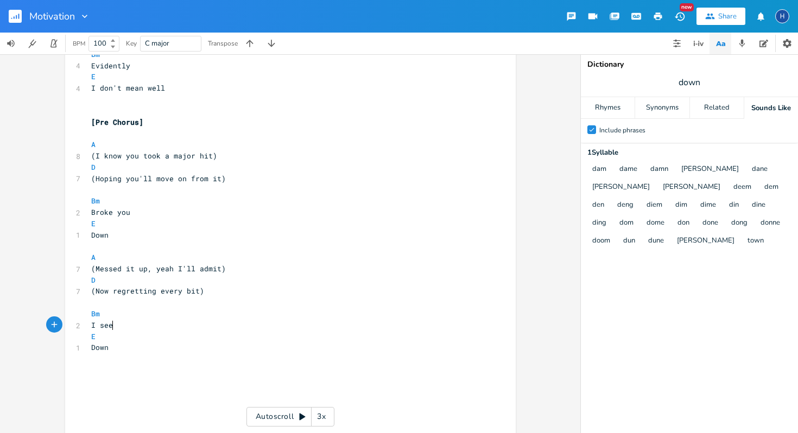
scroll to position [0, 14]
click at [105, 349] on pre "Down" at bounding box center [285, 347] width 392 height 11
click at [106, 324] on span "I see" at bounding box center [102, 325] width 22 height 10
type textarea "DOn't"
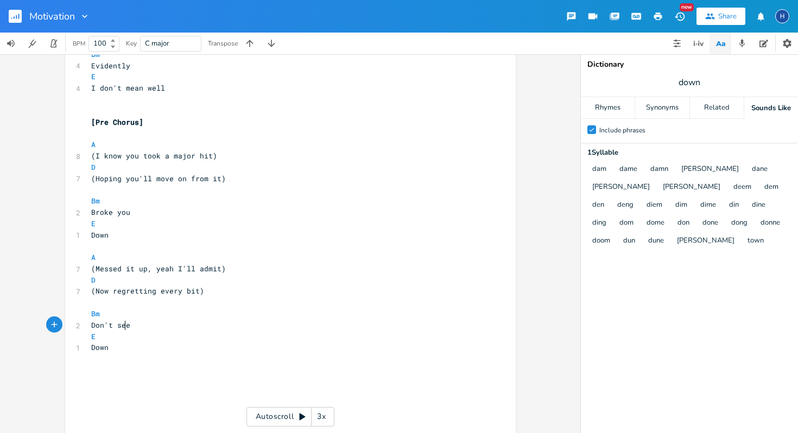
type textarea "on't see"
click at [102, 349] on span "Down" at bounding box center [99, 348] width 17 height 10
type textarea "How"
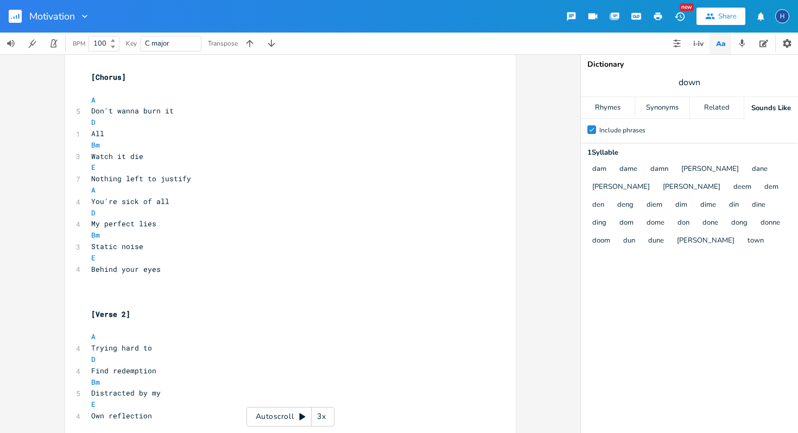
scroll to position [605, 0]
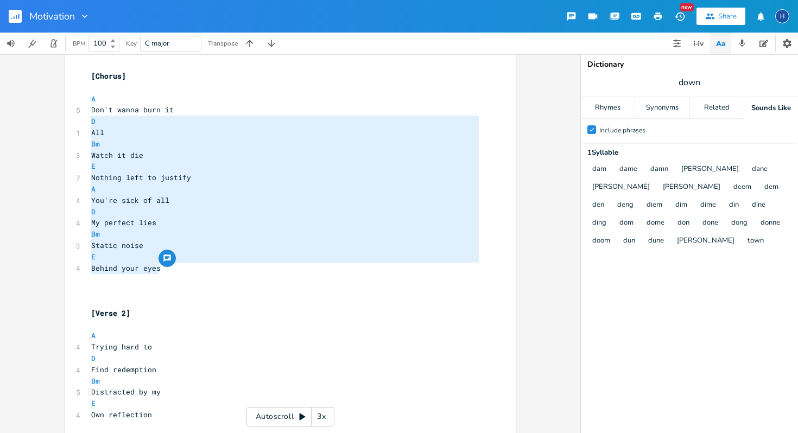
drag, startPoint x: 158, startPoint y: 268, endPoint x: 80, endPoint y: 119, distance: 167.9
click at [80, 119] on div "D All Bm Watch it die E Nothing left to justify A You're sick of all D My perfe…" at bounding box center [290, 271] width 451 height 1435
type textarea "D All Bm Watch it die E Nothing left to justify A You're sick of all D My perfe…"
click at [174, 237] on pre "Bm" at bounding box center [285, 234] width 392 height 11
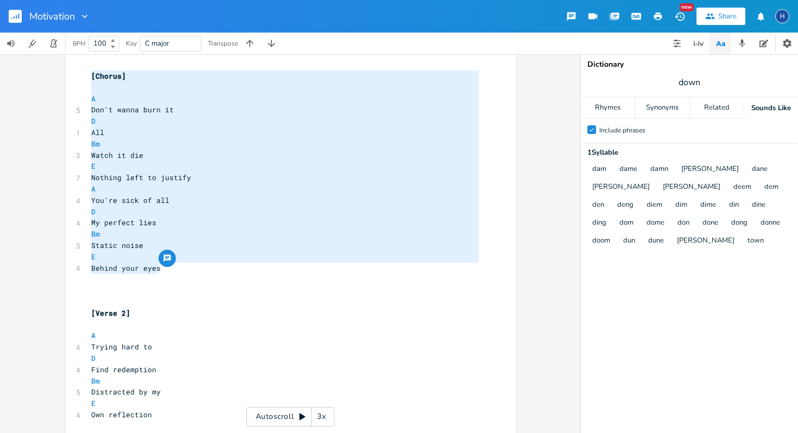
type textarea "A Don't wanna burn it D All Bm Watch it die E Nothing left to justify A You're …"
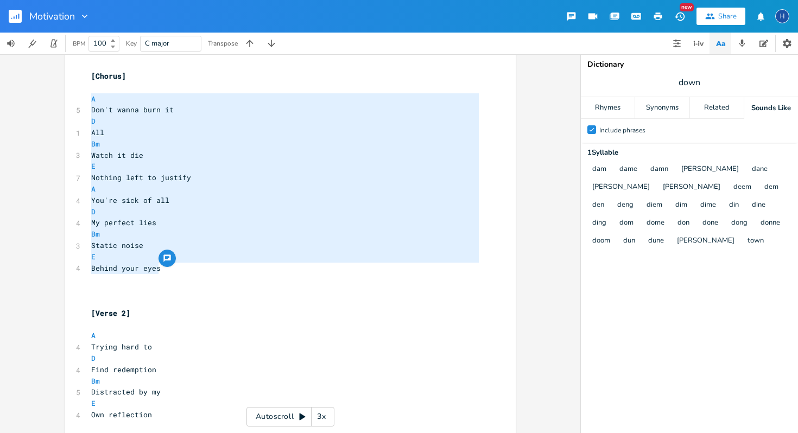
drag, startPoint x: 163, startPoint y: 271, endPoint x: 79, endPoint y: 104, distance: 186.5
click at [79, 104] on div "A Don't wanna burn it D All Bm Watch it die E Nothing left to justify A You're …" at bounding box center [290, 271] width 451 height 1435
click at [85, 73] on div "A Don't wanna burn it D All Bm Watch it die E Nothing left to justify A You're …" at bounding box center [290, 271] width 451 height 1435
click at [91, 78] on span "[Chorus]" at bounding box center [108, 76] width 35 height 10
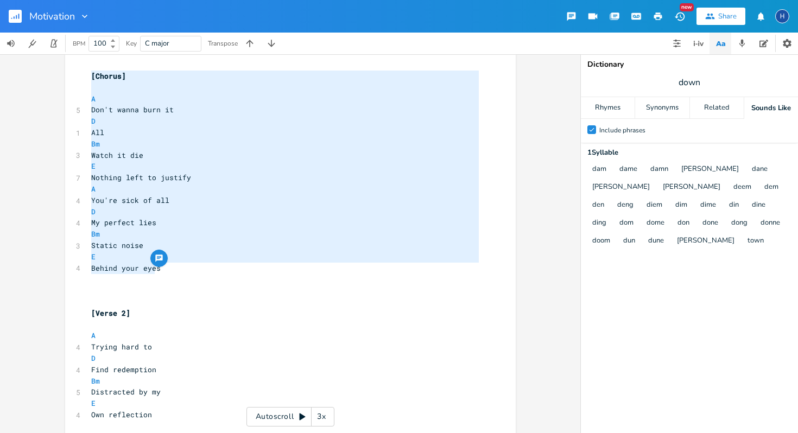
type textarea "[Chorus] A Don't wanna burn it D All Bm Watch it die E Nothing left to justify …"
drag, startPoint x: 89, startPoint y: 78, endPoint x: 157, endPoint y: 269, distance: 203.4
click at [157, 269] on div "[Verse 1] ​ A 4 I can’t think I'm D 4 Hesitating Bm 4 Gotta keep [MEDICAL_DATA]…" at bounding box center [285, 274] width 392 height 1401
click at [168, 279] on pre "​" at bounding box center [285, 279] width 392 height 11
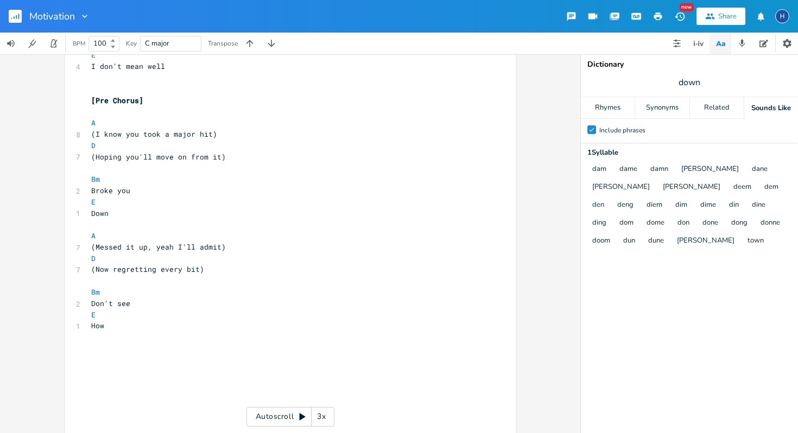
scroll to position [1134, 0]
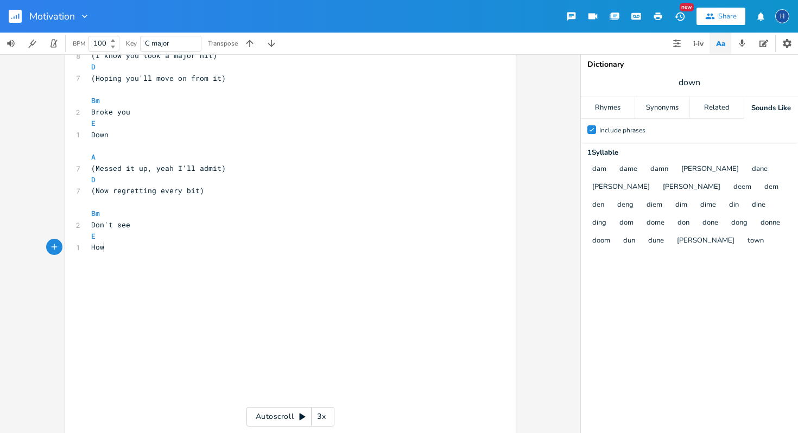
click at [135, 245] on pre "How" at bounding box center [285, 247] width 392 height 11
type textarea "\"
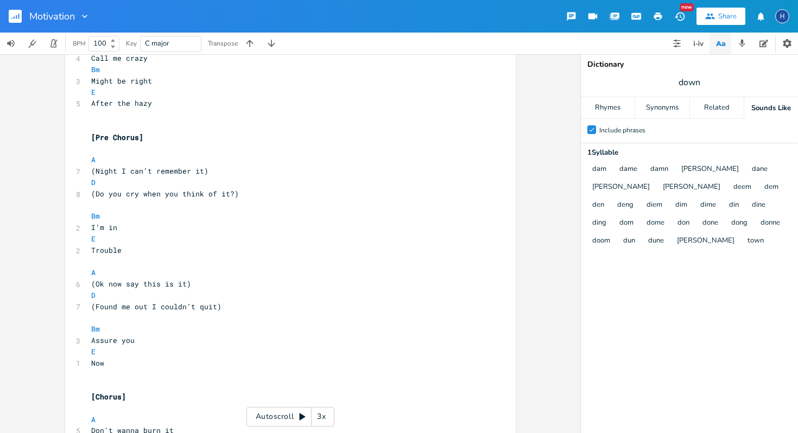
scroll to position [0, 0]
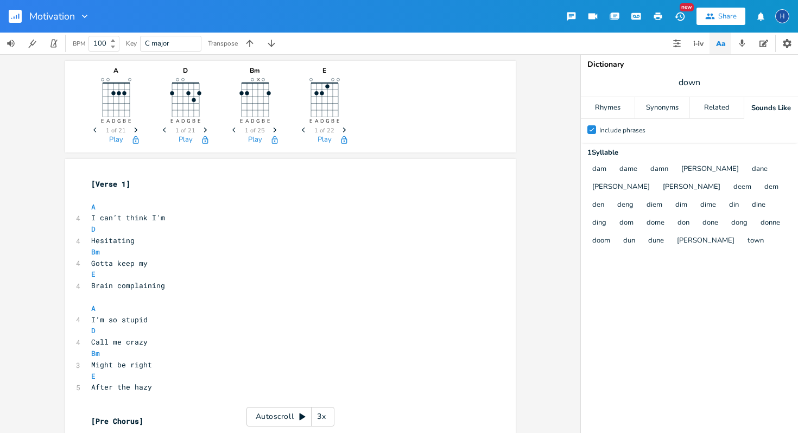
click at [273, 421] on div "Autoscroll 3x" at bounding box center [291, 417] width 88 height 20
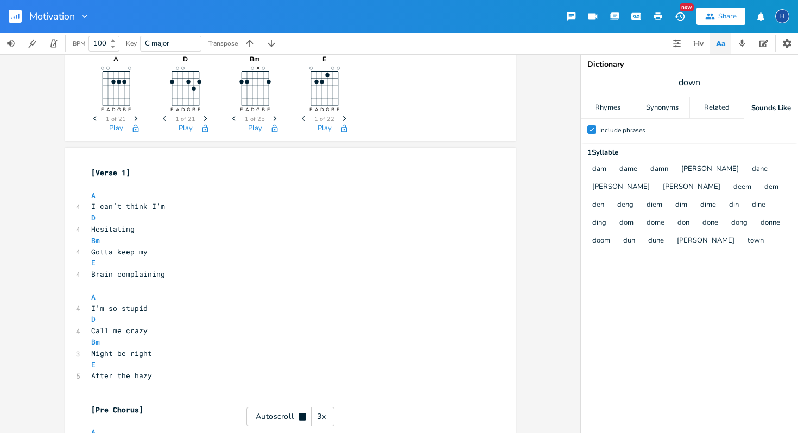
click at [325, 415] on div "3x" at bounding box center [322, 417] width 20 height 20
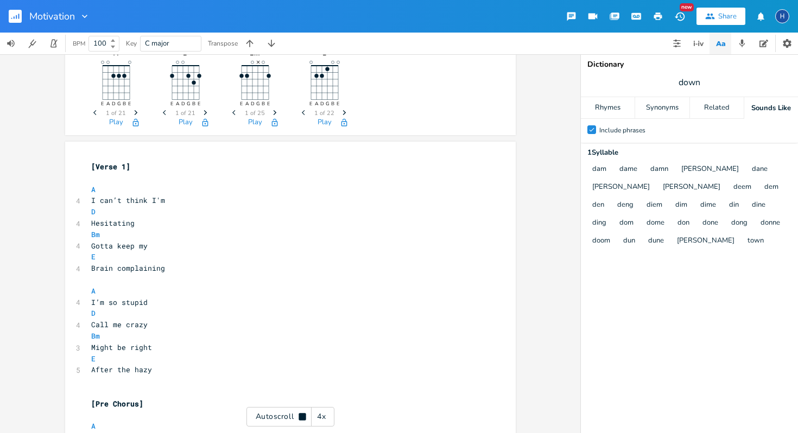
click at [327, 421] on div "4x" at bounding box center [322, 417] width 20 height 20
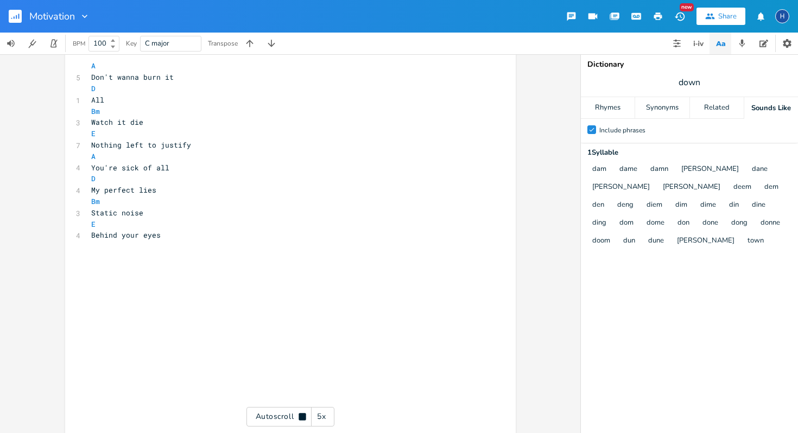
click at [133, 80] on span "Don't wanna burn it" at bounding box center [132, 77] width 83 height 10
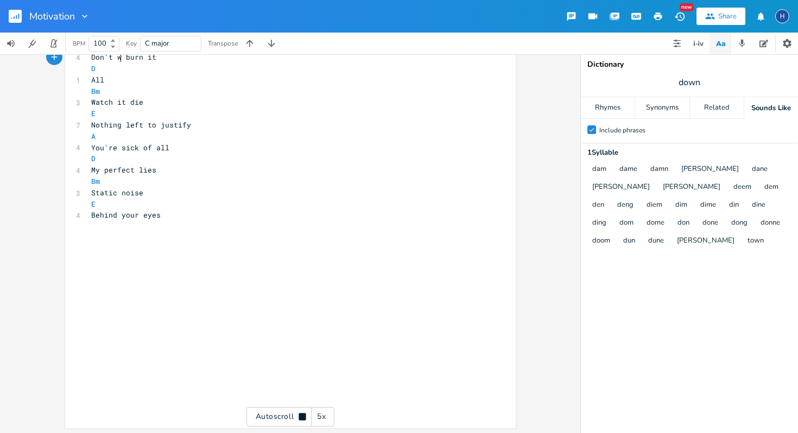
scroll to position [1394, 0]
type textarea "i"
type textarea "I'M NOT GONNA"
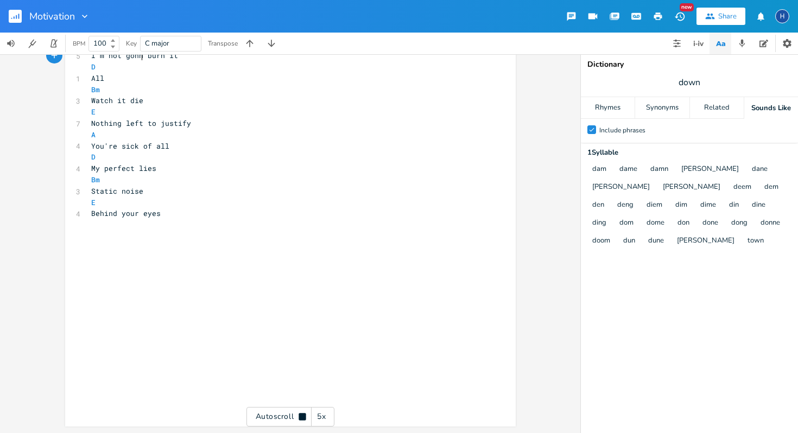
type textarea "m not gonna"
click at [161, 221] on pre "​" at bounding box center [285, 224] width 392 height 11
click at [164, 215] on pre "Behind your eyes" at bounding box center [285, 213] width 392 height 11
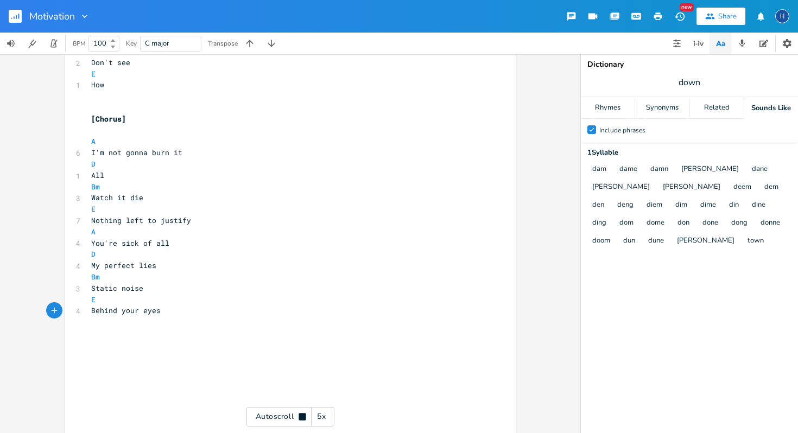
click at [286, 418] on div "Autoscroll 5x" at bounding box center [291, 417] width 88 height 20
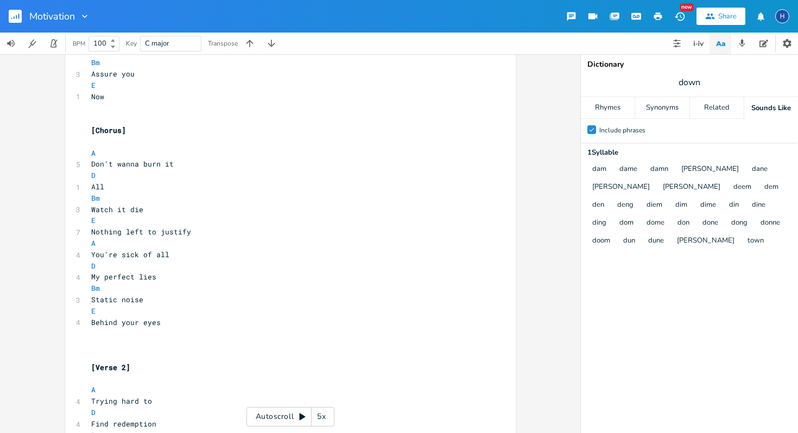
scroll to position [0, 0]
click at [129, 275] on span "My perfect lies" at bounding box center [123, 277] width 65 height 10
click at [704, 78] on span "down" at bounding box center [689, 83] width 217 height 20
click at [100, 278] on span "My lies" at bounding box center [108, 277] width 35 height 10
click at [687, 90] on span "down" at bounding box center [689, 83] width 217 height 20
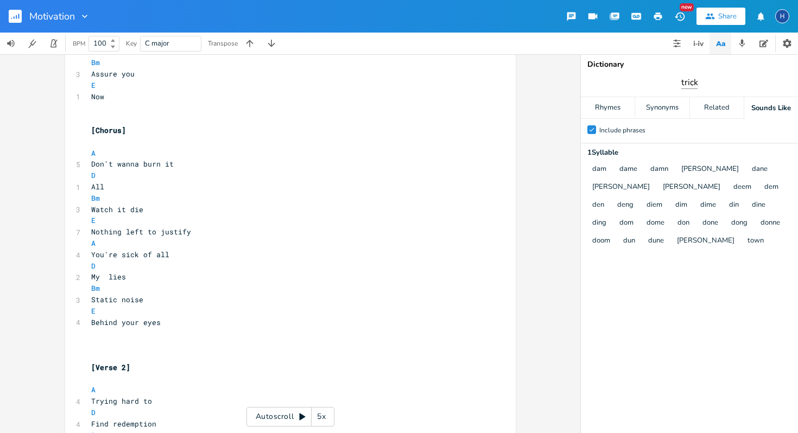
type input "tricky"
click at [662, 107] on div "Synonyms" at bounding box center [662, 108] width 54 height 22
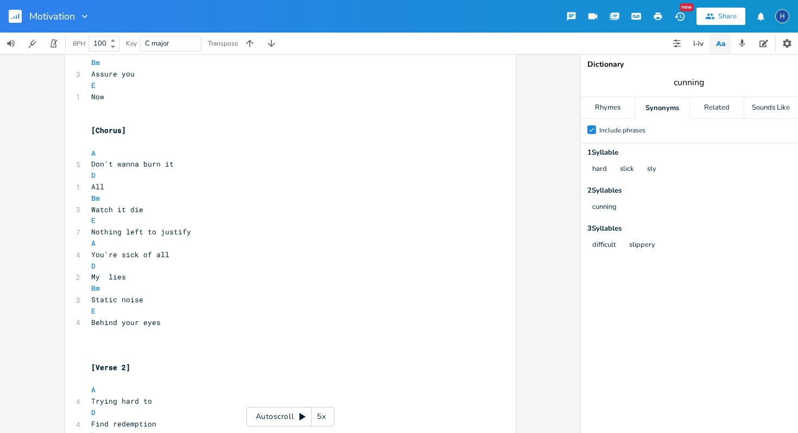
type input "cunning"
click at [102, 276] on span "My lies" at bounding box center [108, 277] width 35 height 10
type textarea "crafted"
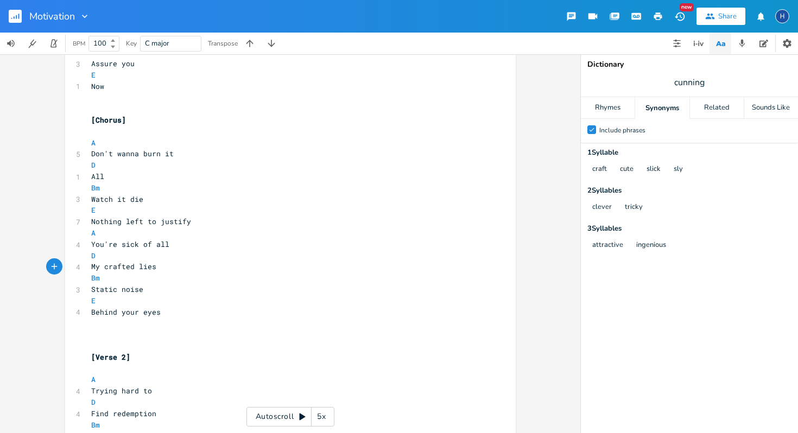
scroll to position [555, 0]
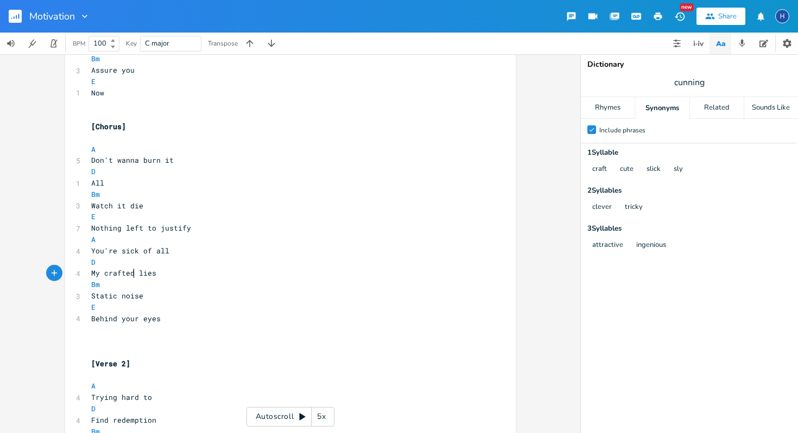
click at [130, 274] on span "My crafted lies" at bounding box center [123, 273] width 65 height 10
type textarea "pefef"
type textarea "\[]"
type textarea "rfect"
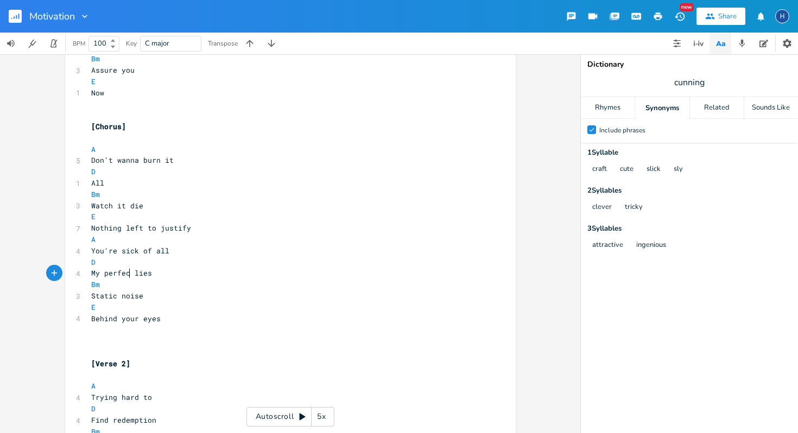
scroll to position [0, 14]
type textarea "t"
type textarea "ct"
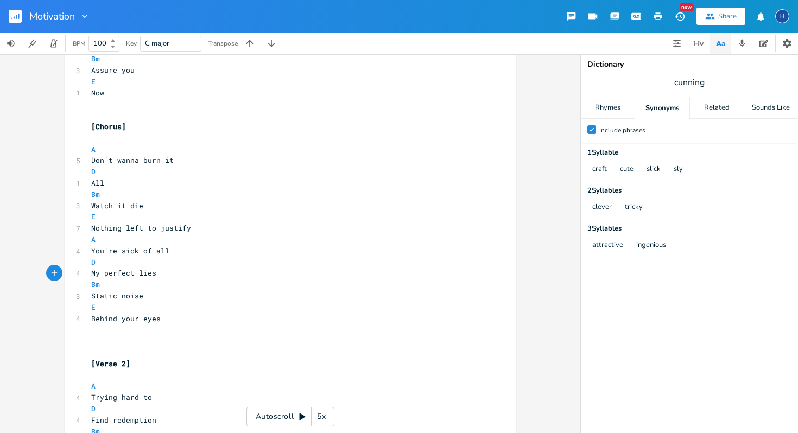
click at [137, 292] on span "Static noise" at bounding box center [117, 296] width 52 height 10
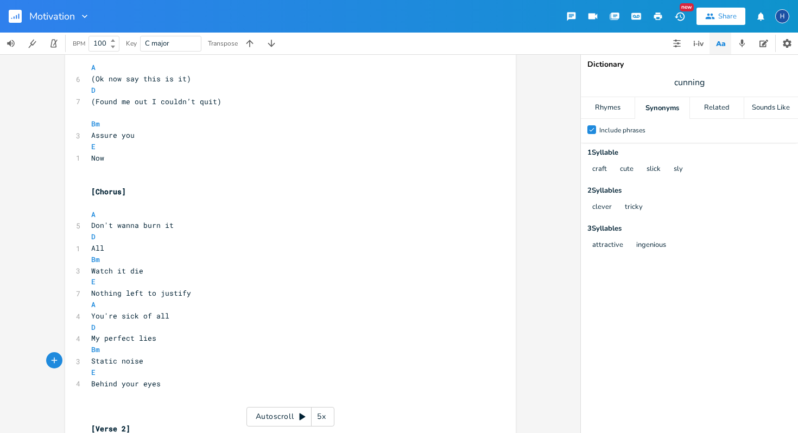
scroll to position [534, 0]
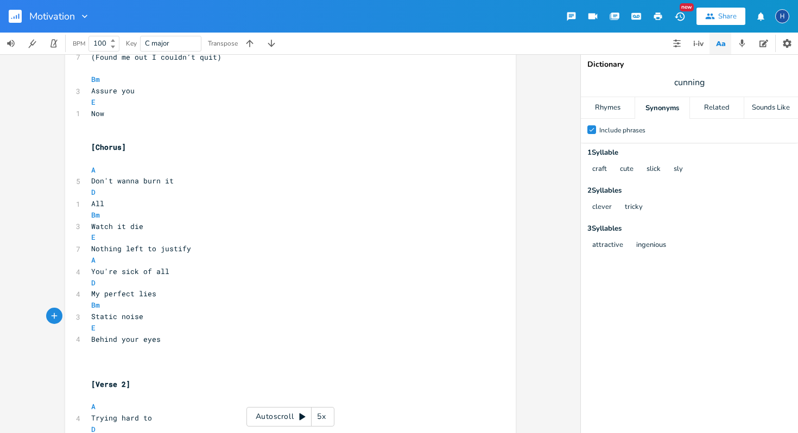
click at [158, 338] on pre "Behind your eyes" at bounding box center [285, 339] width 392 height 11
type textarea "Is it all"
click at [91, 355] on pre "​" at bounding box center [285, 350] width 392 height 11
click at [124, 374] on span "Is it all" at bounding box center [110, 373] width 39 height 10
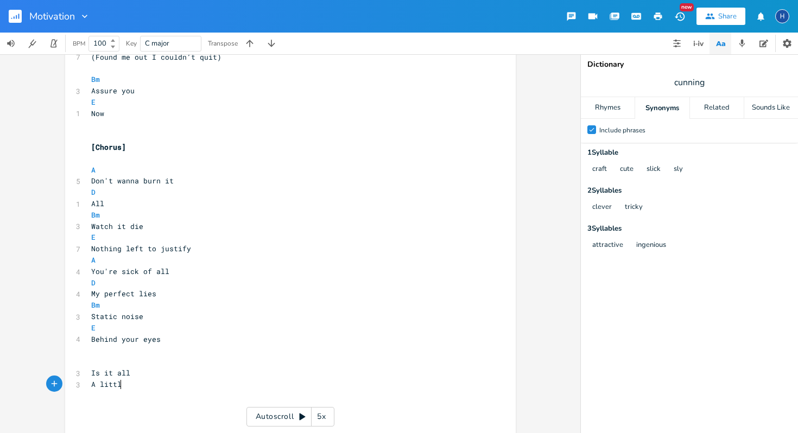
type textarea "A little"
click at [511, 26] on div "Motivation New Share H" at bounding box center [399, 16] width 798 height 33
click at [509, 17] on div "Motivation New Share H" at bounding box center [399, 16] width 798 height 33
click at [496, 12] on div "Motivation New Share H" at bounding box center [399, 16] width 798 height 33
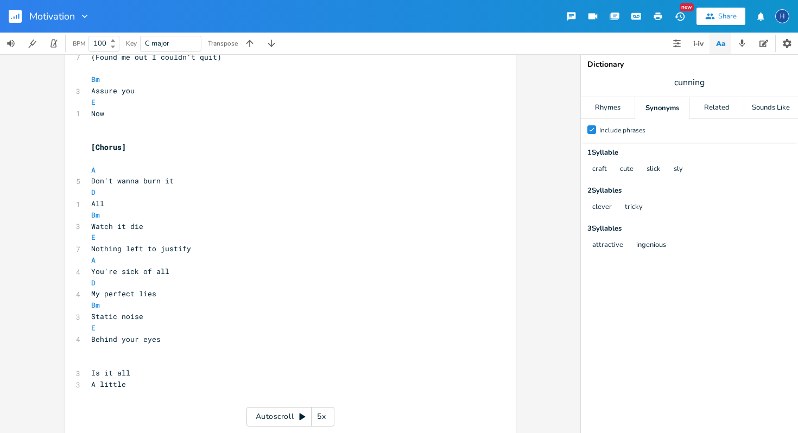
click at [489, 14] on div "Motivation New Share H" at bounding box center [399, 16] width 798 height 33
click at [468, 15] on div "Motivation New Share H" at bounding box center [399, 16] width 798 height 33
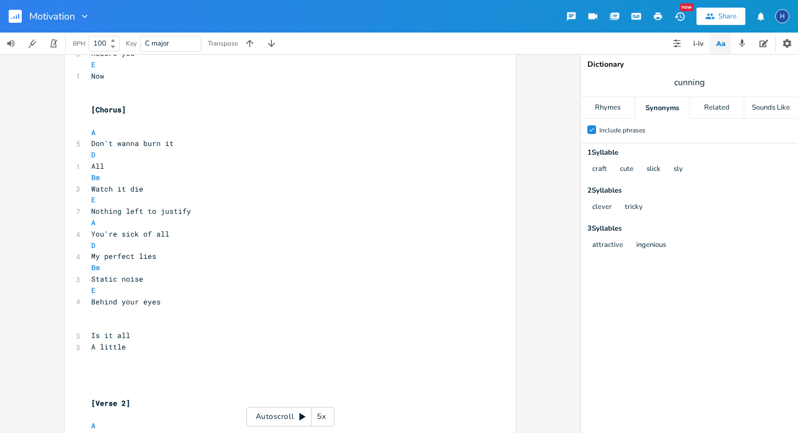
scroll to position [572, 0]
click at [418, 17] on div "Motivation New Share H" at bounding box center [399, 16] width 798 height 33
click at [411, 13] on div "Motivation New Share H" at bounding box center [399, 16] width 798 height 33
click at [404, 13] on div "Motivation New Share H" at bounding box center [399, 16] width 798 height 33
click at [399, 18] on div "Motivation New Share H" at bounding box center [399, 16] width 798 height 33
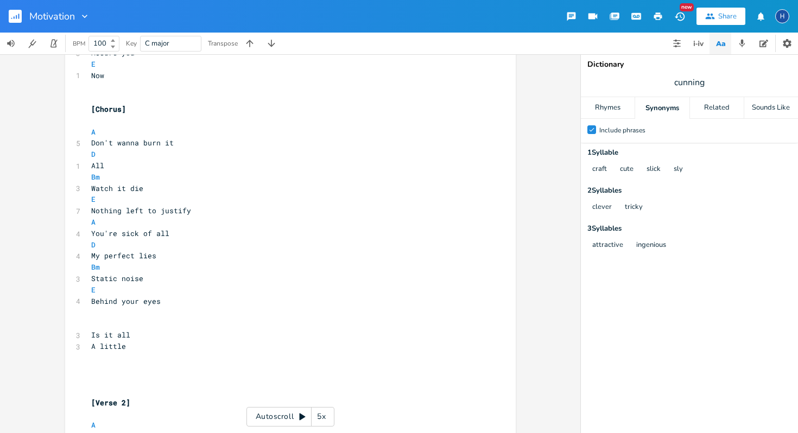
click at [399, 17] on div "Motivation New Share H" at bounding box center [399, 16] width 798 height 33
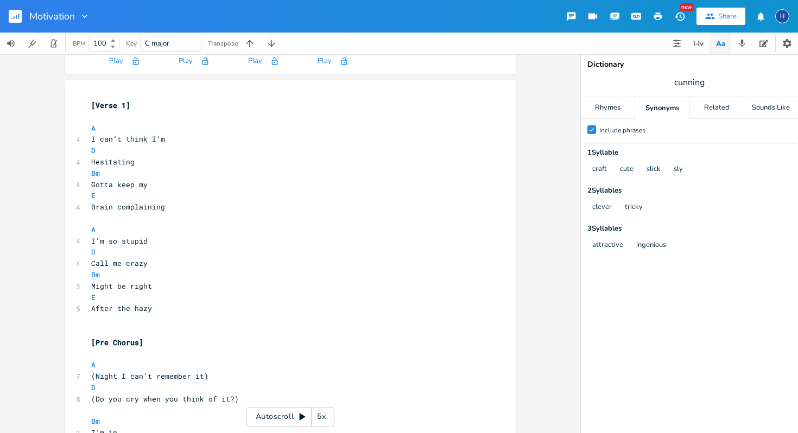
scroll to position [80, 0]
click at [367, 10] on div "Motivation New Share H" at bounding box center [399, 16] width 798 height 33
click at [399, 15] on div "Motivation New Share H" at bounding box center [399, 16] width 798 height 33
click at [410, 17] on div "Motivation New Share H" at bounding box center [399, 16] width 798 height 33
click at [414, 18] on div "Motivation New Share H" at bounding box center [399, 16] width 798 height 33
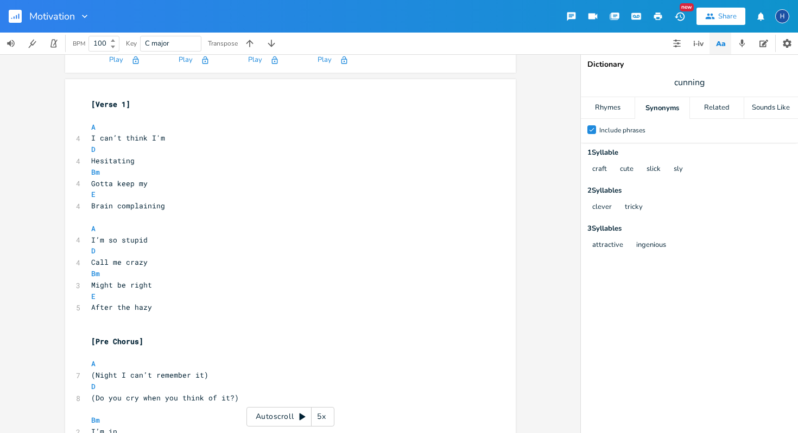
click at [412, 14] on div "Motivation New Share H" at bounding box center [399, 16] width 798 height 33
click at [411, 17] on div "Motivation New Share H" at bounding box center [399, 16] width 798 height 33
click at [418, 14] on div "Motivation New Share H" at bounding box center [399, 16] width 798 height 33
click at [404, 14] on div "Motivation New Share H" at bounding box center [399, 16] width 798 height 33
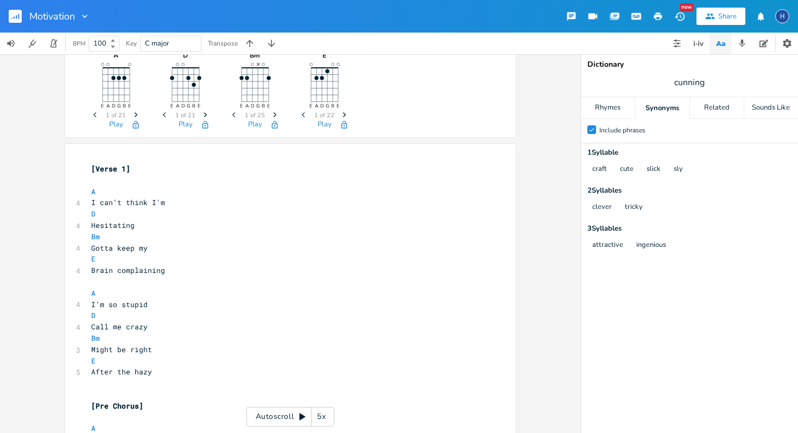
scroll to position [0, 0]
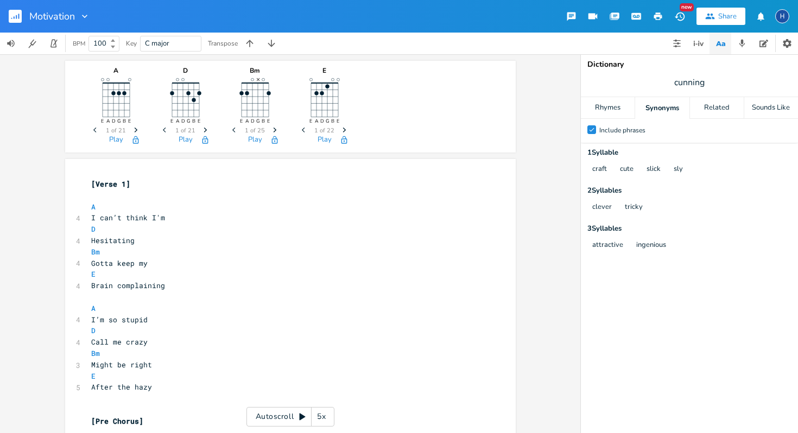
click at [335, 17] on div "Motivation New Share H" at bounding box center [399, 16] width 798 height 33
click at [343, 15] on div "Motivation New Share H" at bounding box center [399, 16] width 798 height 33
click at [343, 11] on div "Motivation New Share H" at bounding box center [399, 16] width 798 height 33
click at [383, 22] on div "Motivation New Share H" at bounding box center [399, 16] width 798 height 33
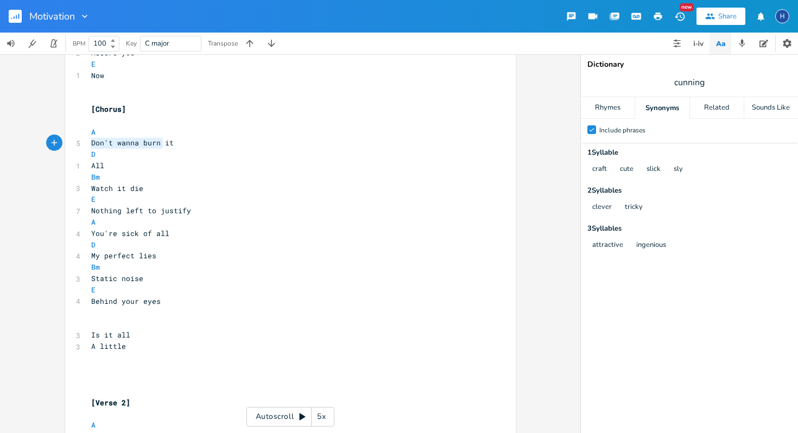
type textarea "Don't wanna burn i"
drag, startPoint x: 88, startPoint y: 145, endPoint x: 165, endPoint y: 143, distance: 77.1
click at [165, 143] on span "Don't wanna burn it" at bounding box center [132, 143] width 83 height 10
click at [146, 151] on pre "D" at bounding box center [285, 154] width 392 height 11
click at [106, 166] on pre "All" at bounding box center [285, 165] width 392 height 11
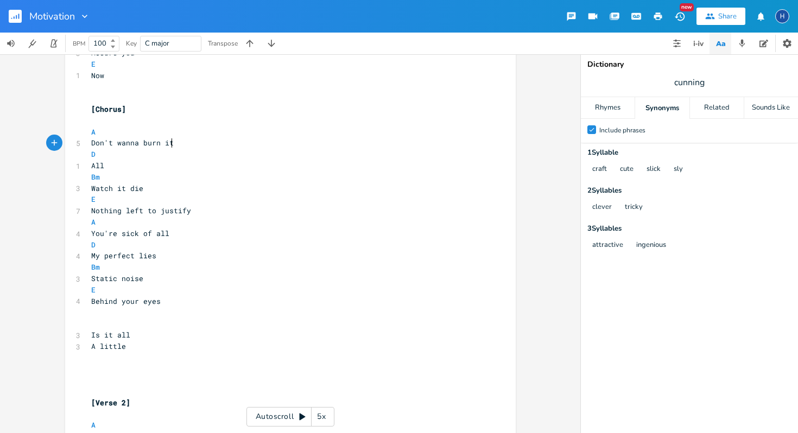
click at [175, 144] on pre "Don't wanna burn it" at bounding box center [285, 142] width 392 height 11
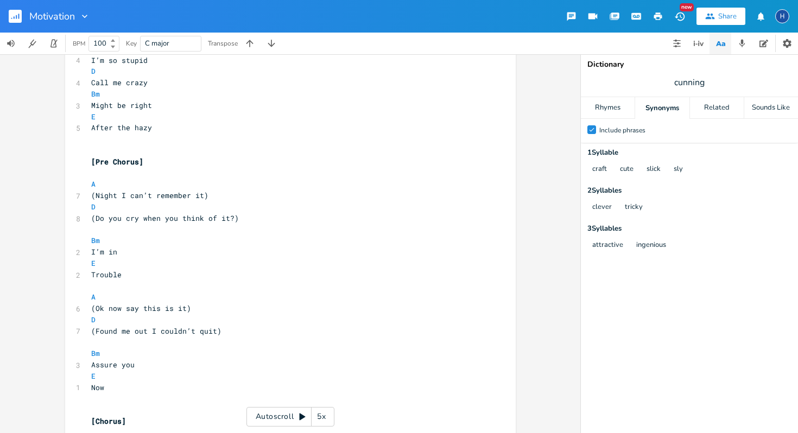
scroll to position [257, 0]
click at [120, 278] on pre "Trouble" at bounding box center [285, 277] width 392 height 11
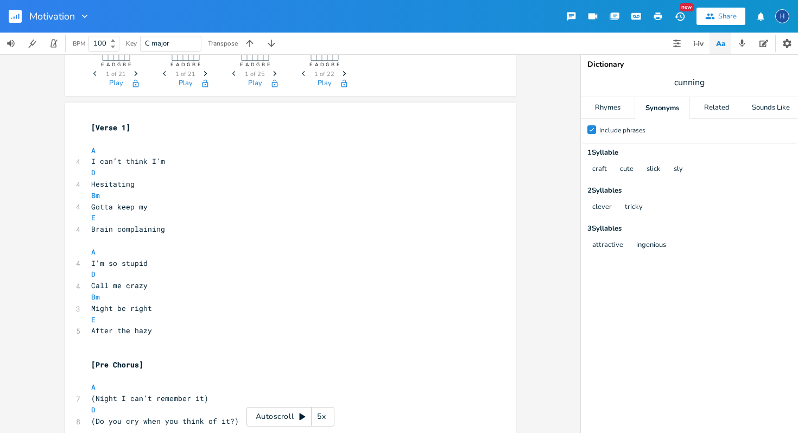
scroll to position [72, 0]
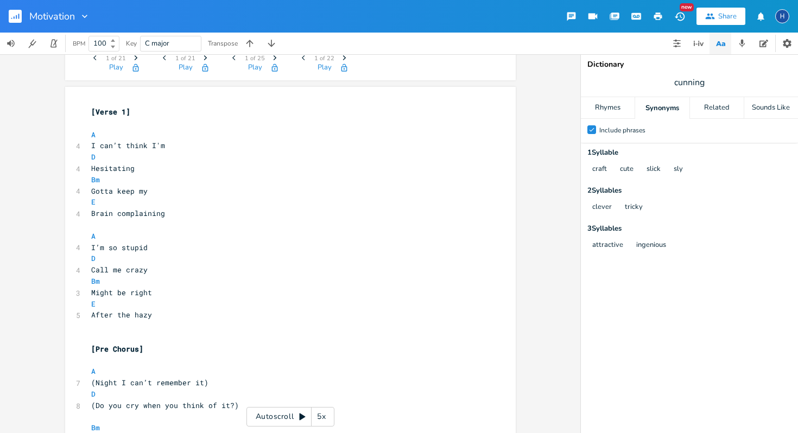
click at [522, 20] on div "Motivation New Share H" at bounding box center [399, 16] width 798 height 33
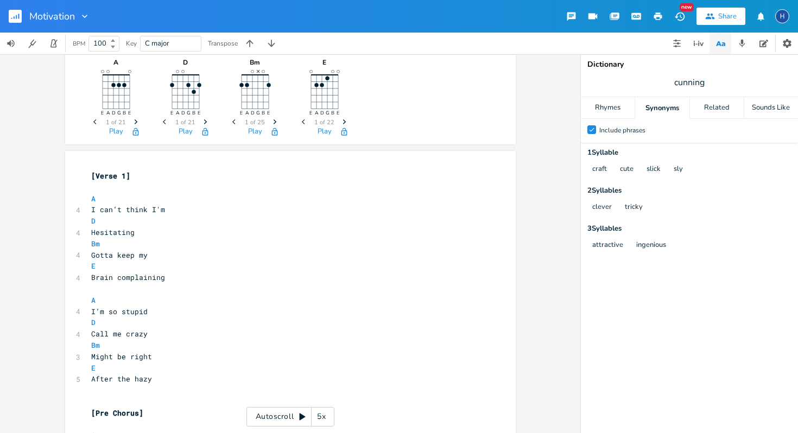
scroll to position [0, 0]
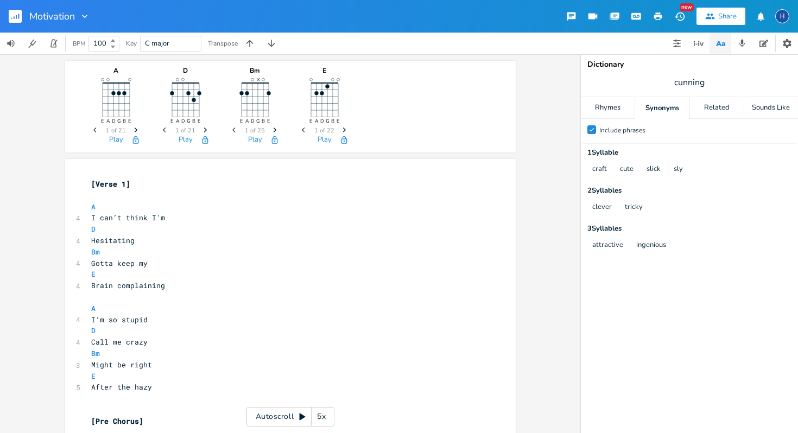
click at [367, 17] on div "Motivation New Share H" at bounding box center [399, 16] width 798 height 33
click at [506, 23] on div "Motivation New Share H" at bounding box center [399, 16] width 798 height 33
click at [508, 17] on div "Motivation New Share H" at bounding box center [399, 16] width 798 height 33
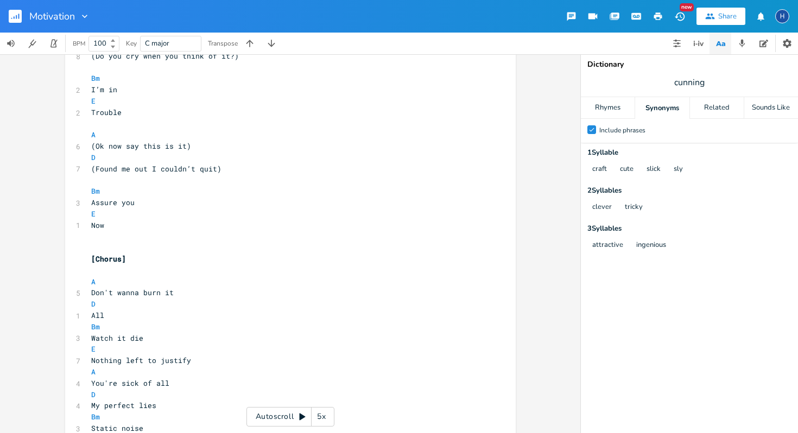
scroll to position [438, 0]
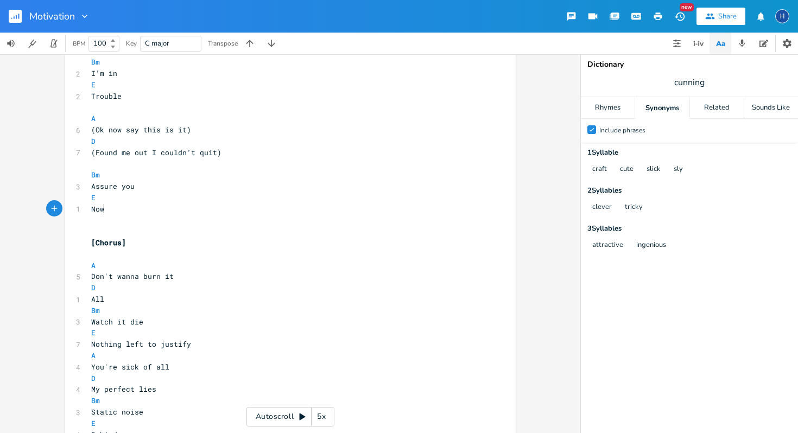
click at [102, 210] on pre "Now" at bounding box center [285, 209] width 392 height 11
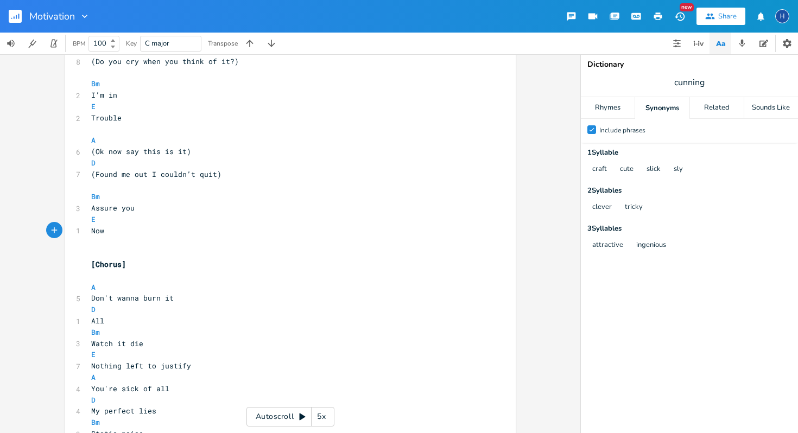
scroll to position [419, 0]
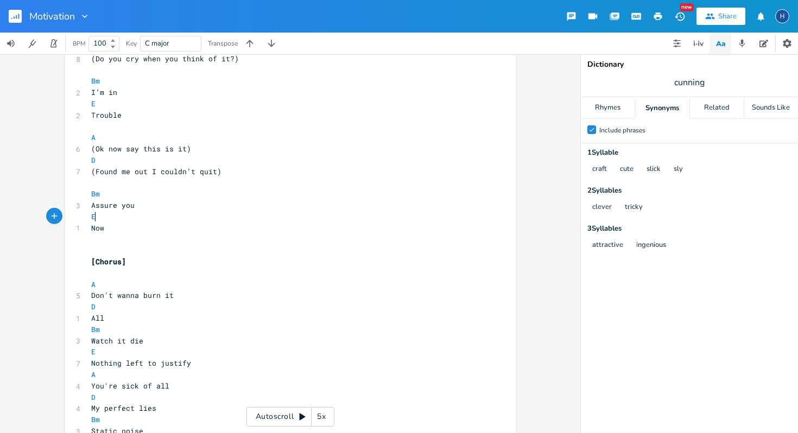
click at [156, 211] on pre "E" at bounding box center [285, 216] width 392 height 11
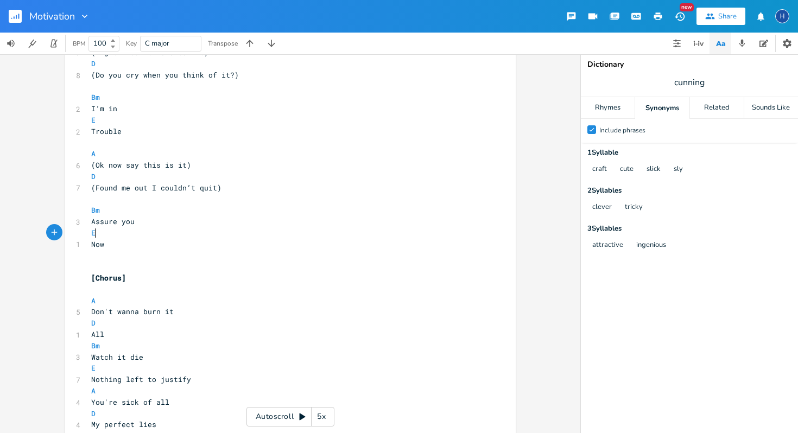
scroll to position [0, 8]
type textarea "p[;"
type textarea "E"
click at [111, 241] on li "E" at bounding box center [105, 245] width 33 height 11
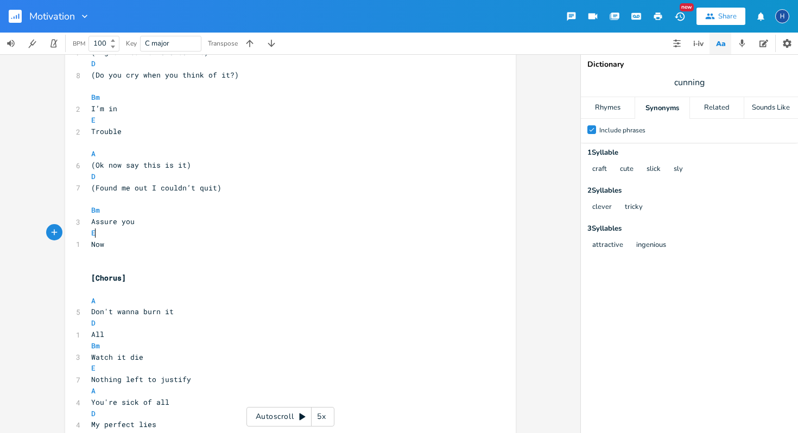
click at [112, 247] on pre "Now" at bounding box center [285, 244] width 392 height 11
